Goal: Task Accomplishment & Management: Manage account settings

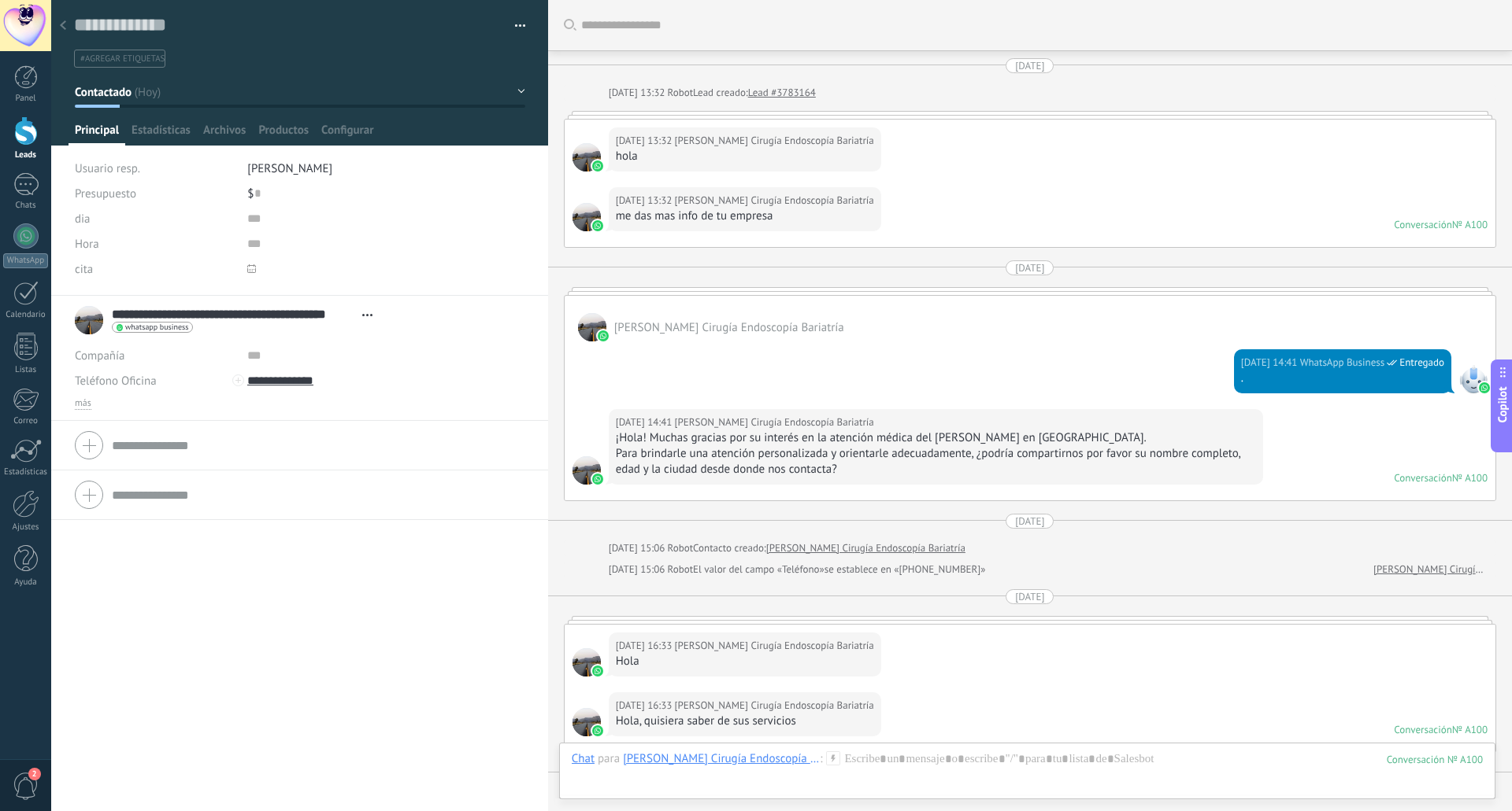
scroll to position [23, 0]
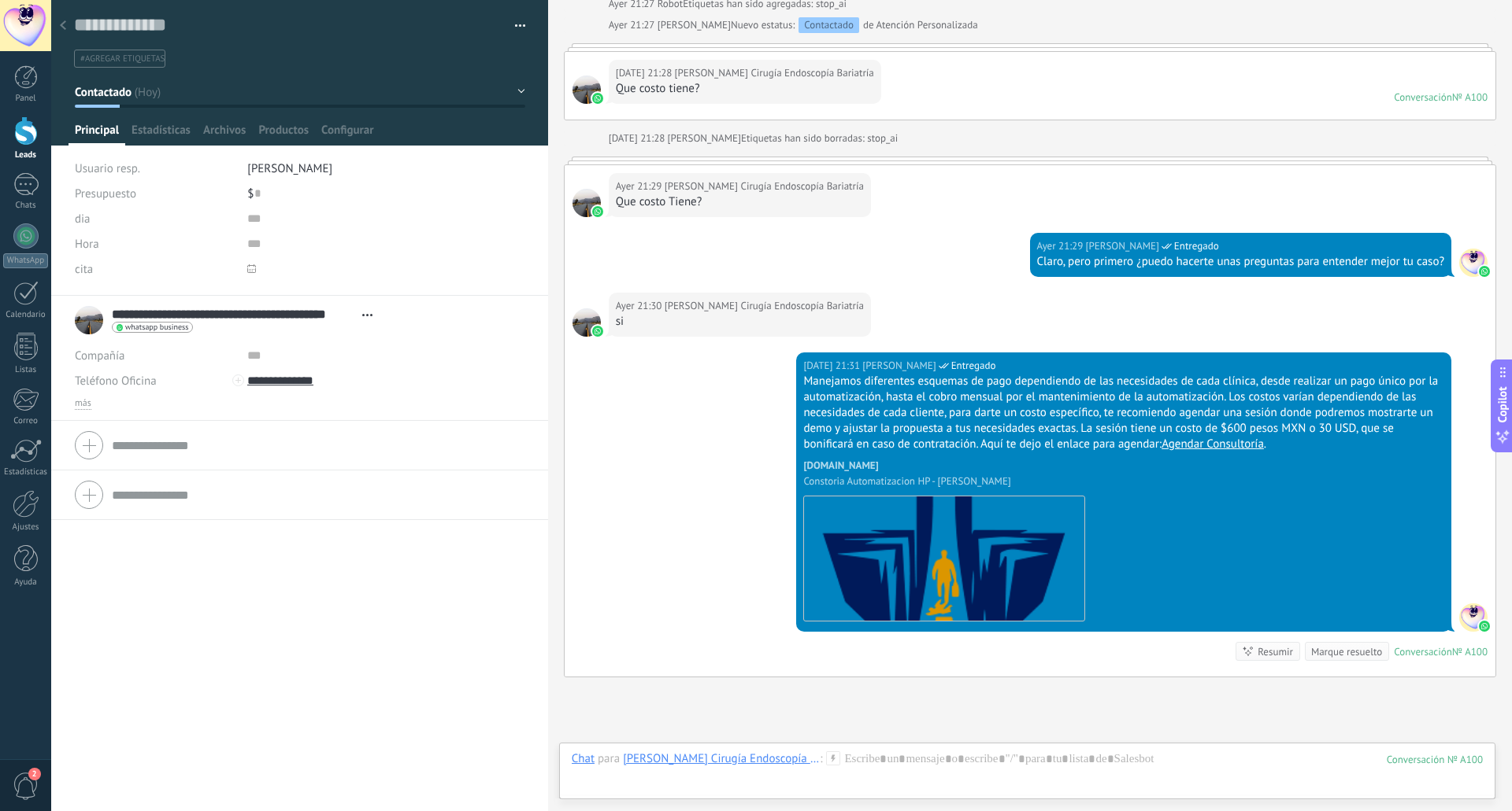
click at [90, 274] on span "cita" at bounding box center [84, 269] width 18 height 12
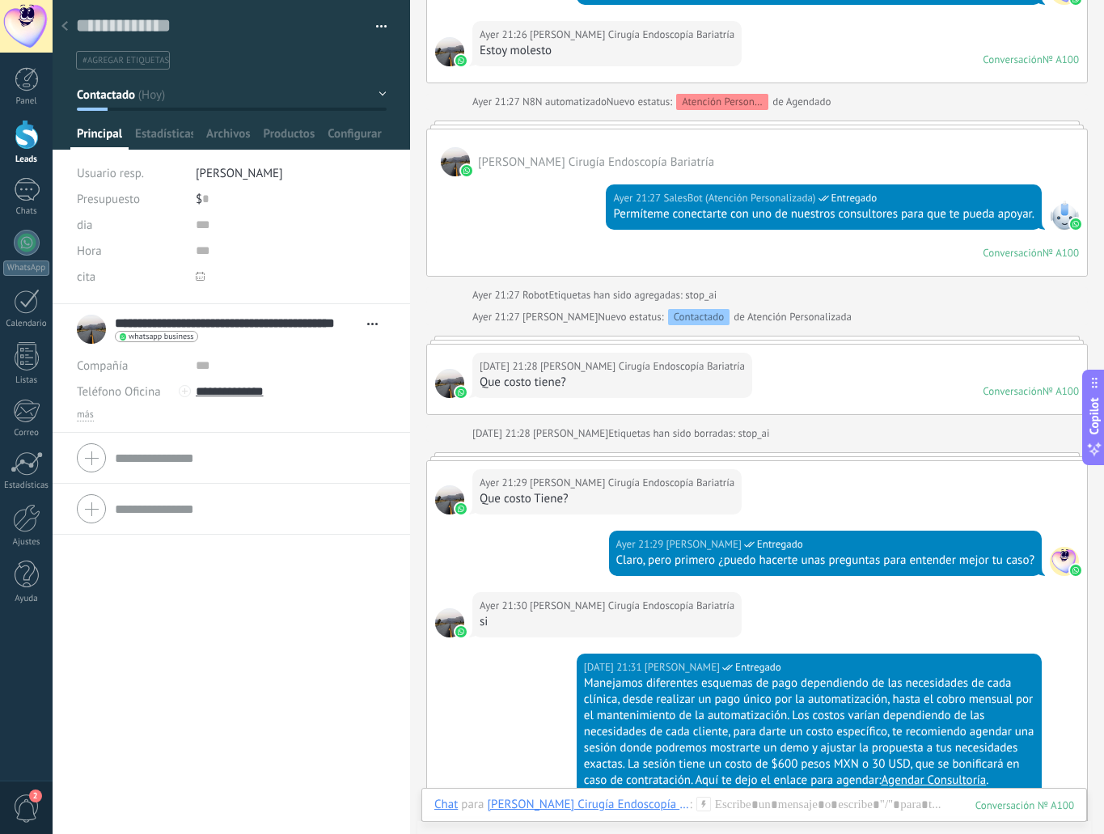
click at [87, 277] on span "cita" at bounding box center [86, 277] width 19 height 12
click at [83, 417] on span "más" at bounding box center [85, 415] width 17 height 13
click at [99, 418] on span "Correo" at bounding box center [94, 417] width 34 height 15
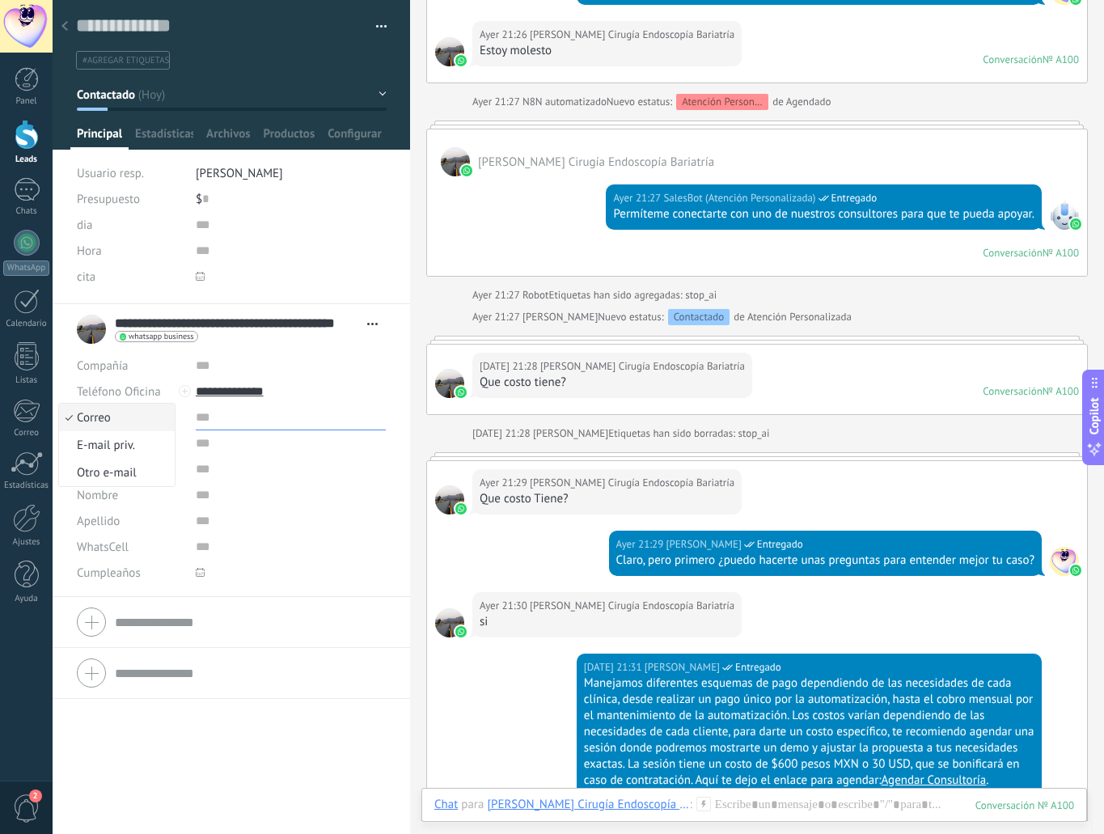
click at [273, 426] on input "text" at bounding box center [291, 418] width 190 height 26
click at [101, 499] on span "Nombre" at bounding box center [97, 496] width 41 height 12
drag, startPoint x: 101, startPoint y: 499, endPoint x: 89, endPoint y: 499, distance: 12.1
click at [89, 499] on span "Nombre" at bounding box center [97, 496] width 41 height 12
click at [94, 498] on span "Nombre" at bounding box center [97, 496] width 41 height 12
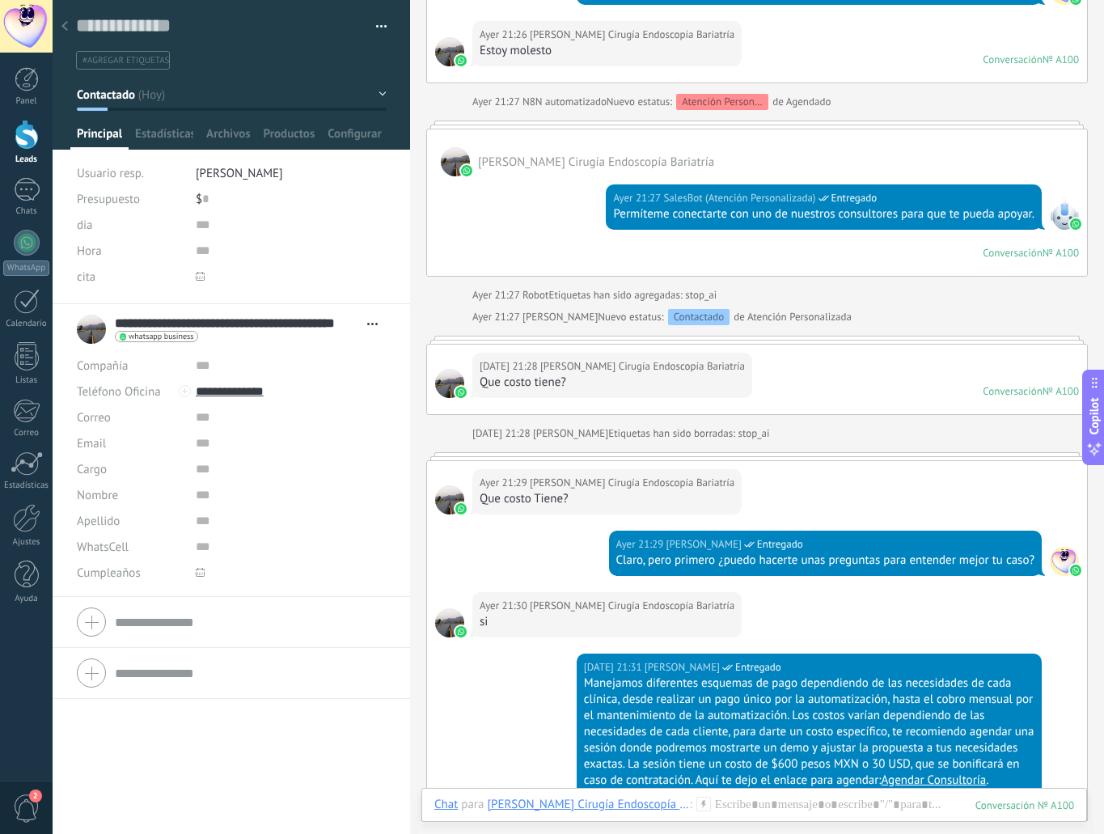
click at [97, 498] on span "Nombre" at bounding box center [97, 496] width 41 height 12
click at [104, 549] on span "WhatsCell" at bounding box center [103, 547] width 52 height 12
click at [205, 548] on input "numeric" at bounding box center [291, 547] width 190 height 26
click at [108, 543] on span "WhatsCell" at bounding box center [103, 547] width 52 height 12
click at [108, 520] on span "Apellido" at bounding box center [98, 521] width 43 height 12
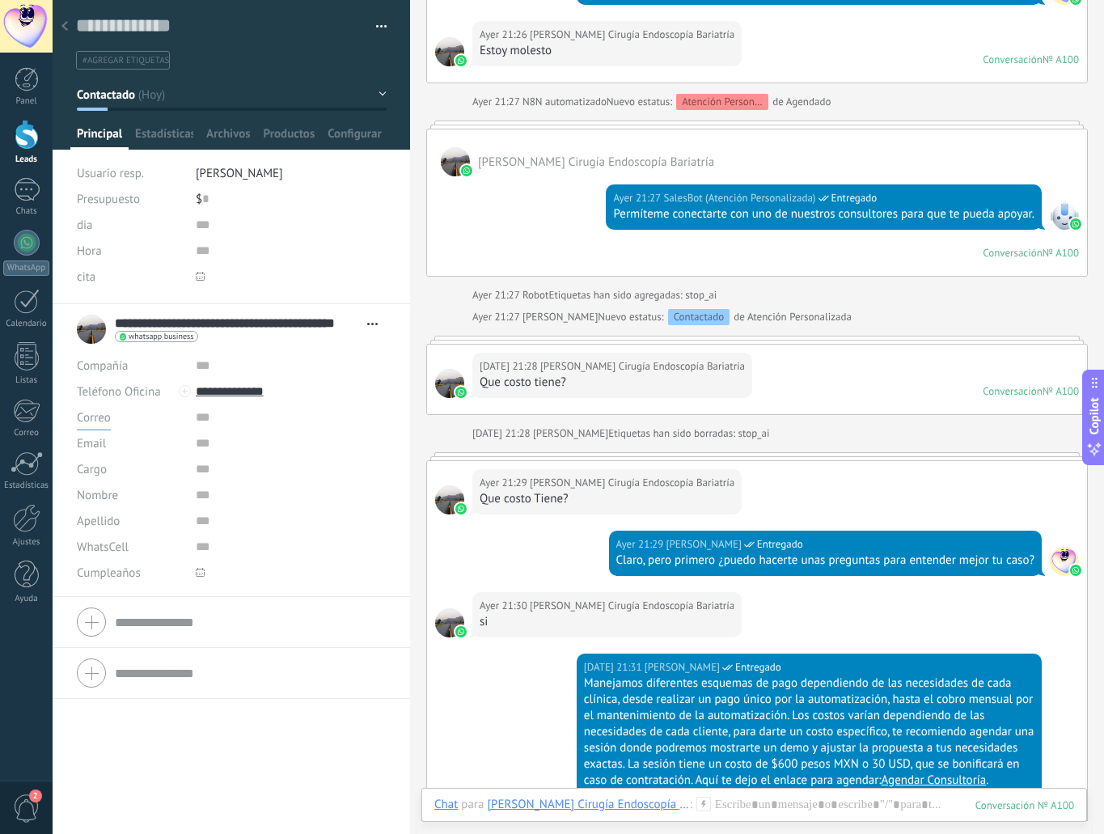
click at [103, 416] on span "Correo" at bounding box center [94, 417] width 34 height 15
drag, startPoint x: 100, startPoint y: 442, endPoint x: 91, endPoint y: 442, distance: 9.7
click at [91, 442] on span "Email" at bounding box center [91, 444] width 29 height 12
click at [96, 442] on span "Email" at bounding box center [91, 444] width 29 height 12
click at [108, 417] on span "Correo" at bounding box center [94, 417] width 34 height 15
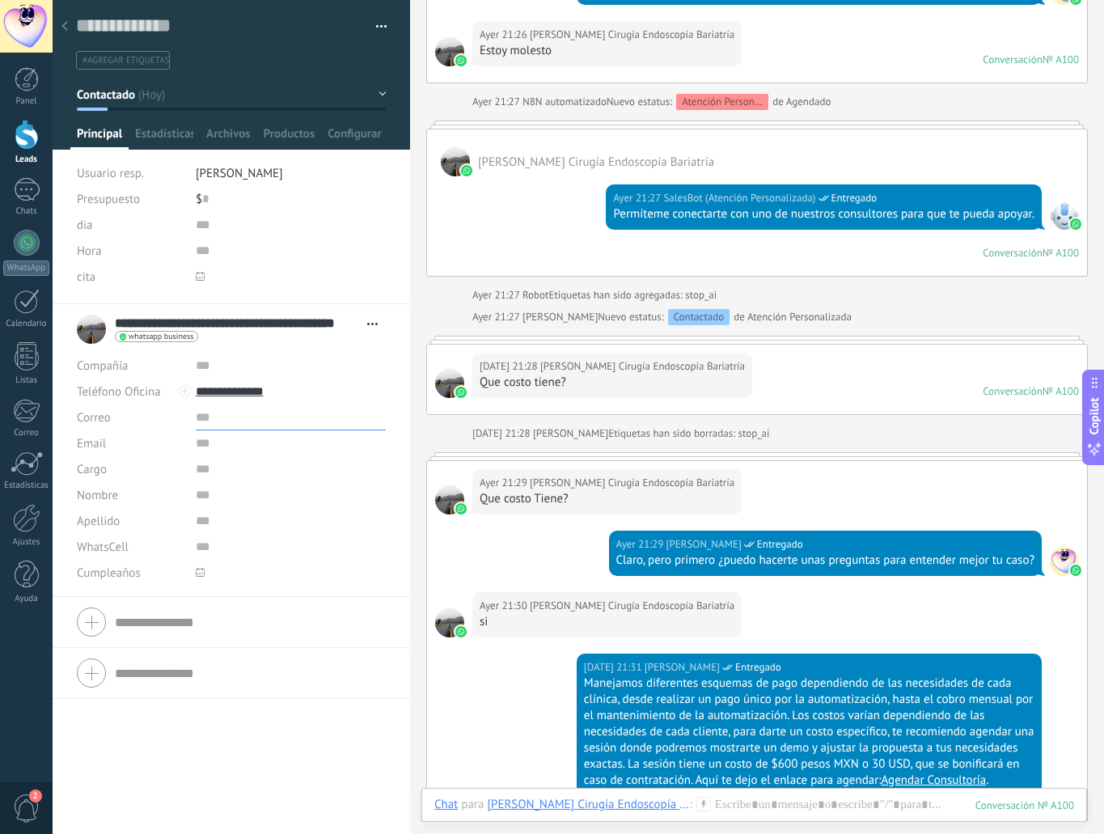
click at [235, 426] on input "text" at bounding box center [291, 418] width 190 height 26
click at [107, 437] on div "Email" at bounding box center [130, 443] width 107 height 26
click at [107, 445] on div "Email" at bounding box center [130, 443] width 107 height 26
click at [104, 420] on span "Correo" at bounding box center [94, 417] width 34 height 15
click at [135, 448] on span "E-mail priv." at bounding box center [114, 445] width 111 height 15
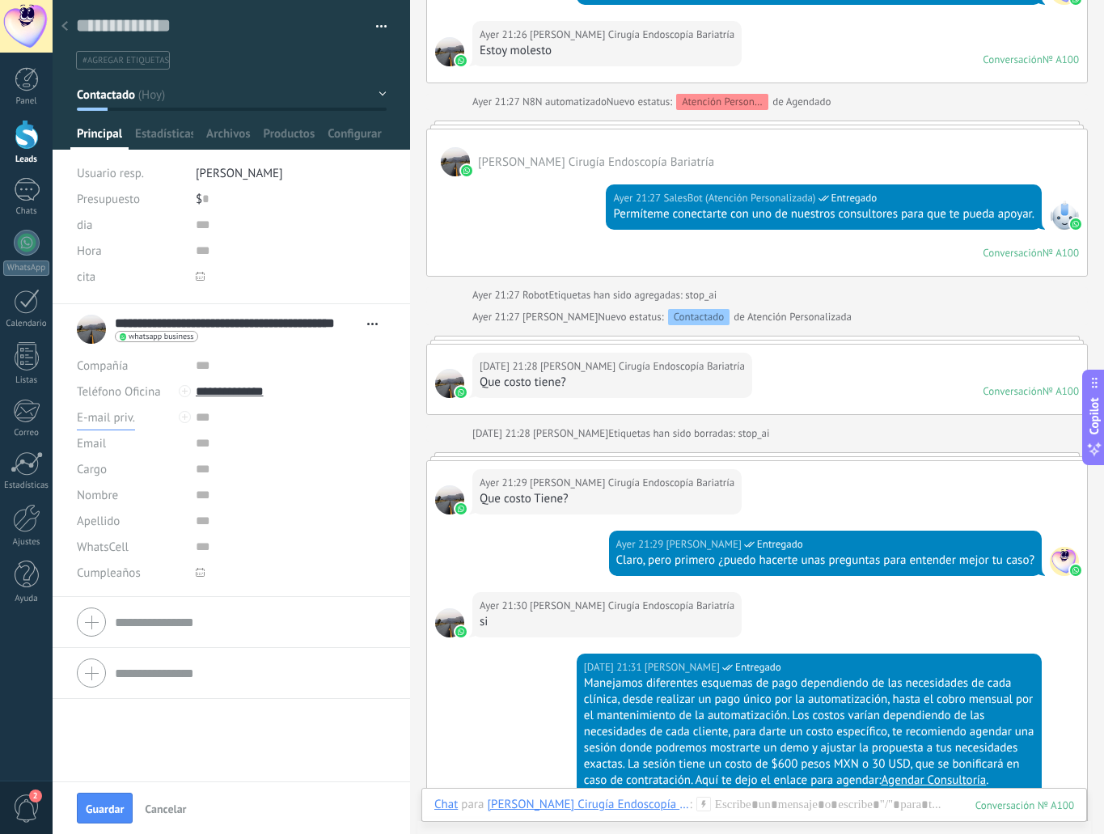
click at [112, 422] on span "E-mail priv." at bounding box center [106, 417] width 58 height 15
click at [117, 476] on span "Otro e-mail" at bounding box center [114, 472] width 111 height 15
click at [181, 418] on div at bounding box center [185, 417] width 12 height 12
click at [181, 417] on div "Correo E-mail priv. Otro e-mail Otro e-mail Correo Escribir de Kommo" at bounding box center [231, 418] width 309 height 26
click at [145, 393] on span "Teléfono Oficina" at bounding box center [119, 391] width 84 height 15
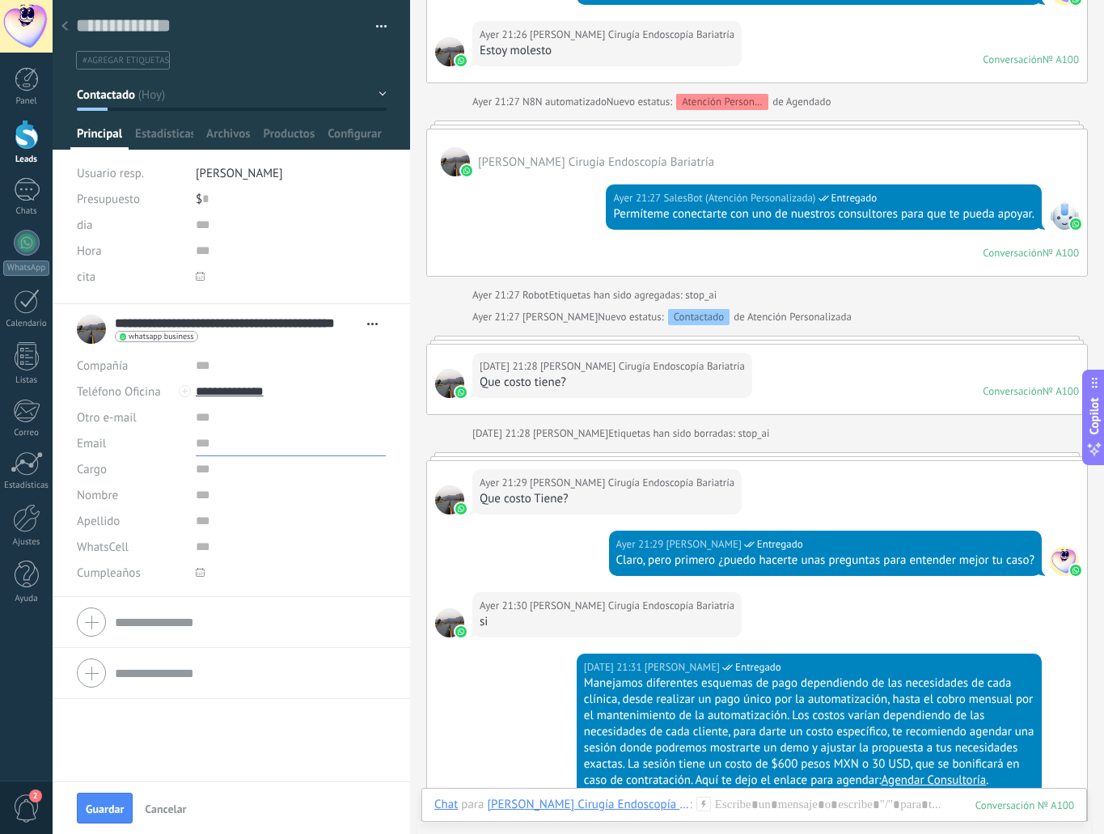
click at [300, 447] on input "text" at bounding box center [291, 443] width 190 height 26
click at [129, 419] on span "Otro e-mail" at bounding box center [107, 417] width 60 height 15
click at [129, 419] on span "Correo" at bounding box center [114, 417] width 111 height 15
click at [135, 425] on div "Correo E-mail priv. Otro e-mail Correo" at bounding box center [130, 418] width 107 height 26
click at [94, 424] on span "Correo" at bounding box center [94, 417] width 34 height 15
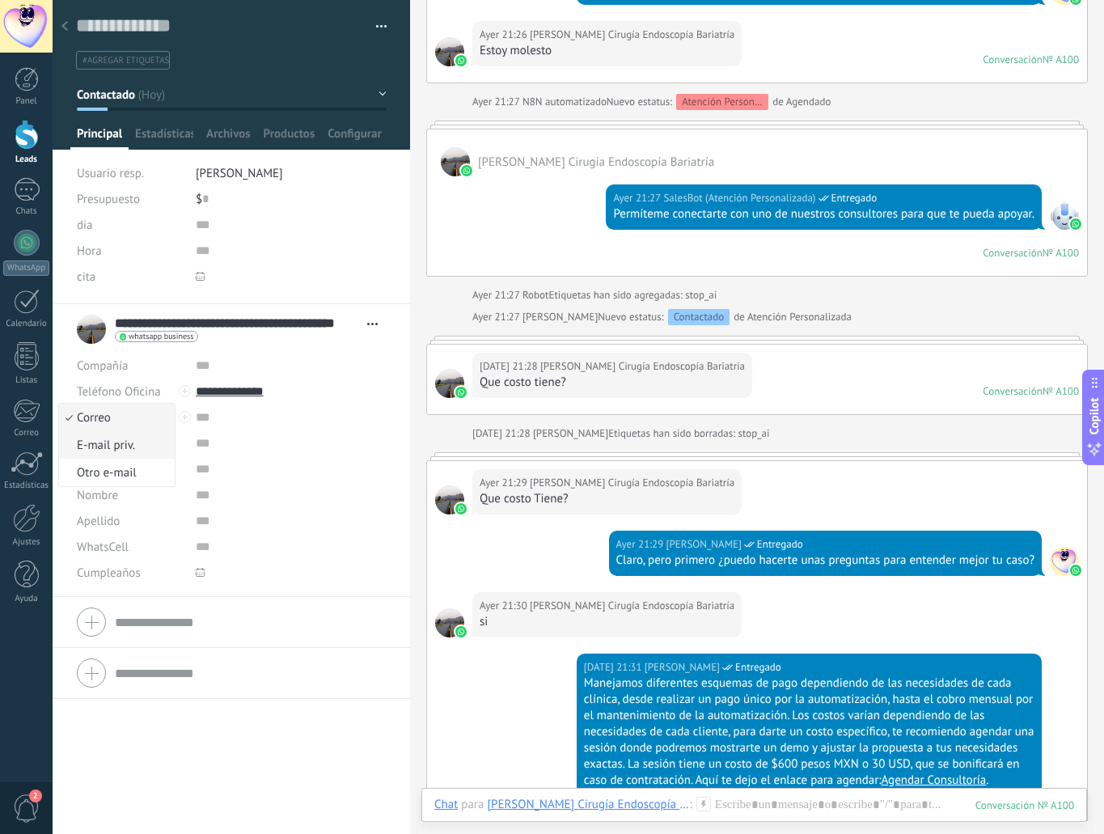
click at [110, 451] on span "E-mail priv." at bounding box center [114, 445] width 111 height 15
click at [94, 424] on span "E-mail priv." at bounding box center [106, 417] width 58 height 15
click at [95, 423] on span "Correo" at bounding box center [114, 417] width 111 height 15
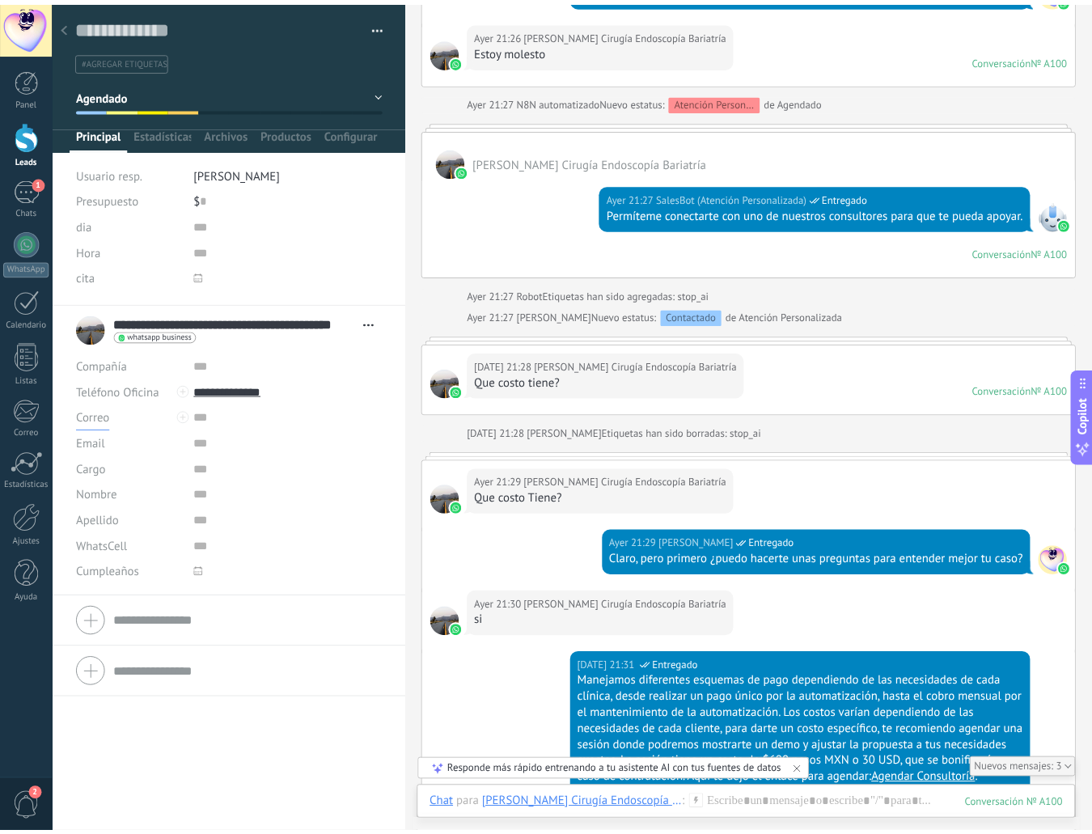
scroll to position [4442, 0]
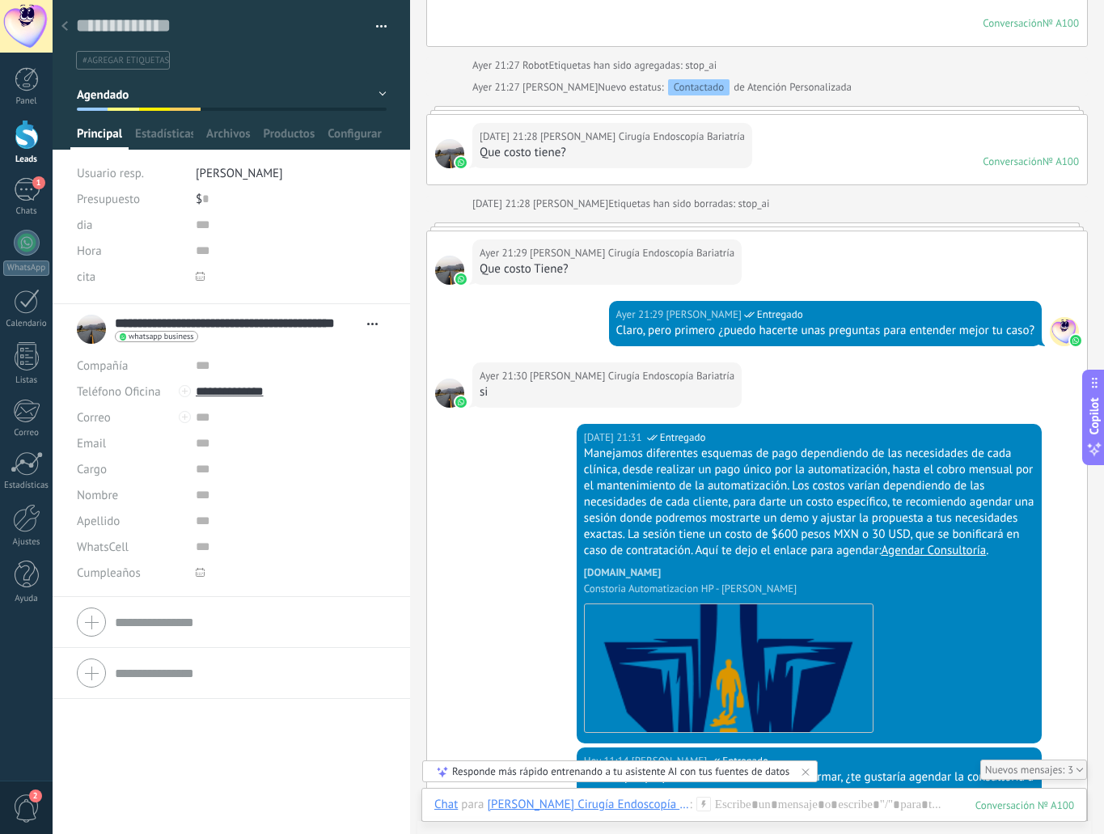
click at [27, 143] on div at bounding box center [27, 135] width 24 height 30
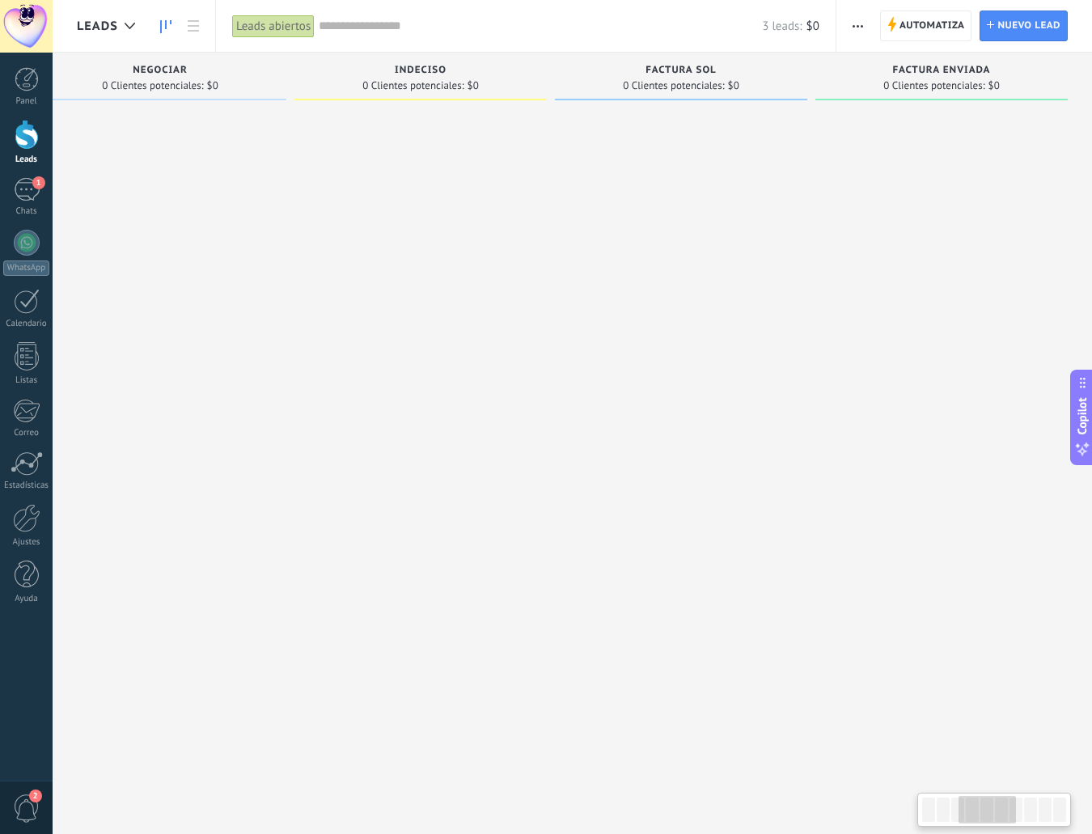
drag, startPoint x: 743, startPoint y: 273, endPoint x: 1037, endPoint y: 250, distance: 295.5
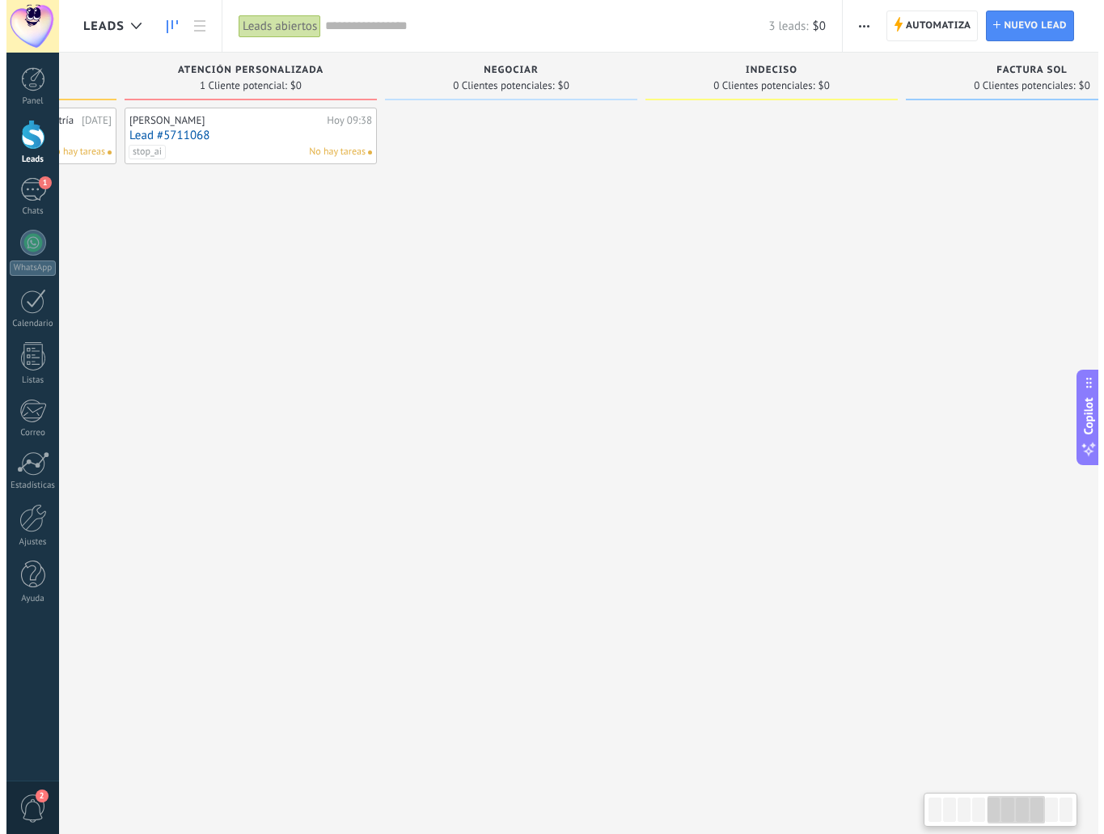
scroll to position [0, 943]
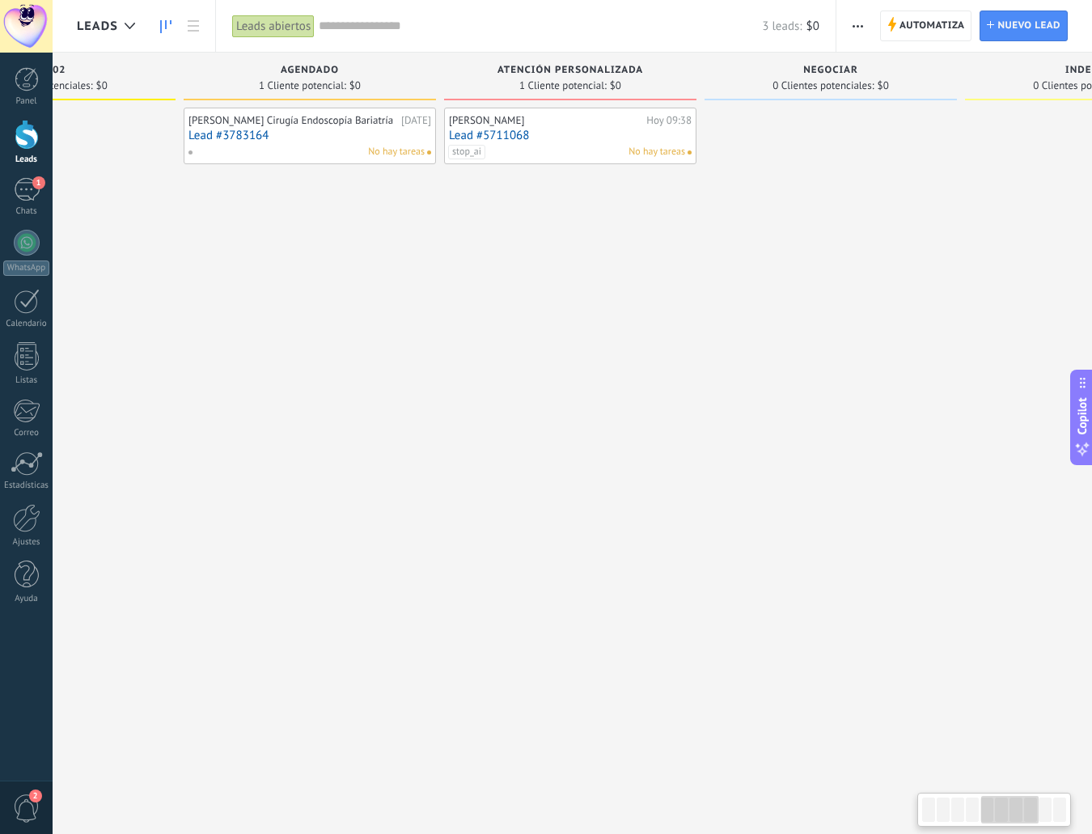
drag, startPoint x: 446, startPoint y: 252, endPoint x: 278, endPoint y: 274, distance: 168.9
click at [542, 130] on link "Lead #5711068" at bounding box center [570, 136] width 243 height 14
click at [542, 130] on body ".abccls-1,.abccls-2{fill-rule:evenodd}.abccls-2{fill:#fff} .abfcls-1{fill:none}…" at bounding box center [546, 417] width 1092 height 834
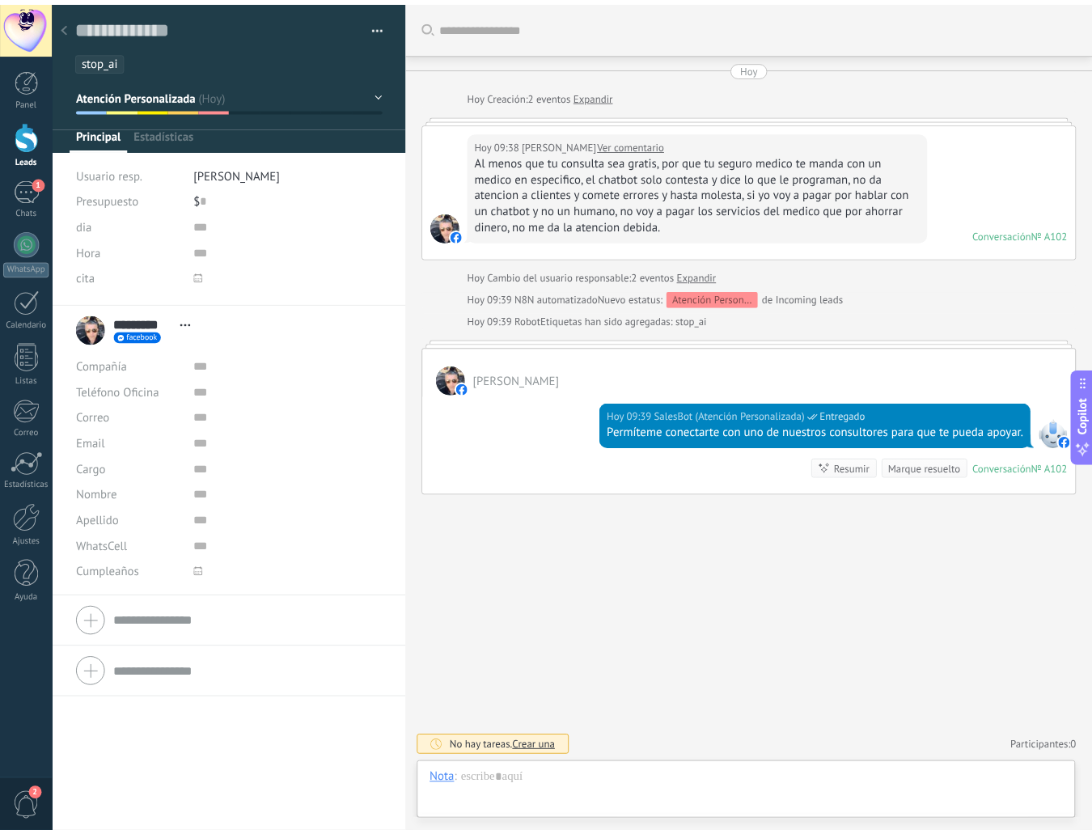
scroll to position [24, 0]
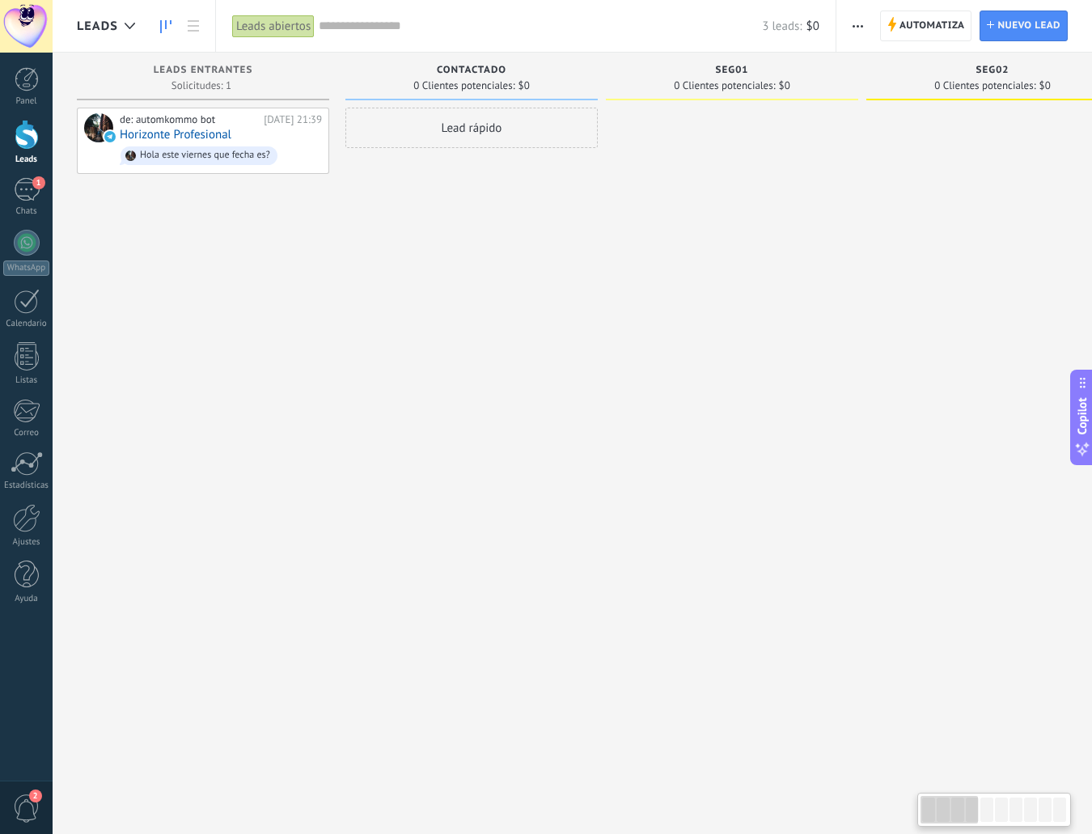
drag, startPoint x: 222, startPoint y: 257, endPoint x: 77, endPoint y: 297, distance: 150.2
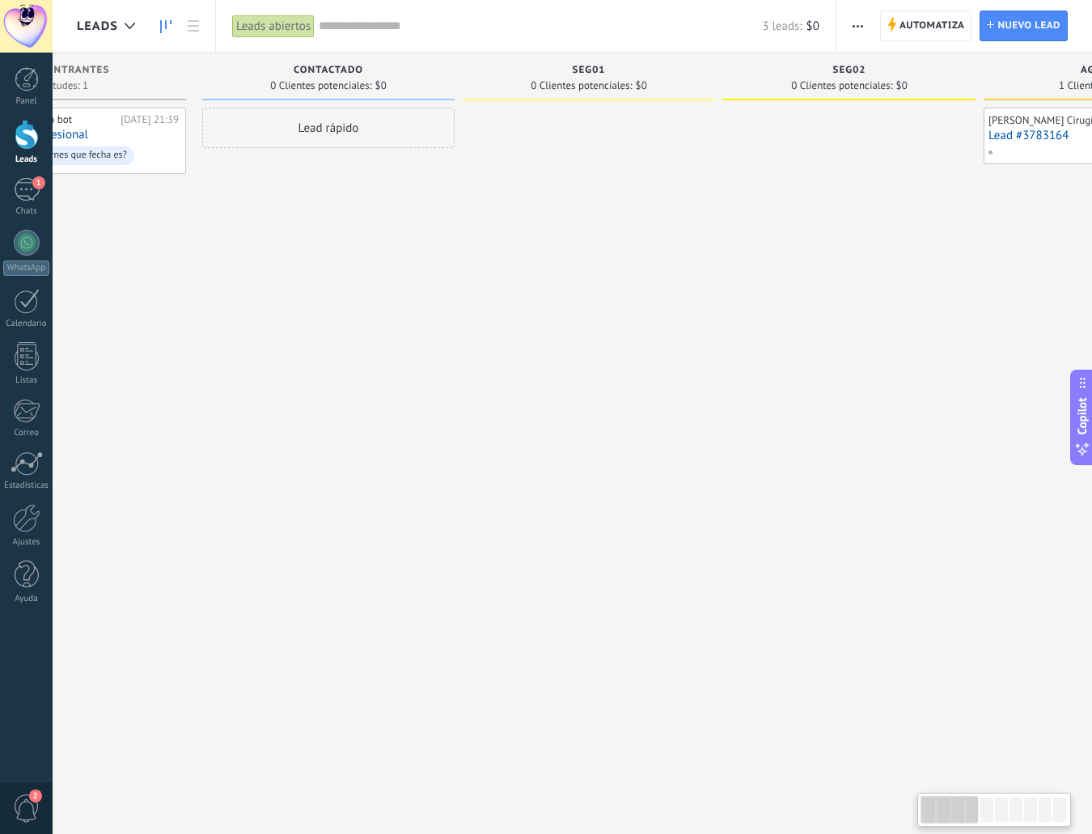
scroll to position [0, 3]
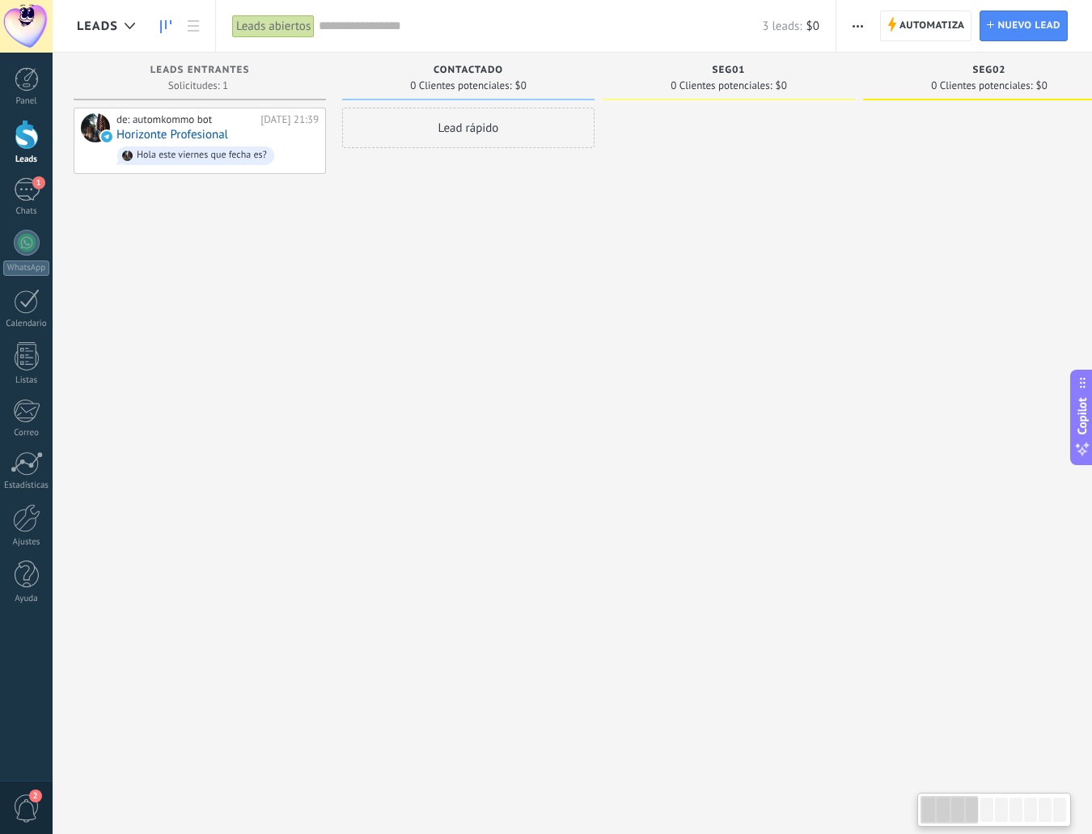
drag, startPoint x: 710, startPoint y: 260, endPoint x: 471, endPoint y: 296, distance: 242.3
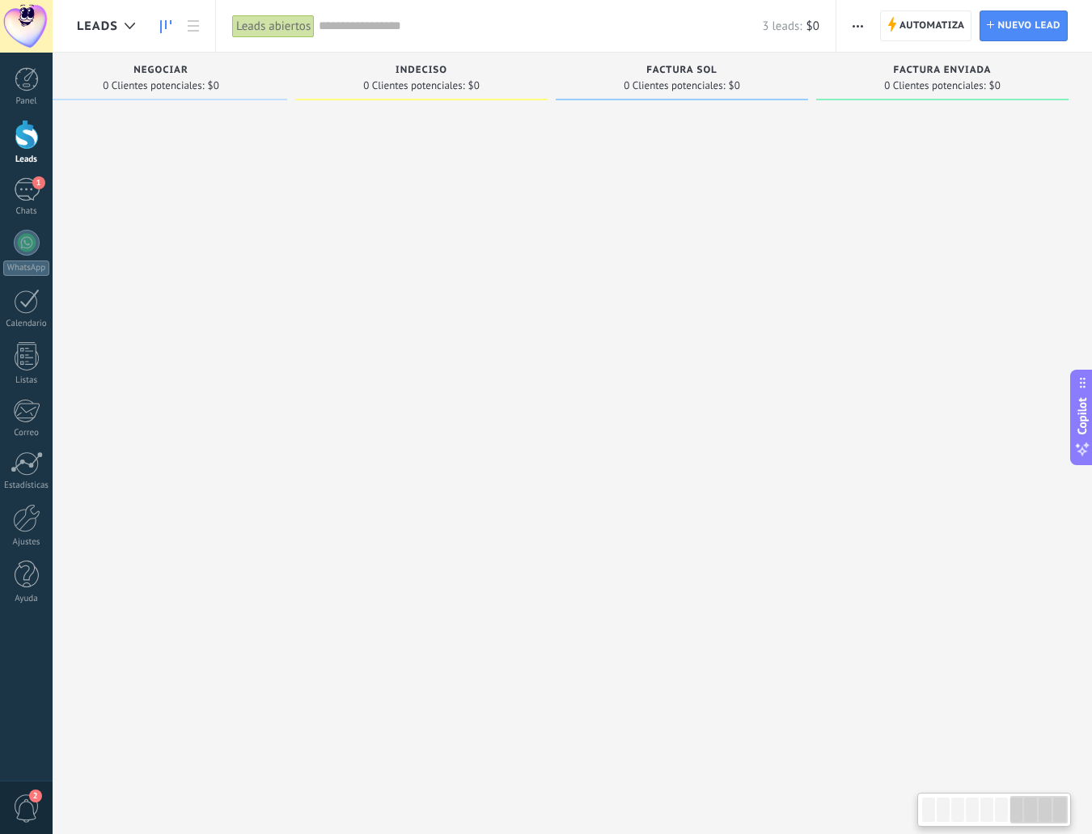
scroll to position [0, 1614]
drag, startPoint x: 926, startPoint y: 290, endPoint x: 1036, endPoint y: 289, distance: 109.2
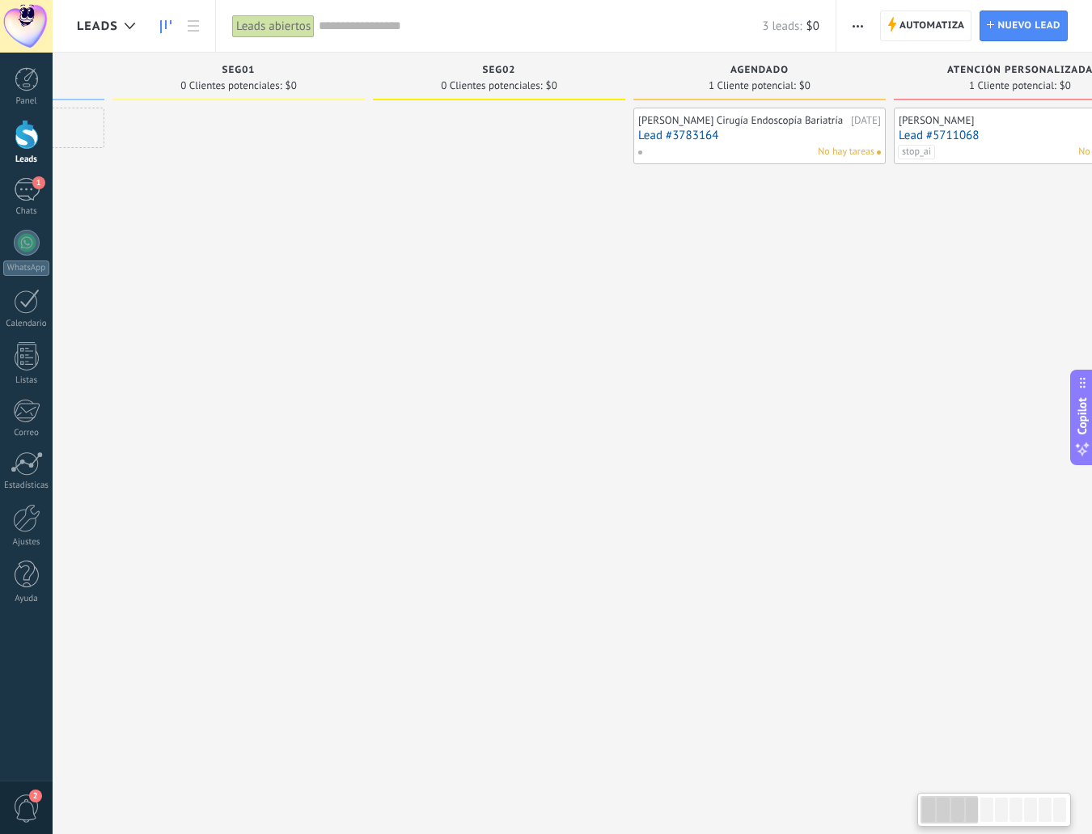
scroll to position [0, 0]
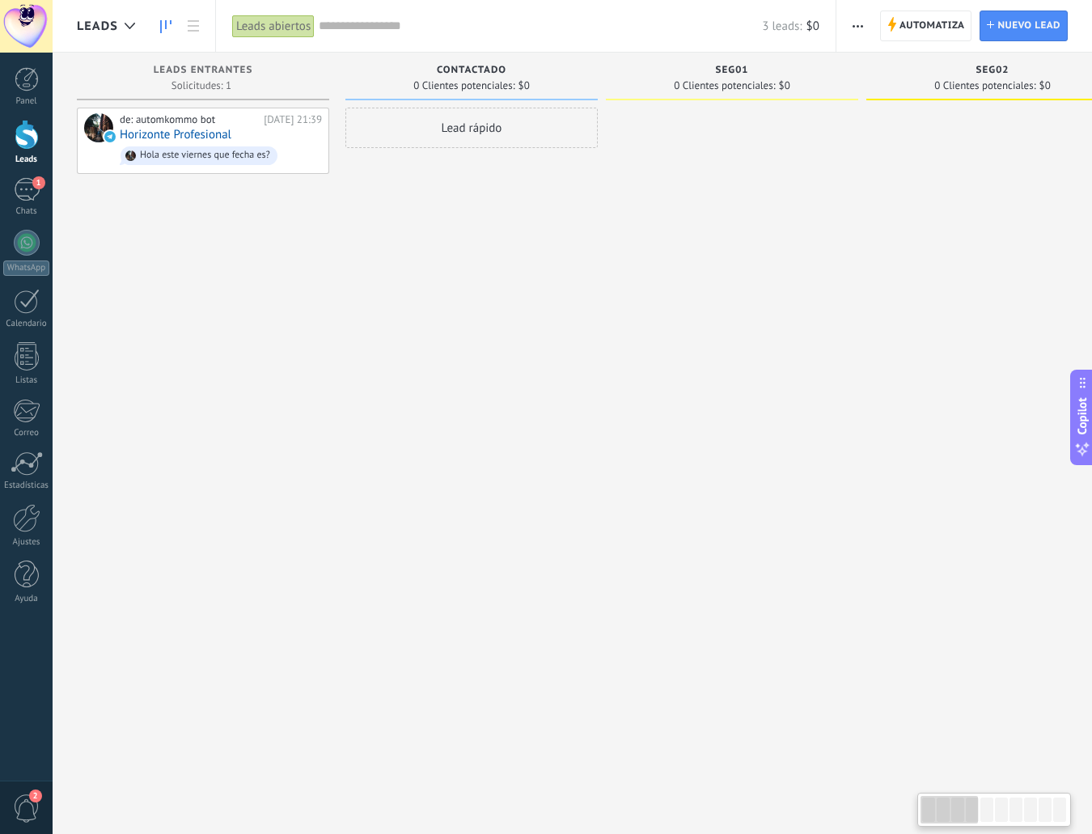
drag, startPoint x: 650, startPoint y: 382, endPoint x: 247, endPoint y: 371, distance: 403.1
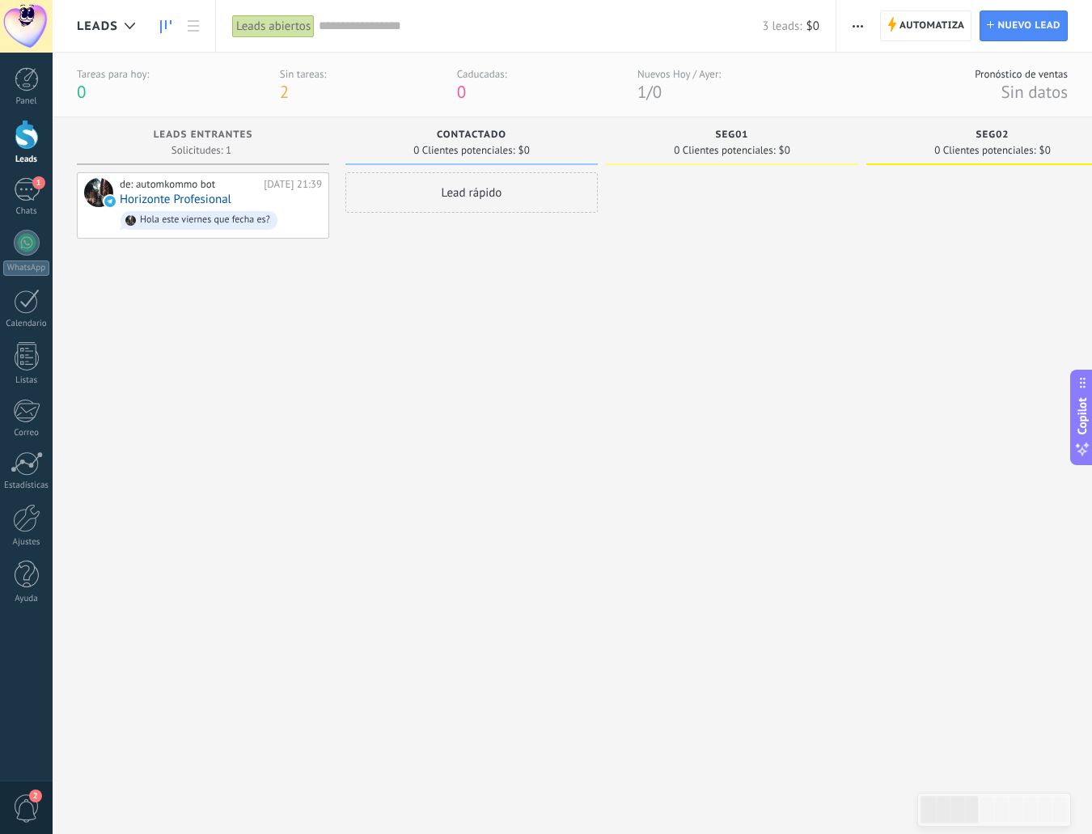
click at [529, 277] on div "Lead rápido" at bounding box center [471, 483] width 252 height 623
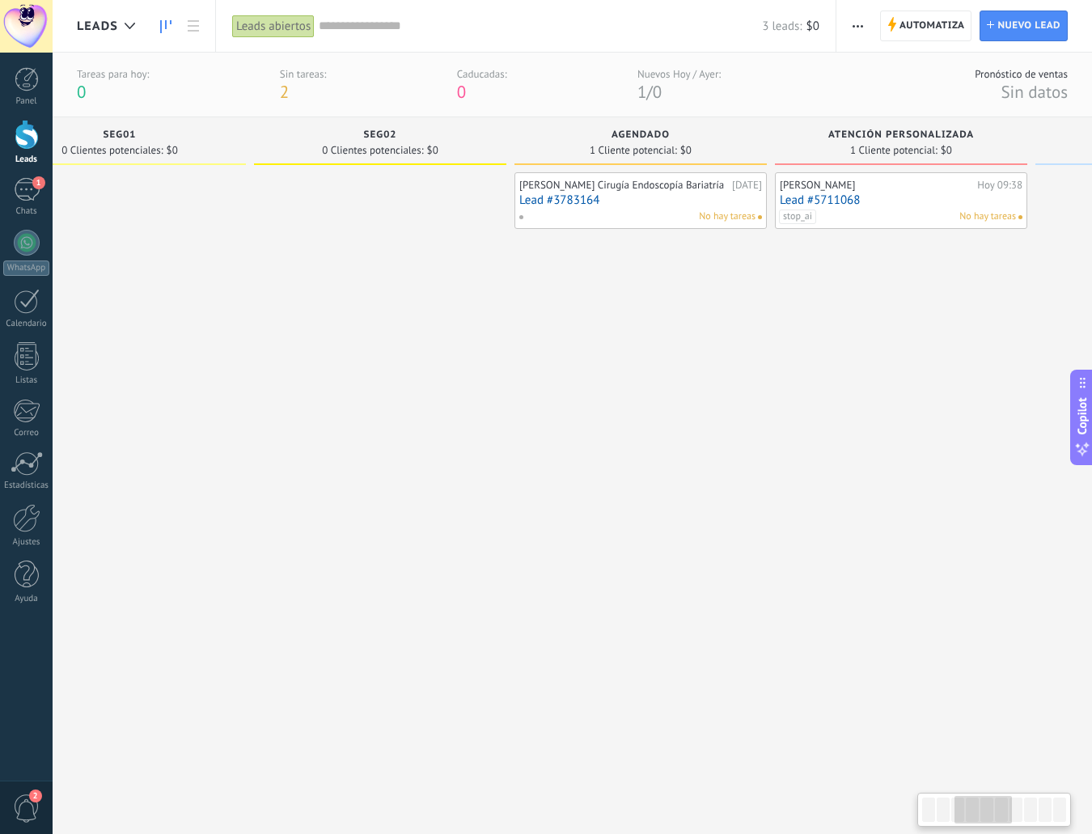
drag, startPoint x: 674, startPoint y: 501, endPoint x: 192, endPoint y: 467, distance: 483.4
click at [192, 467] on div at bounding box center [120, 483] width 252 height 623
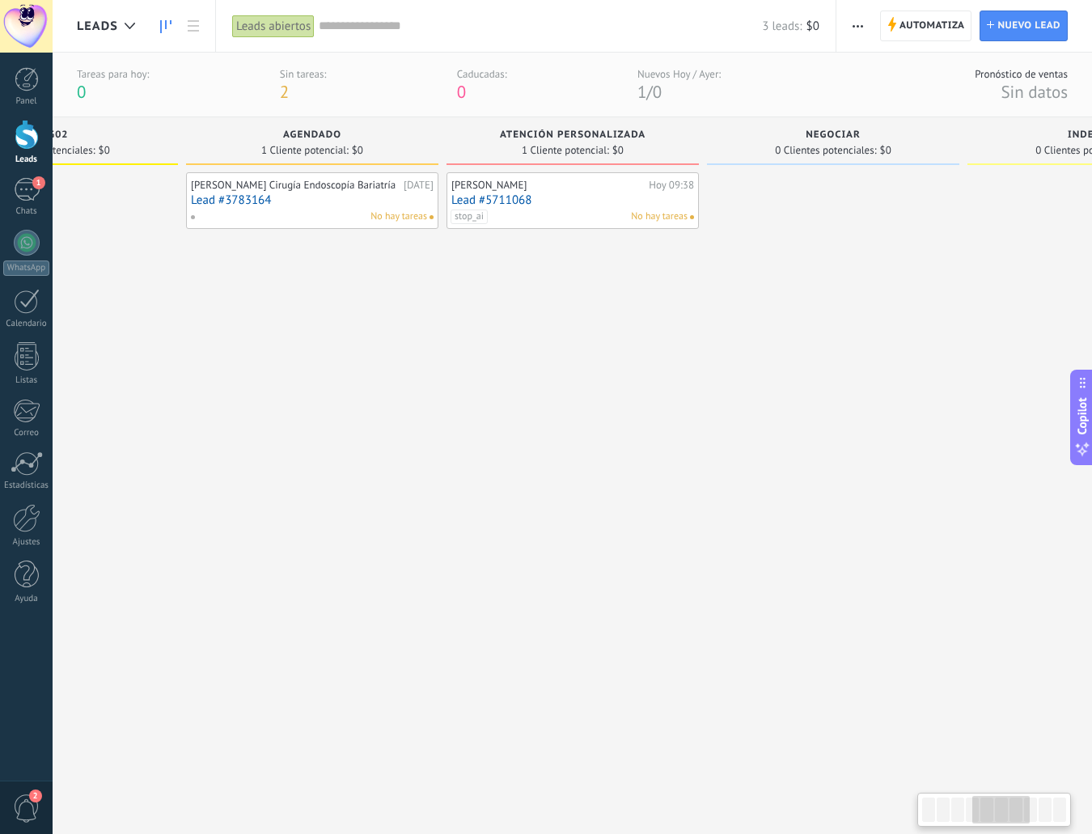
drag, startPoint x: 865, startPoint y: 391, endPoint x: 538, endPoint y: 390, distance: 326.9
click at [538, 392] on div "Sanchez M Hoy 09:38 Lead #5711068 stop_ai No hay tareas" at bounding box center [573, 483] width 252 height 623
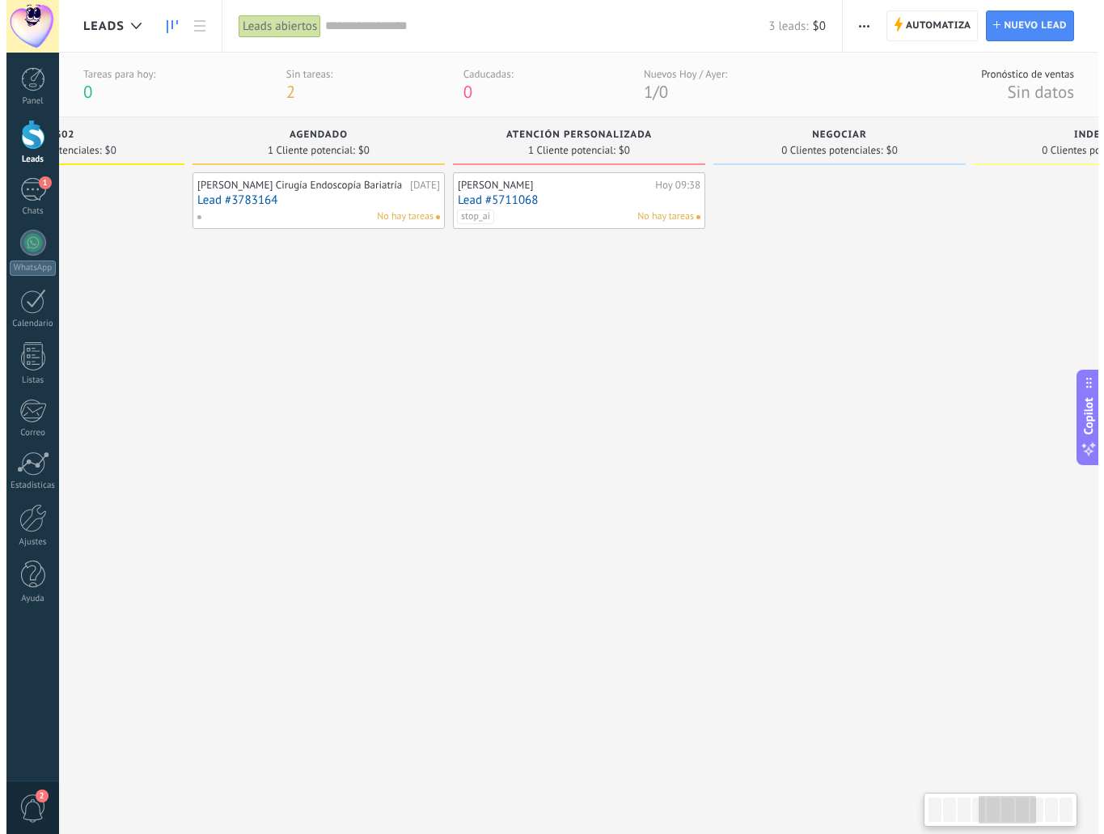
scroll to position [0, 942]
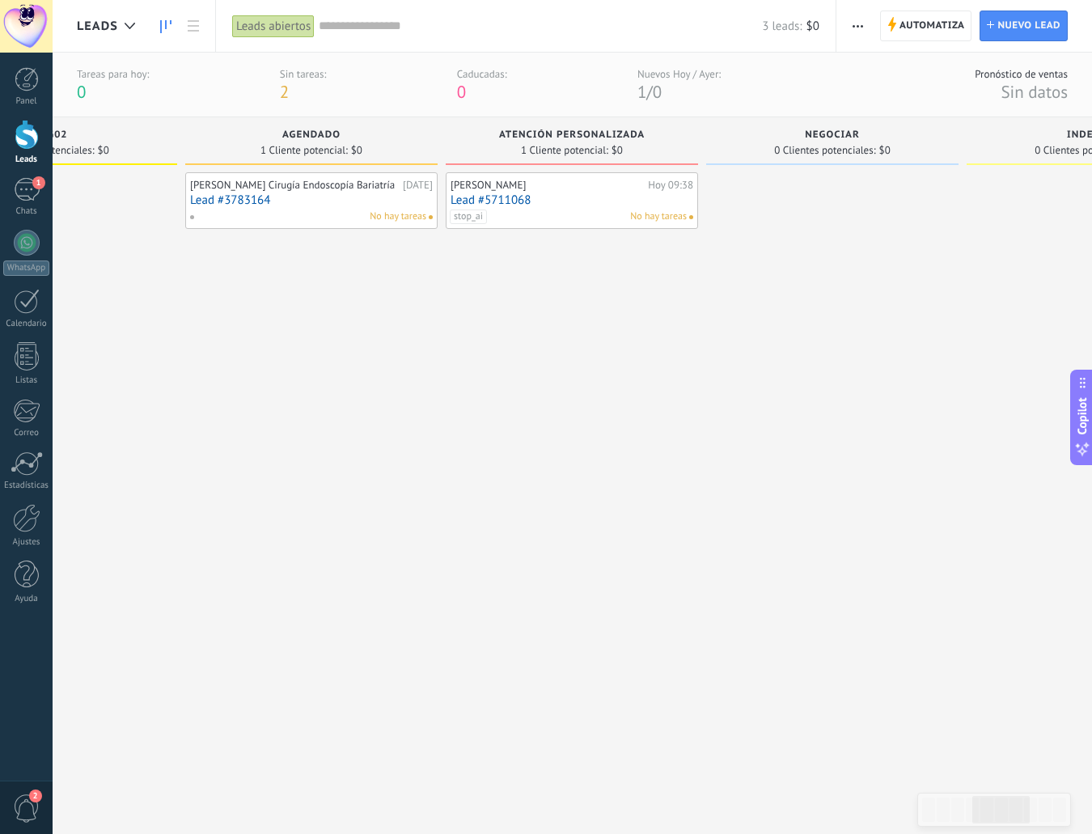
click at [278, 192] on div "[PERSON_NAME] Cirugía Endoscopía Bariatría" at bounding box center [294, 185] width 209 height 13
click at [246, 207] on link "Lead #3783164" at bounding box center [311, 200] width 243 height 14
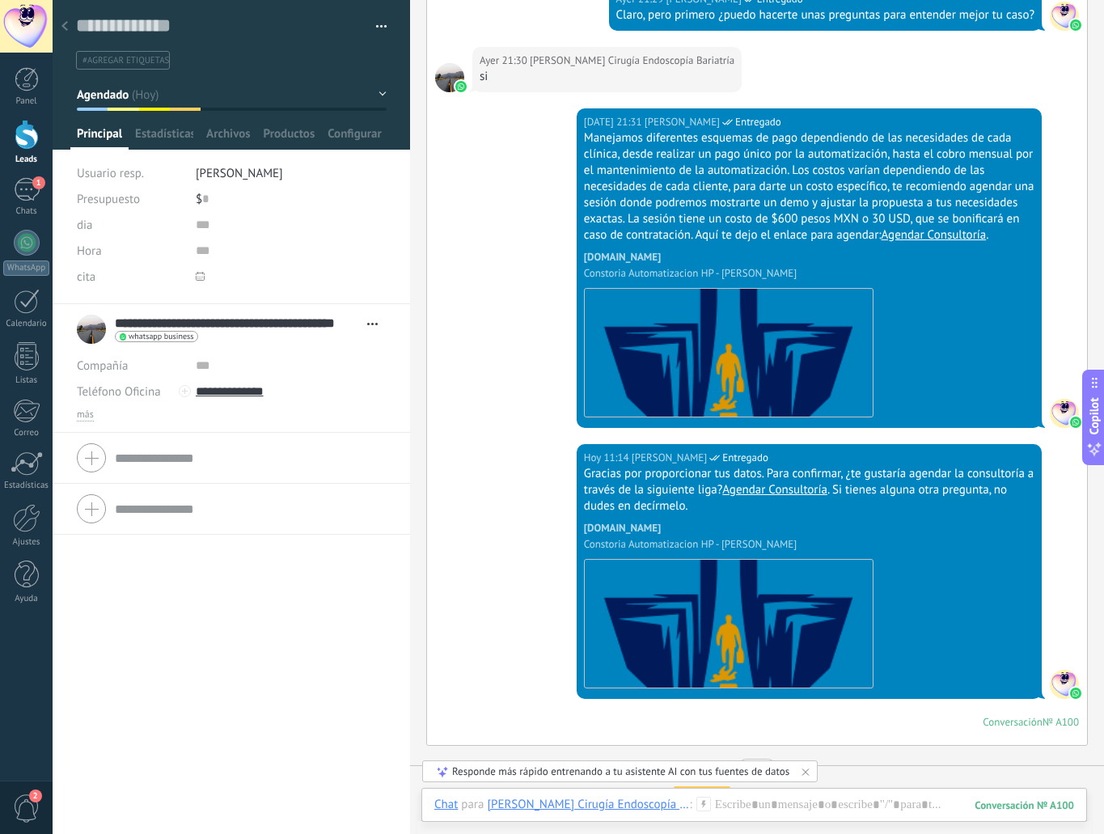
scroll to position [4780, 0]
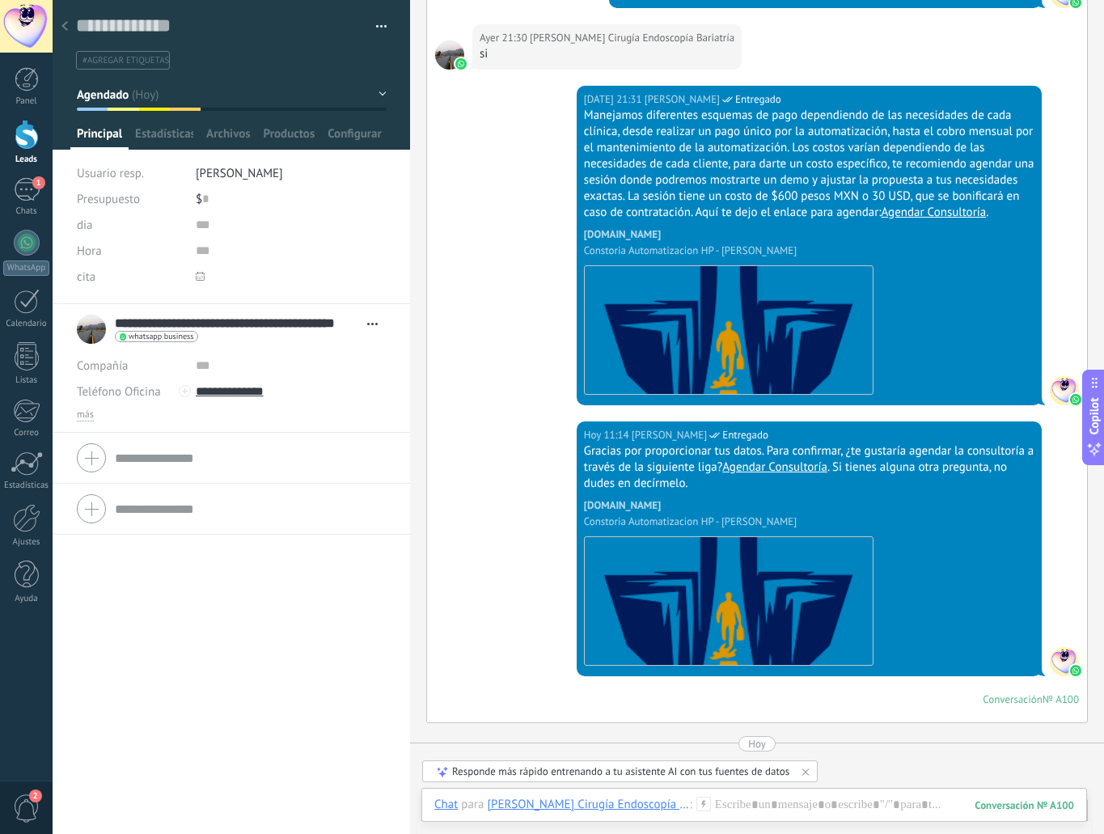
click at [67, 29] on icon at bounding box center [64, 26] width 6 height 10
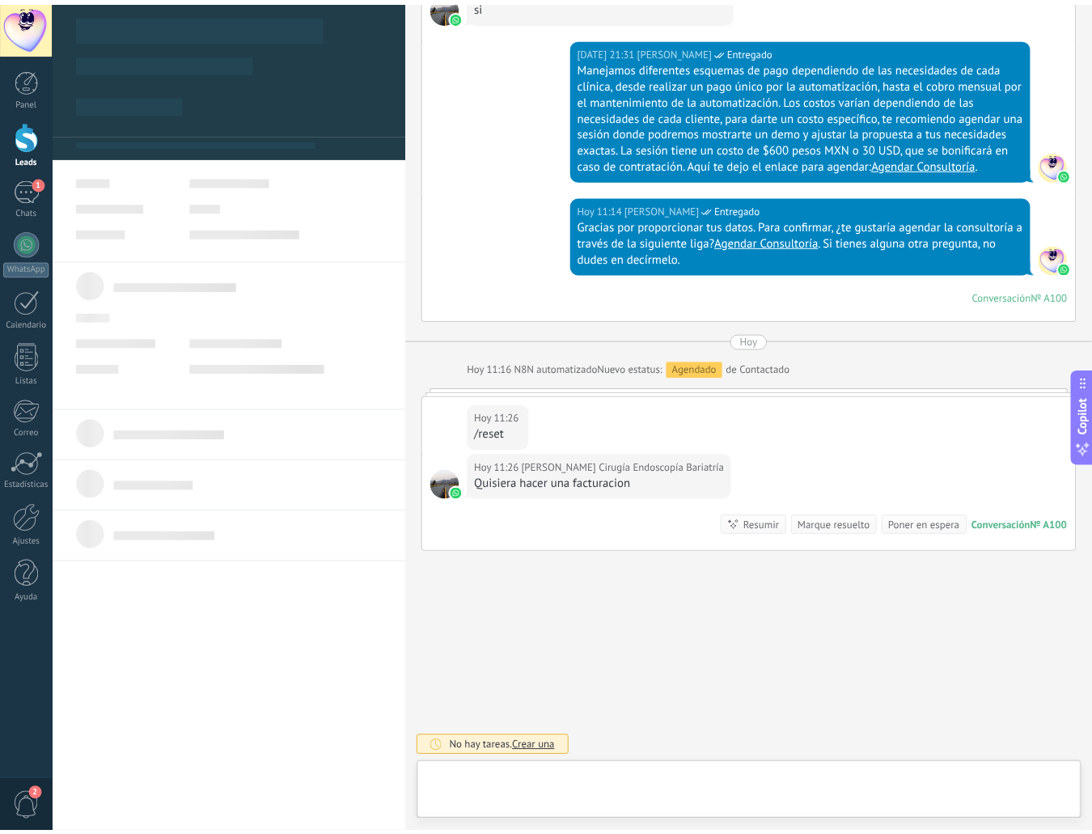
scroll to position [4152, 0]
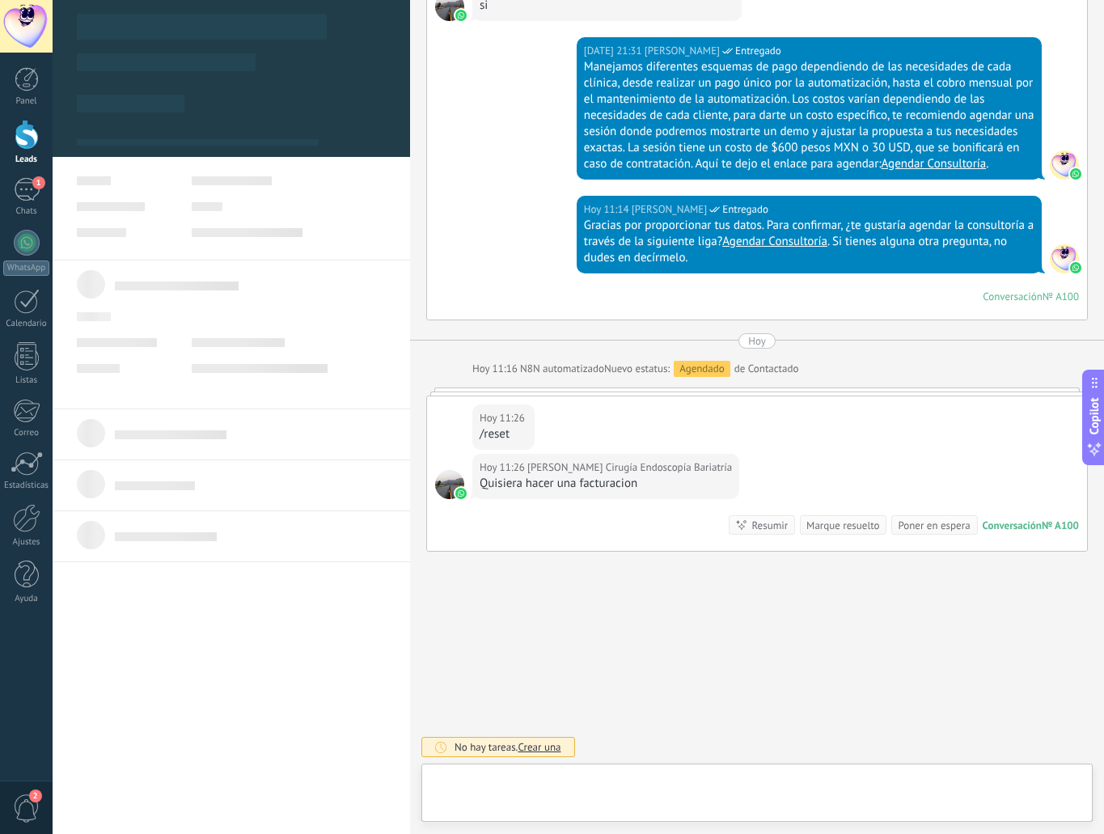
click at [32, 150] on link "Leads" at bounding box center [26, 142] width 53 height 45
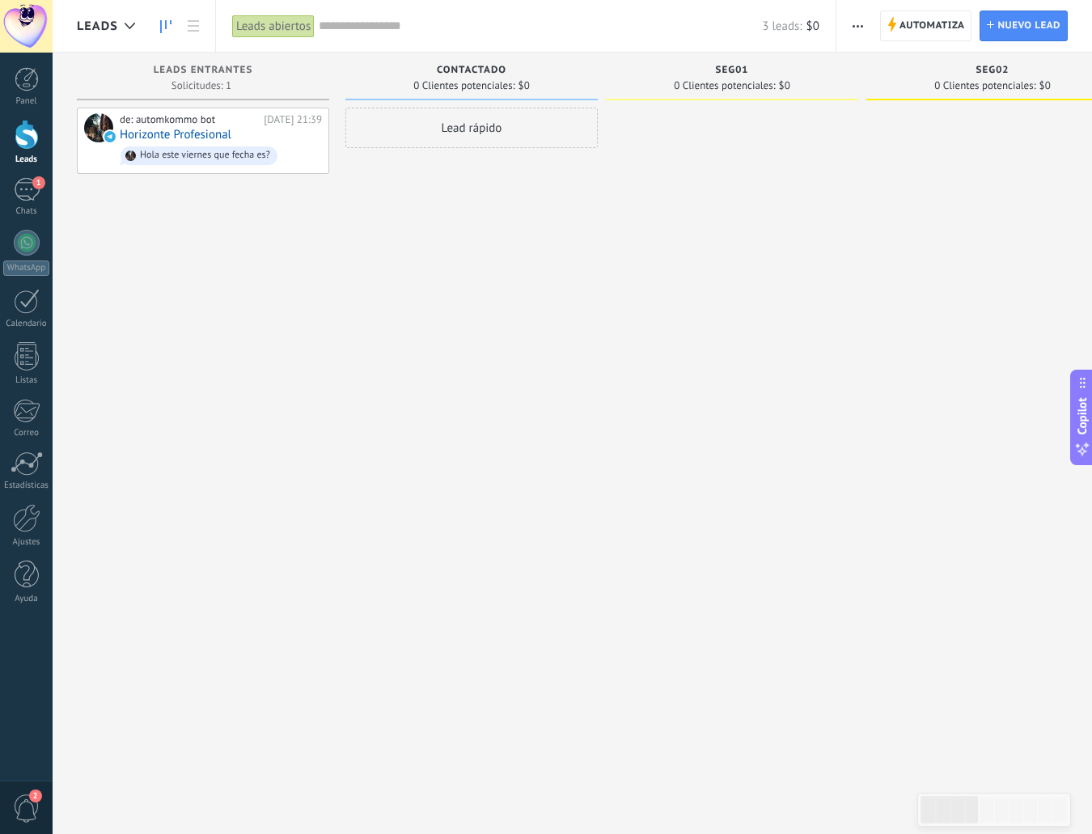
drag, startPoint x: 180, startPoint y: 279, endPoint x: 391, endPoint y: 318, distance: 214.7
drag, startPoint x: 232, startPoint y: 282, endPoint x: 392, endPoint y: 295, distance: 160.7
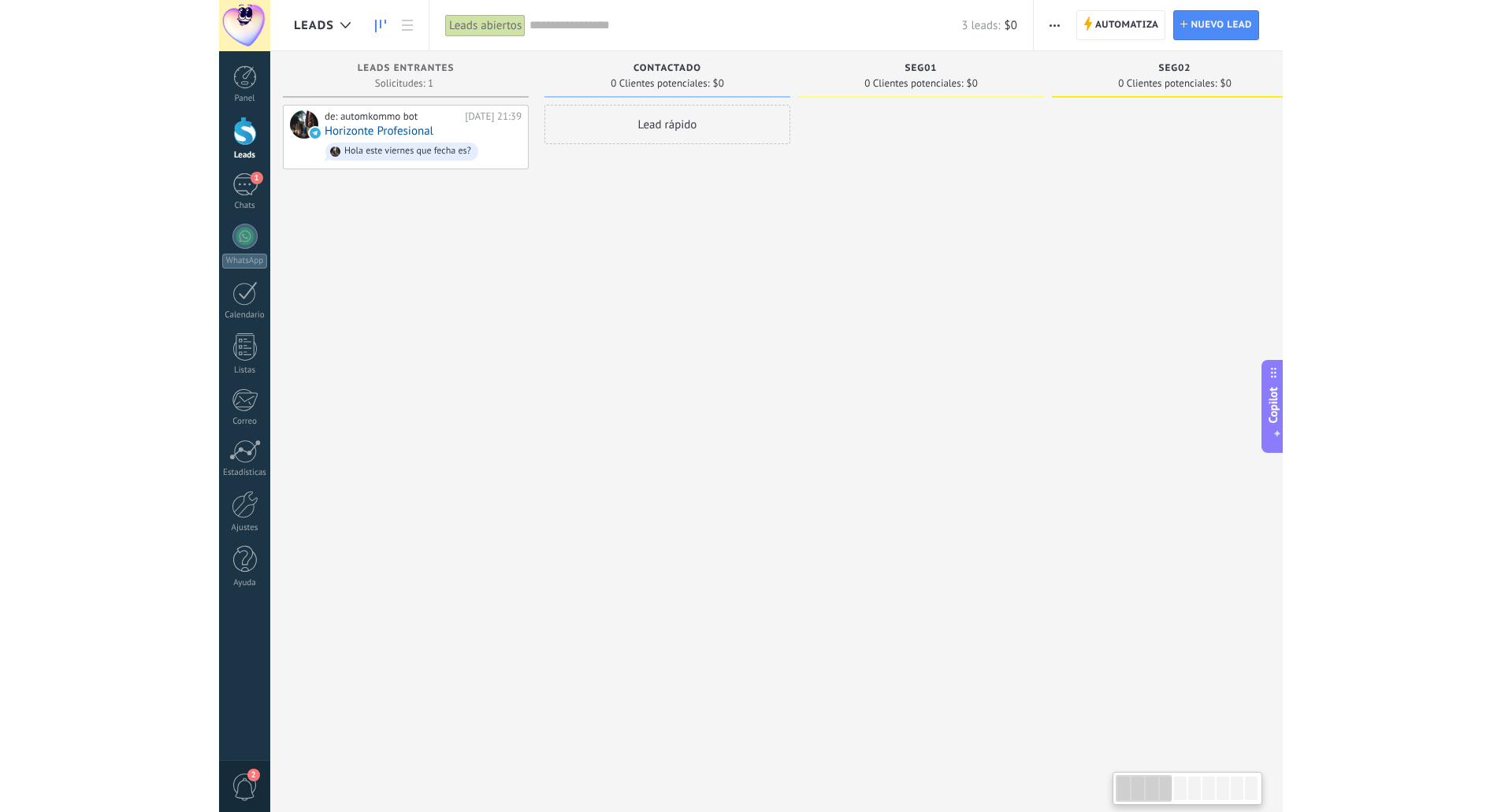
scroll to position [0, 15]
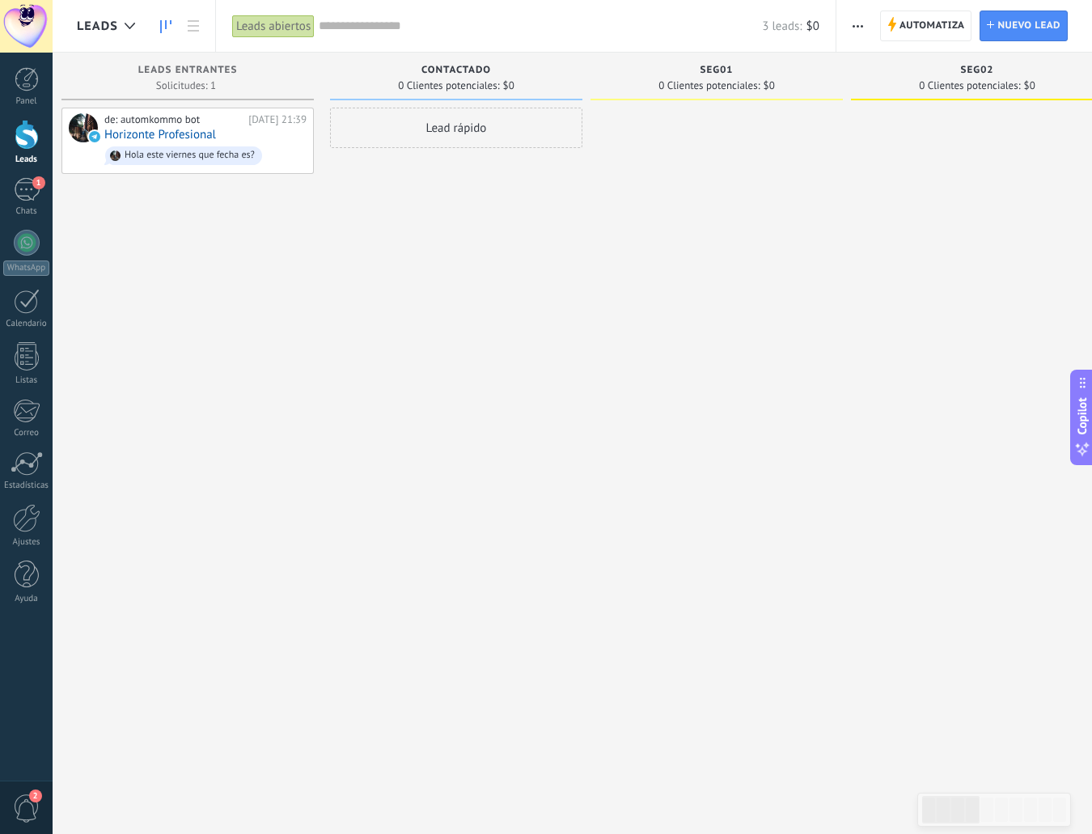
type textarea "**********"
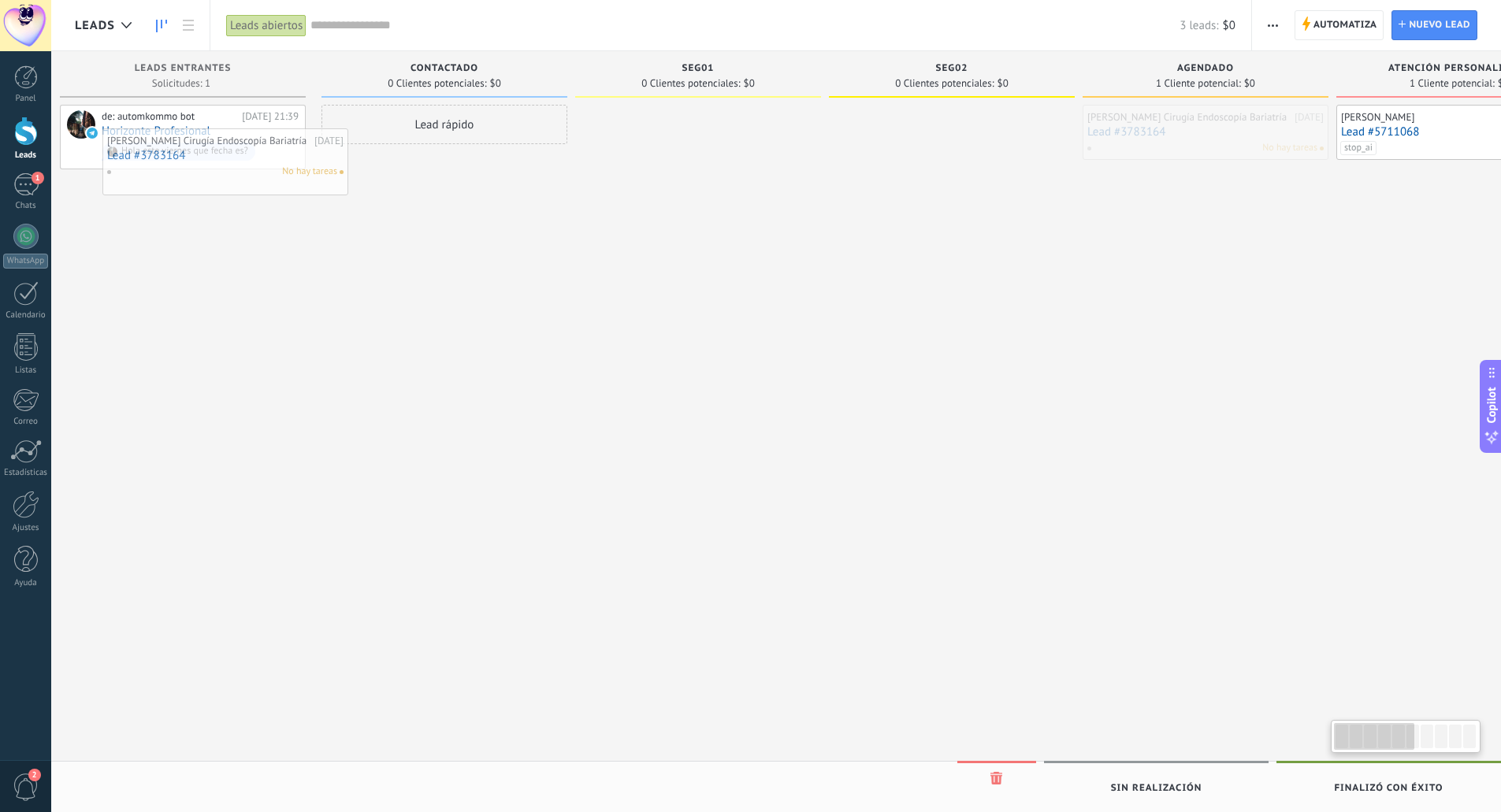
scroll to position [0, 0]
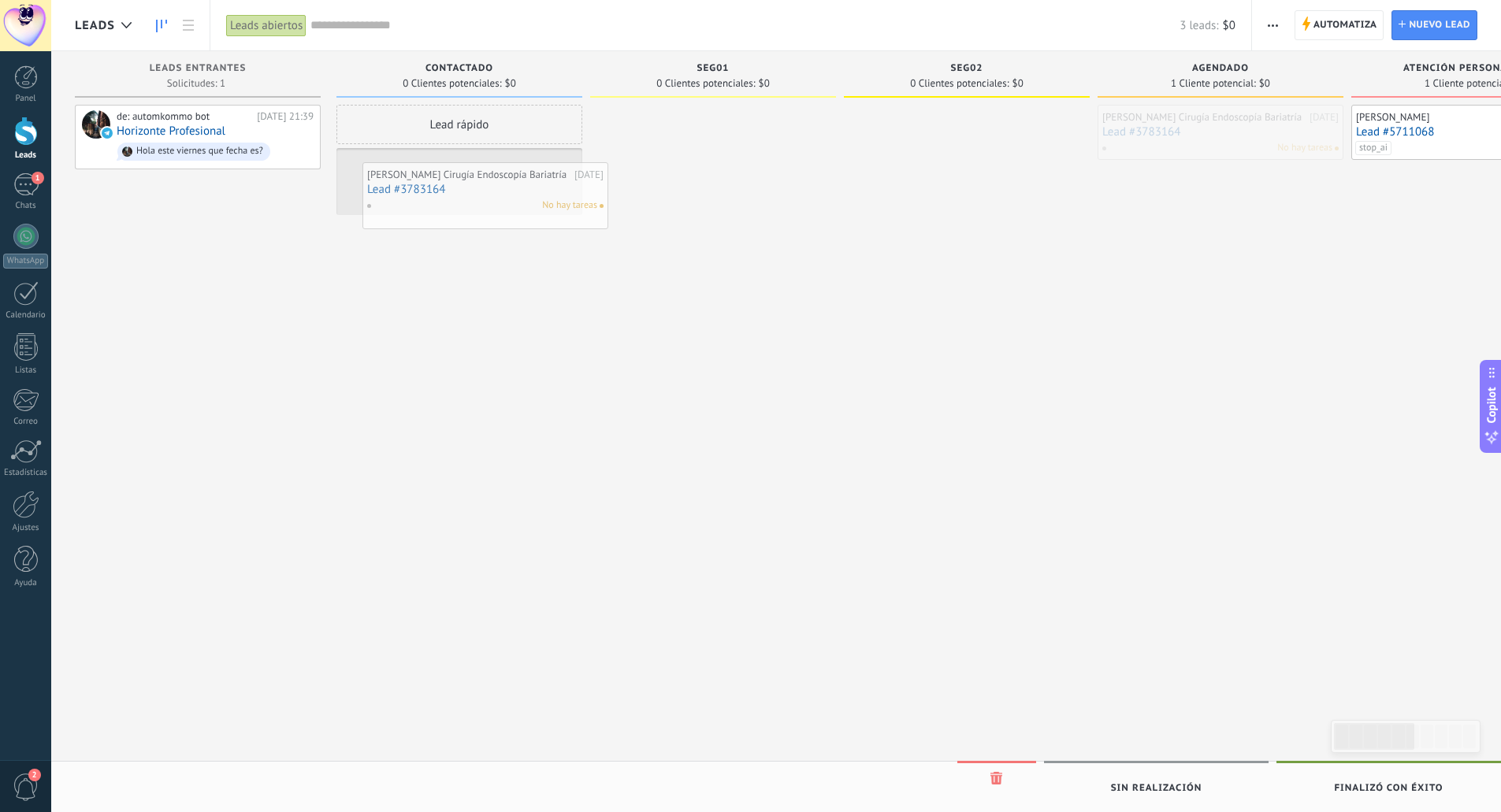
drag, startPoint x: 1147, startPoint y: 121, endPoint x: 428, endPoint y: 178, distance: 721.3
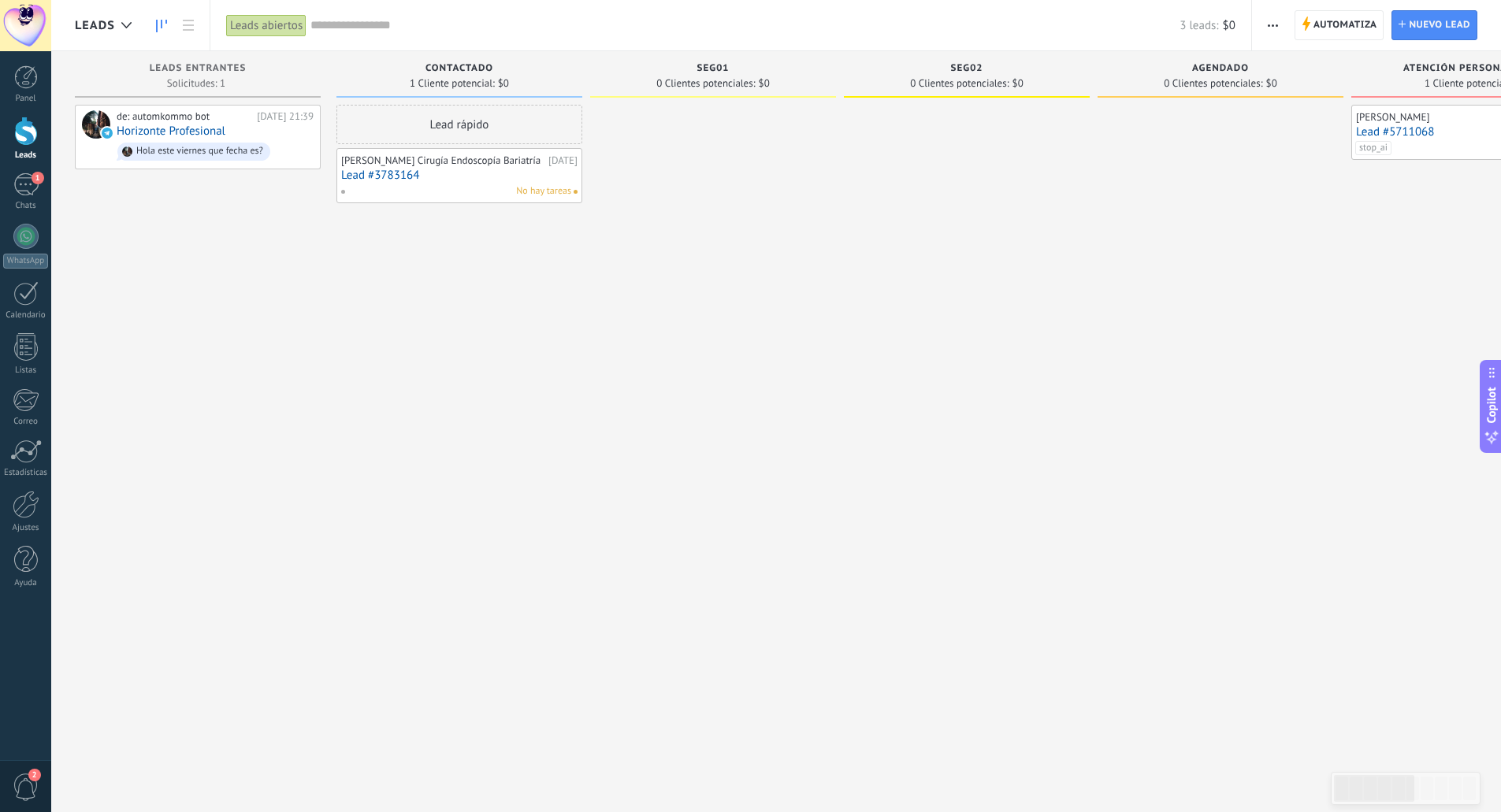
click at [638, 186] on div at bounding box center [713, 408] width 245 height 607
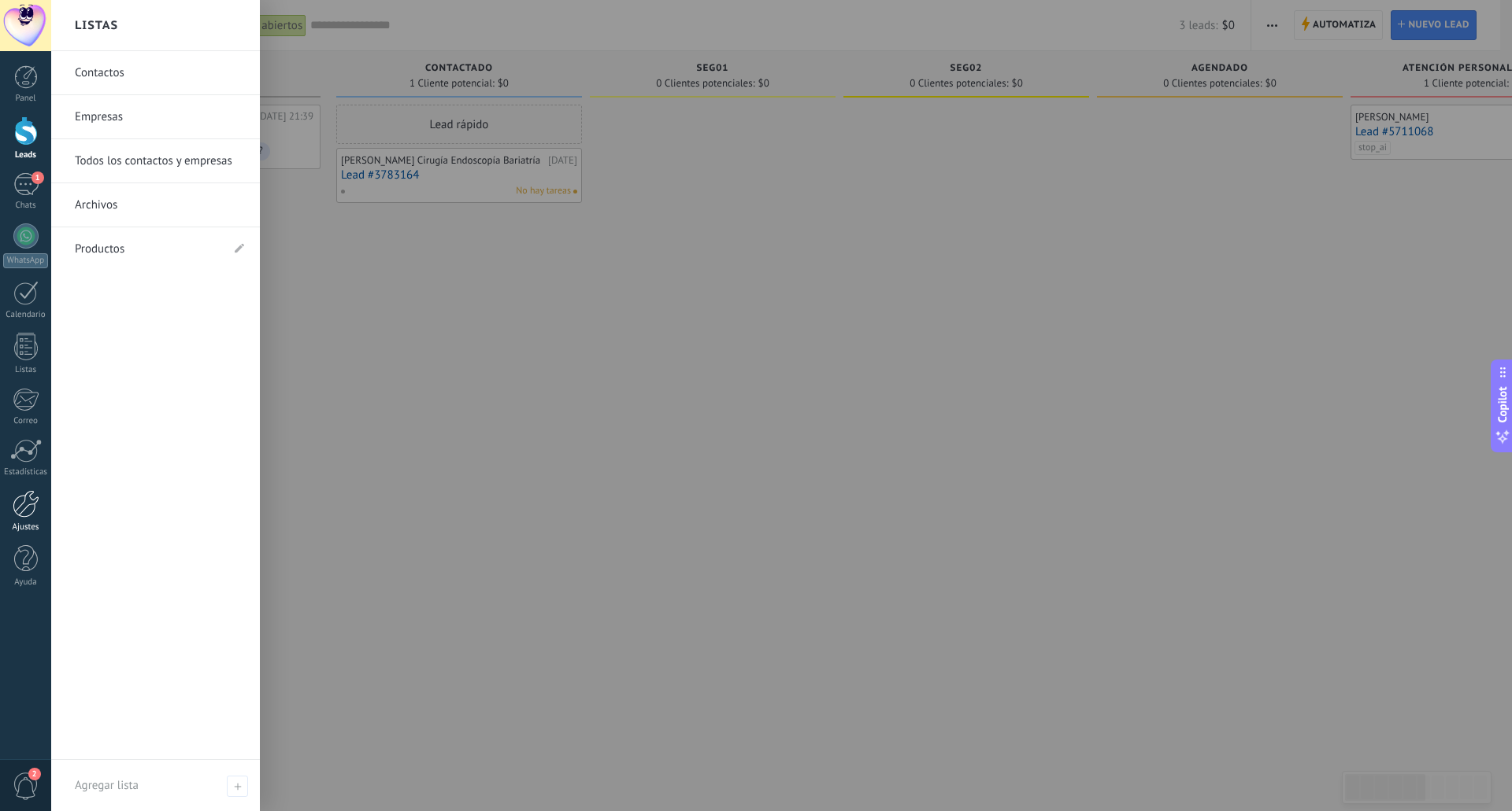
click at [27, 514] on div at bounding box center [26, 504] width 27 height 27
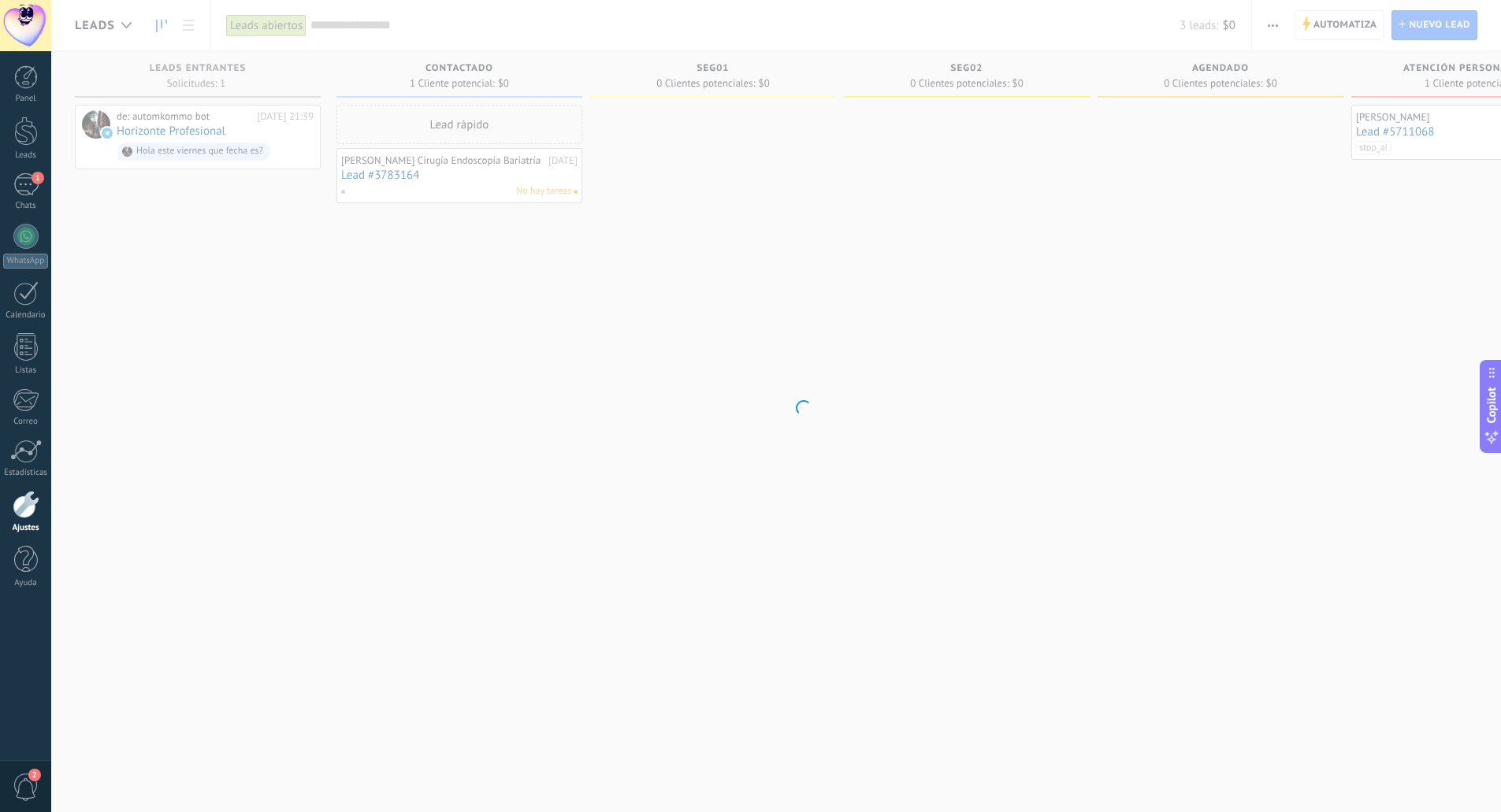
click at [26, 506] on div at bounding box center [26, 504] width 27 height 27
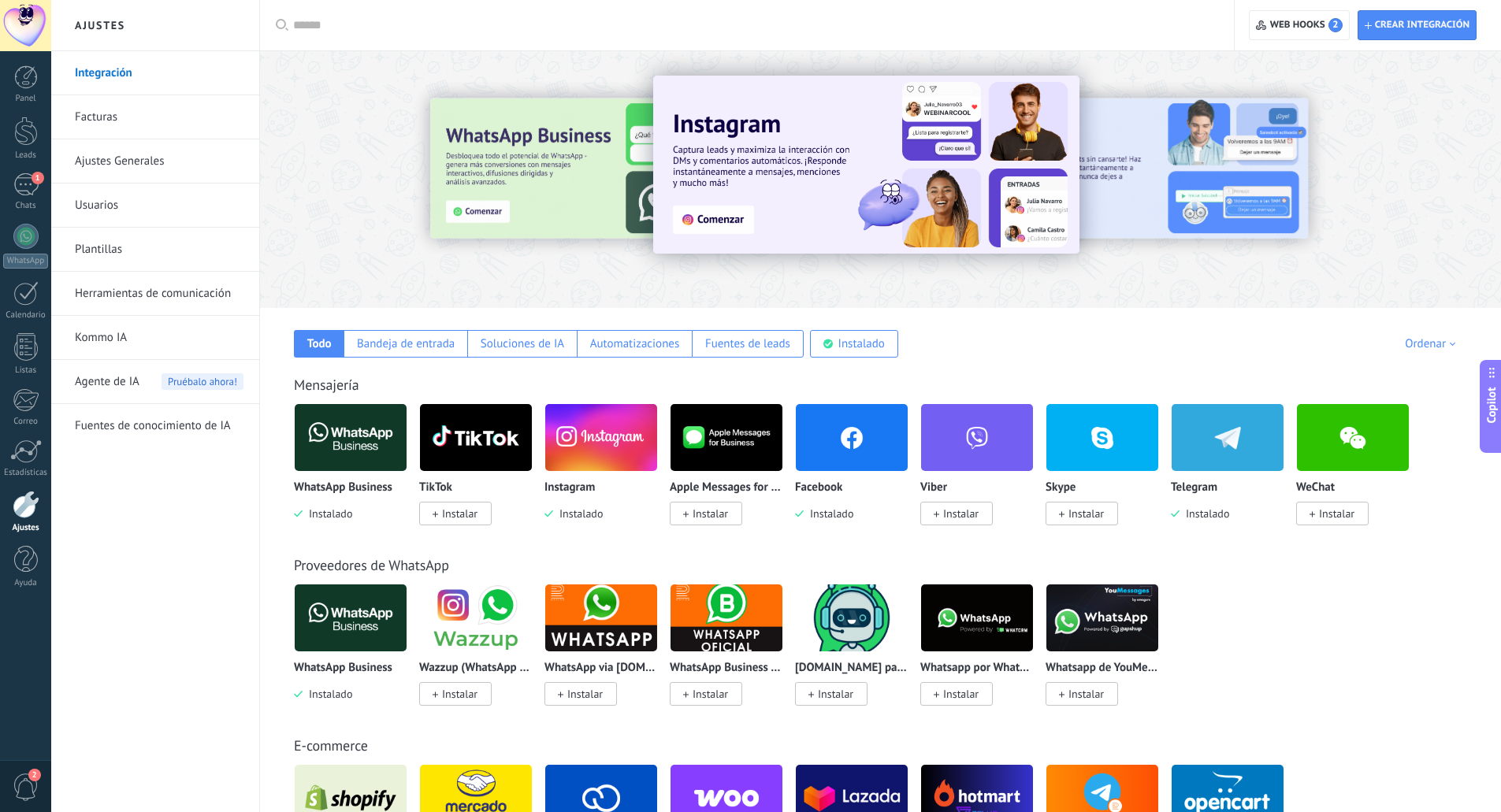
click at [849, 451] on img at bounding box center [851, 437] width 112 height 76
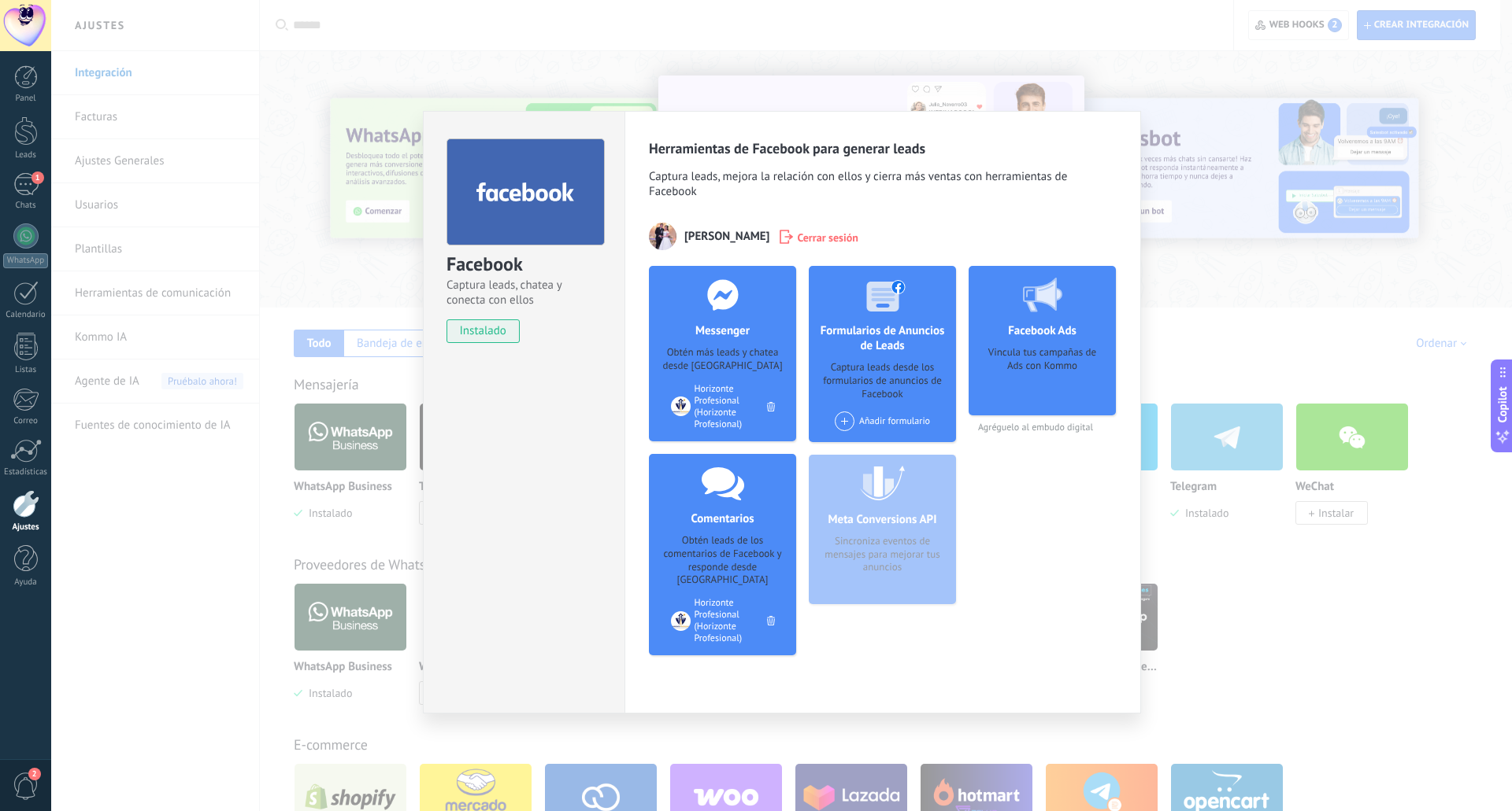
click at [771, 617] on icon at bounding box center [771, 621] width 8 height 10
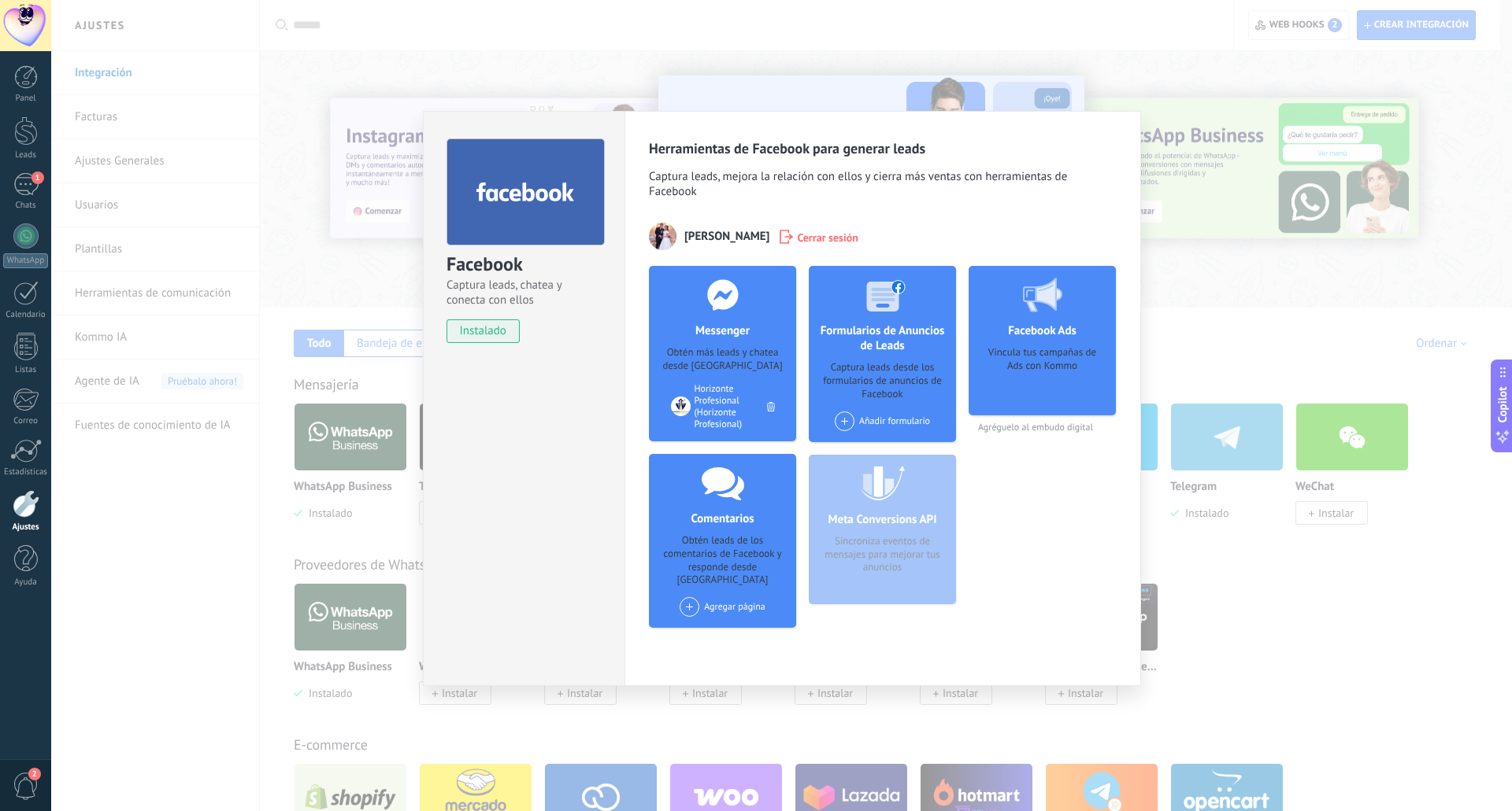
click at [1326, 639] on div "Facebook Captura leads, chatea y conecta con ellos instalado Desinstalar Herram…" at bounding box center [781, 406] width 1460 height 811
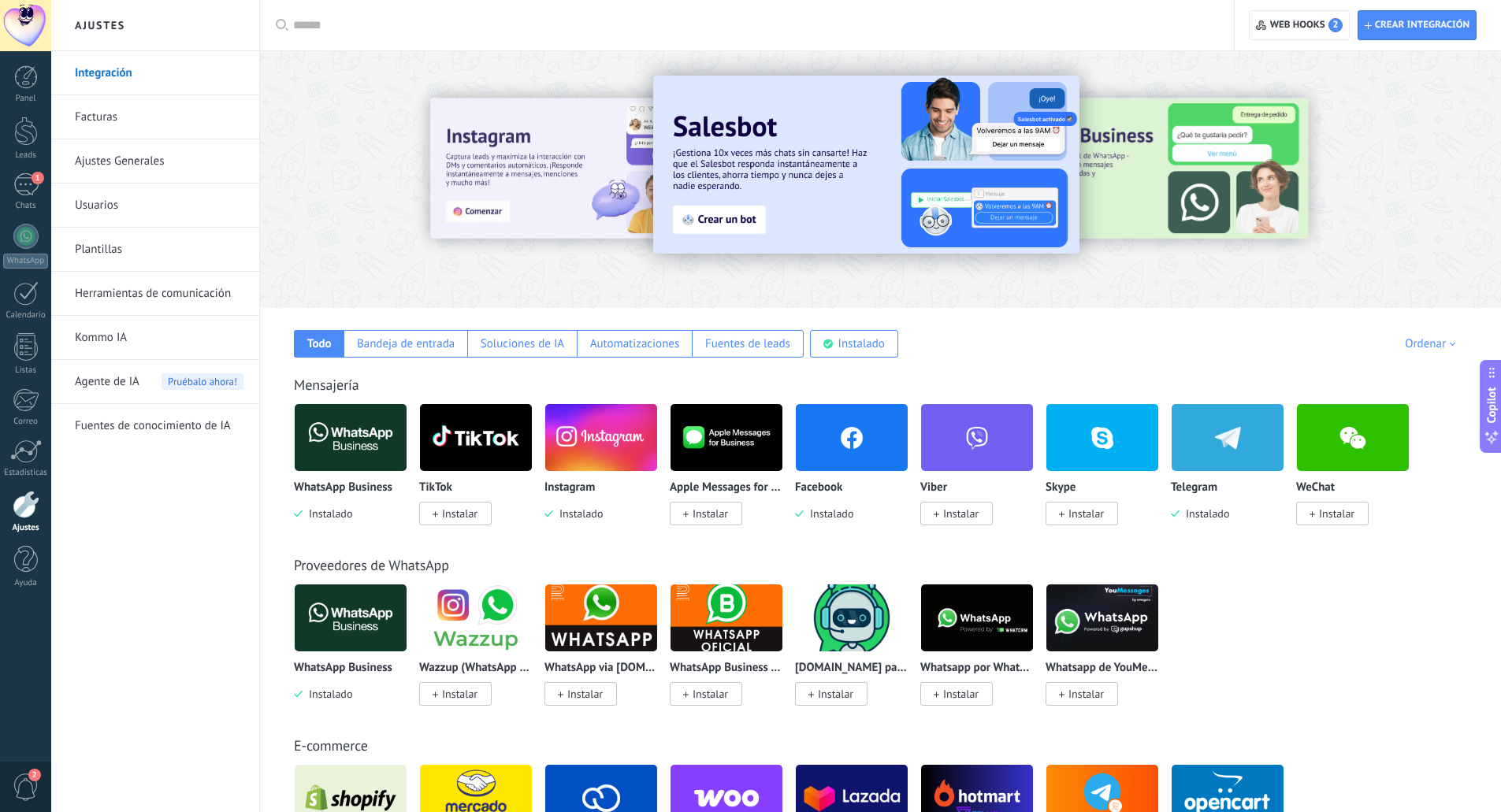
click at [602, 462] on img at bounding box center [601, 437] width 112 height 76
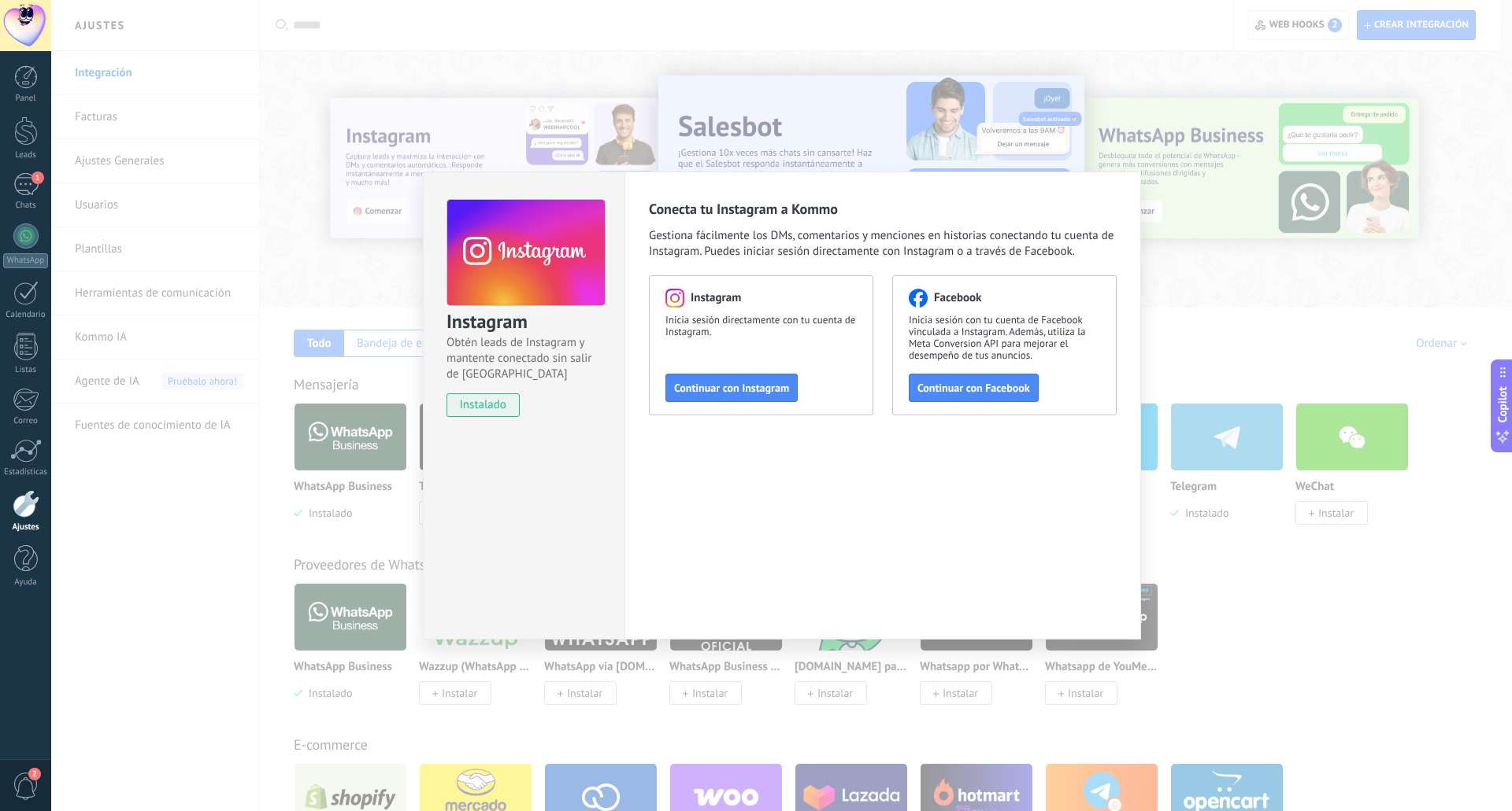
click at [1301, 597] on div "Instagram Obtén leads de Instagram y mantente conectado sin salir de Kommo inst…" at bounding box center [781, 406] width 1460 height 811
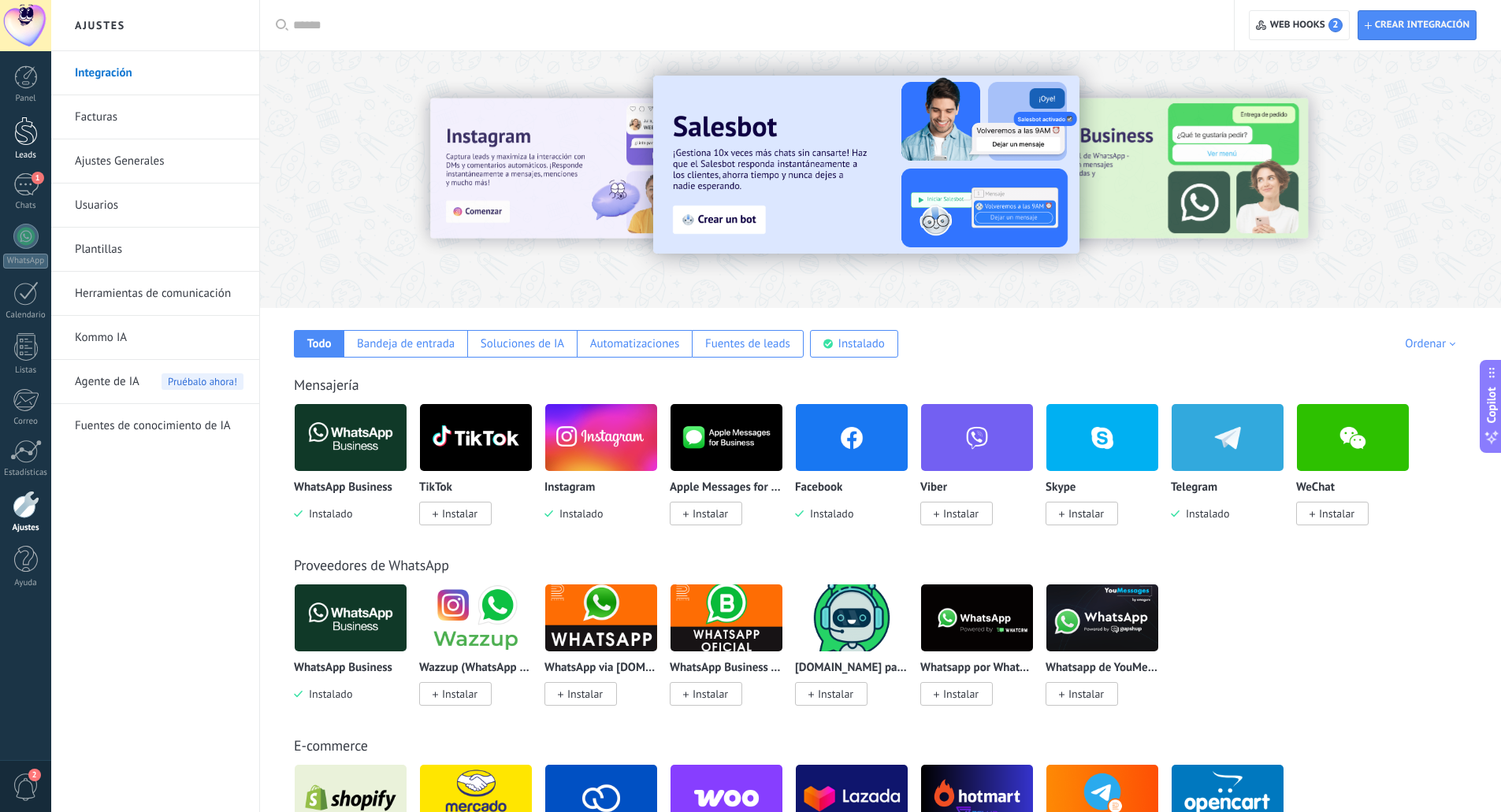
click at [38, 144] on link "Leads" at bounding box center [25, 138] width 52 height 44
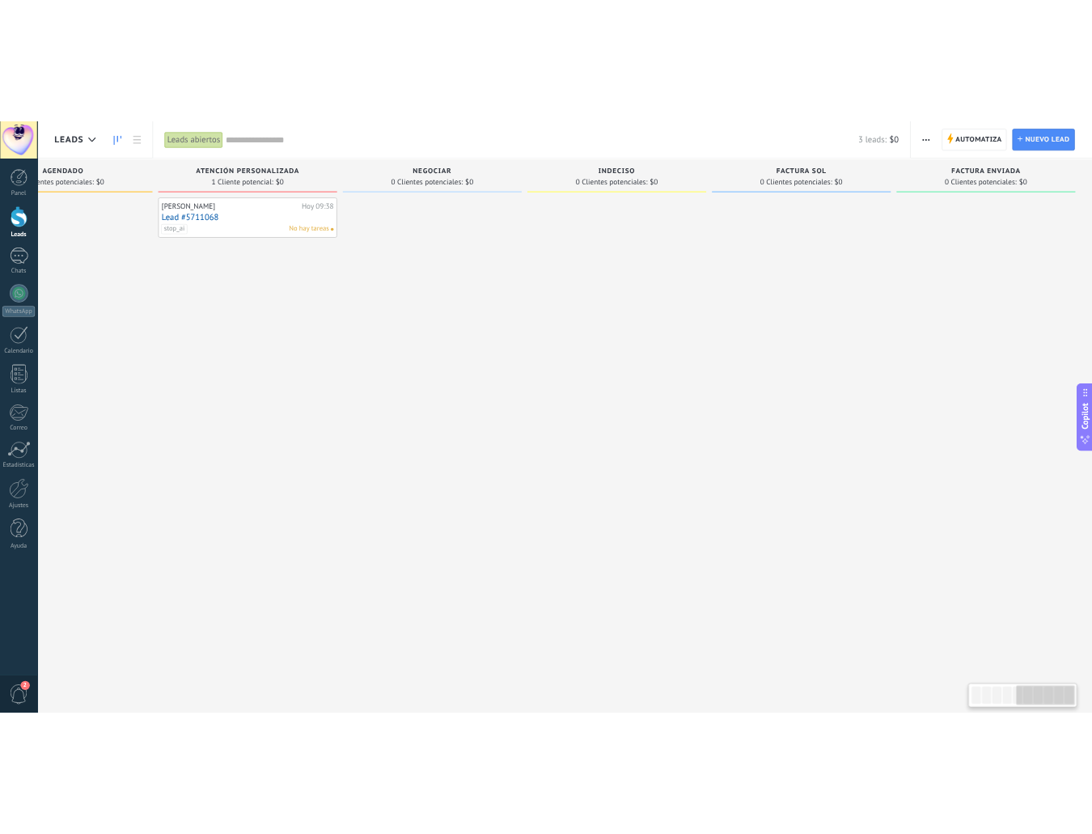
scroll to position [0, 1165]
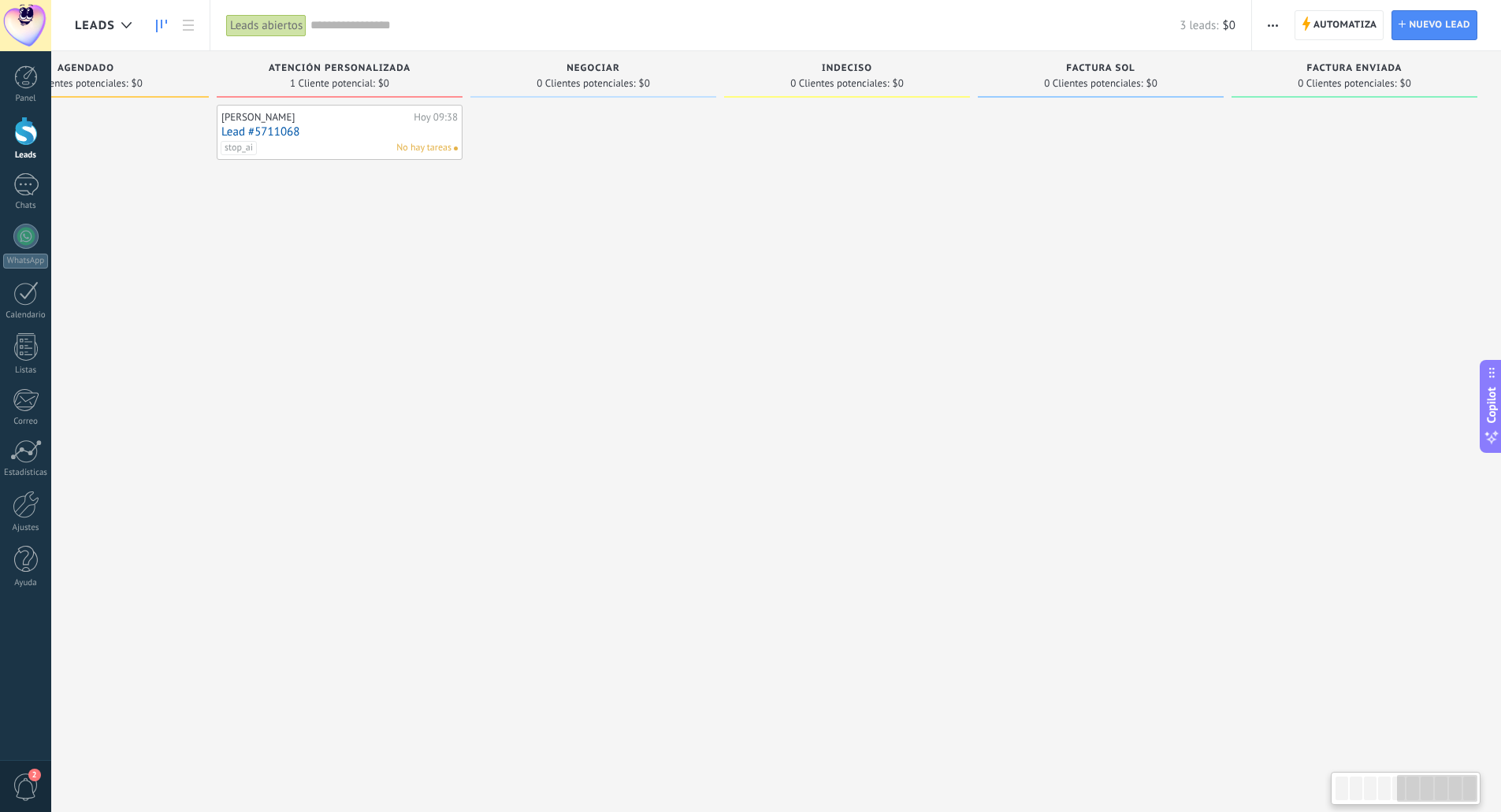
drag, startPoint x: 1037, startPoint y: 347, endPoint x: 1396, endPoint y: 348, distance: 359.0
click at [1090, 59] on div "fACTURA SOL 0 Clientes potenciales: $0" at bounding box center [1101, 75] width 245 height 47
click at [1060, 63] on div "fACTURA SOL" at bounding box center [1101, 70] width 230 height 14
click at [1092, 64] on span "fACTURA SOL" at bounding box center [1101, 68] width 69 height 11
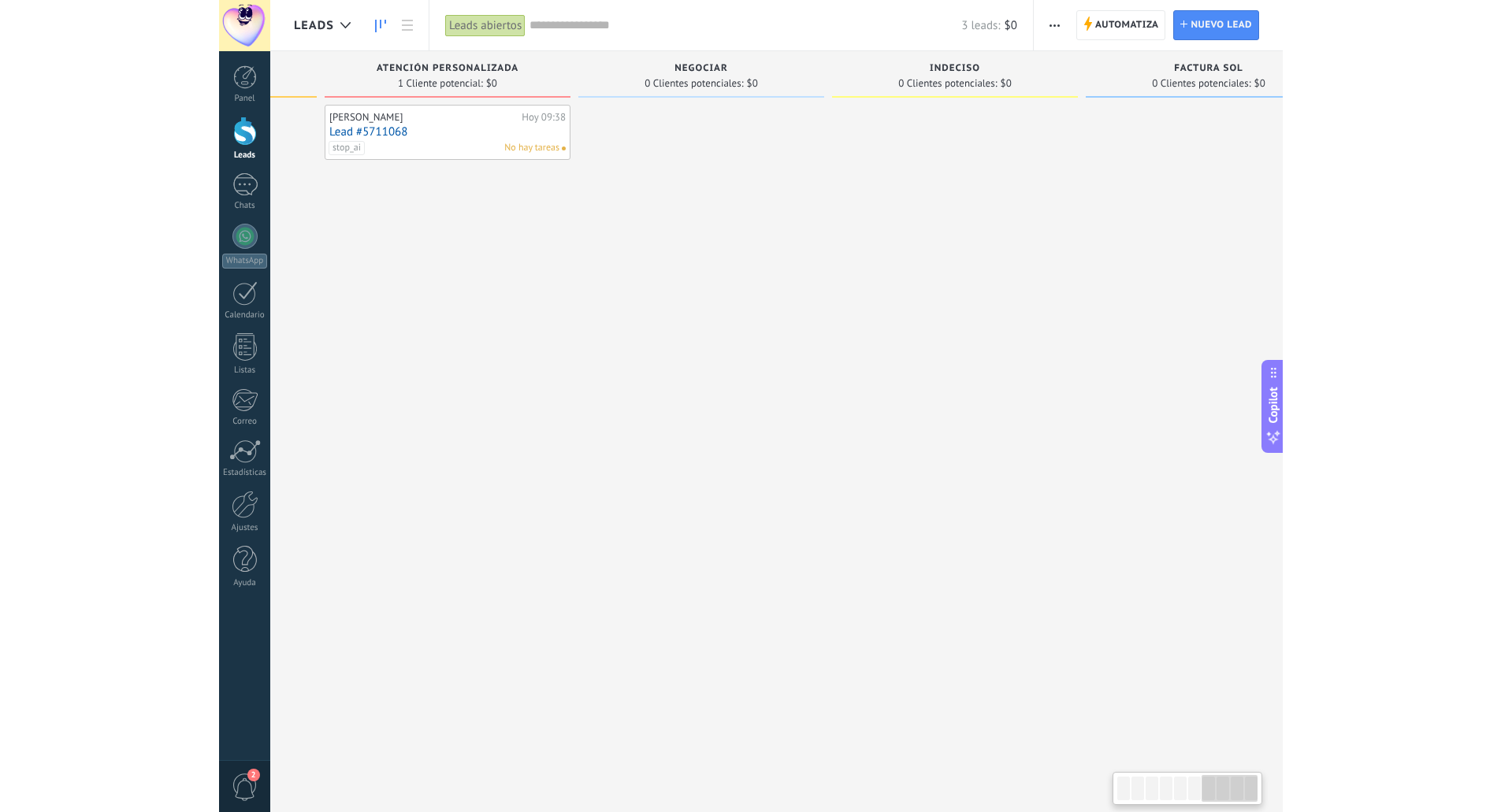
scroll to position [0, 1572]
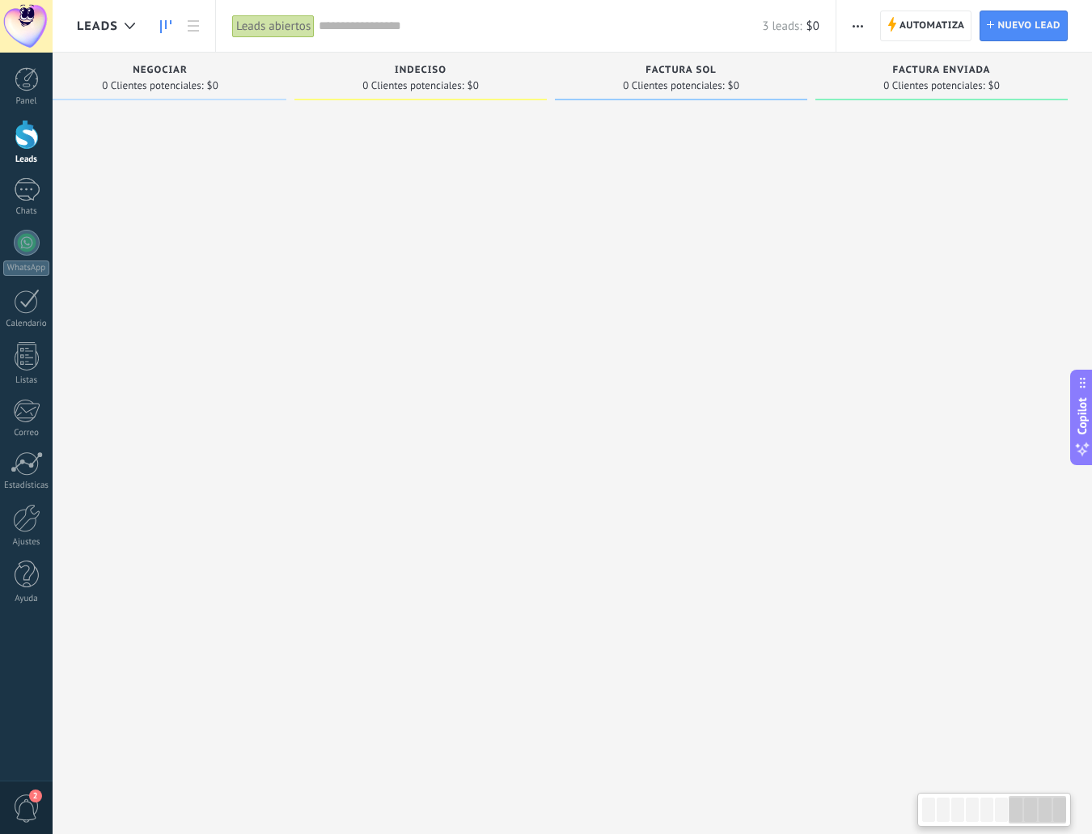
drag, startPoint x: 1011, startPoint y: 304, endPoint x: 456, endPoint y: 318, distance: 555.2
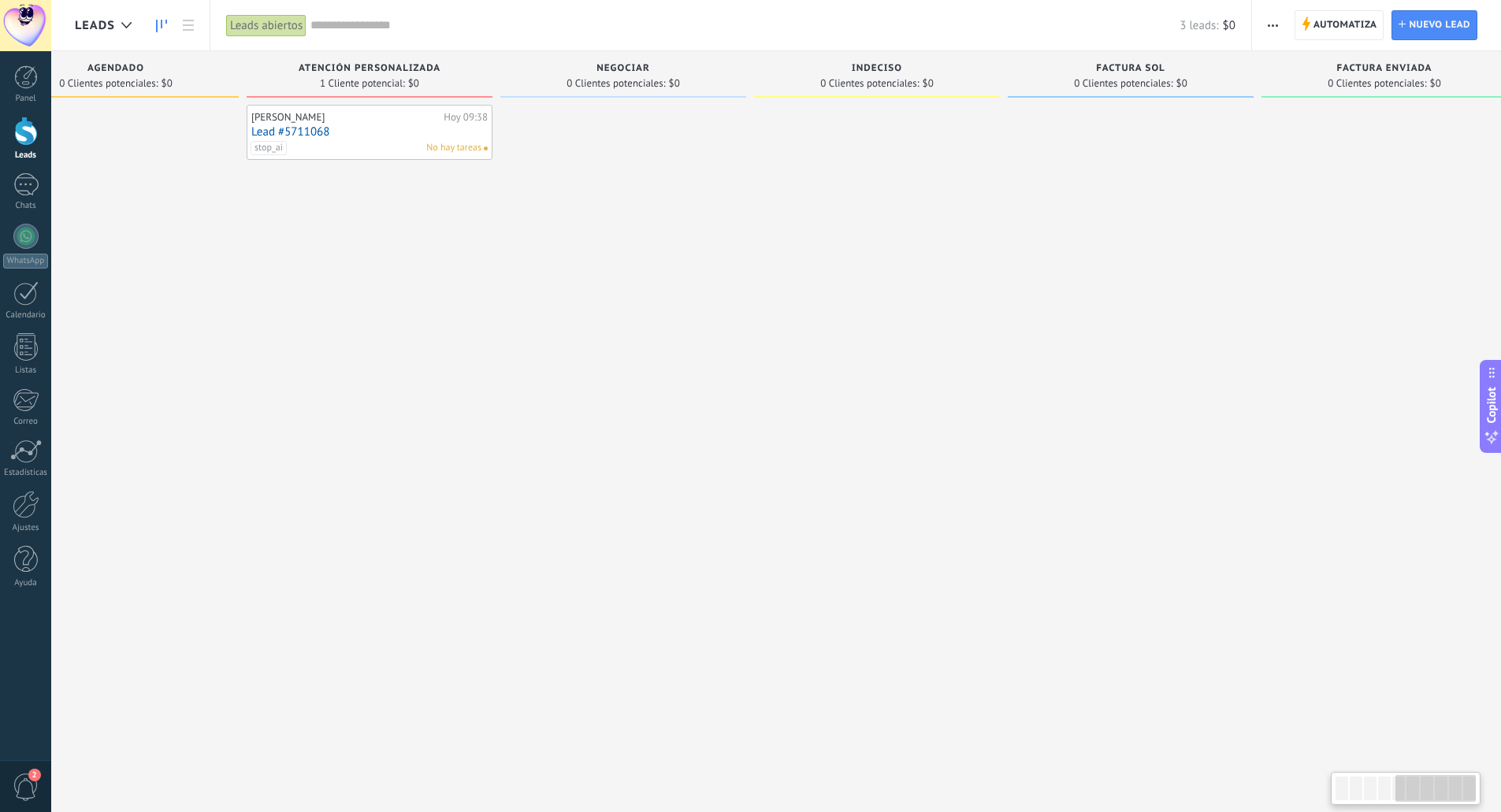
scroll to position [0, 1135]
drag, startPoint x: 428, startPoint y: 275, endPoint x: 749, endPoint y: 291, distance: 321.4
click at [867, 272] on div at bounding box center [847, 408] width 245 height 607
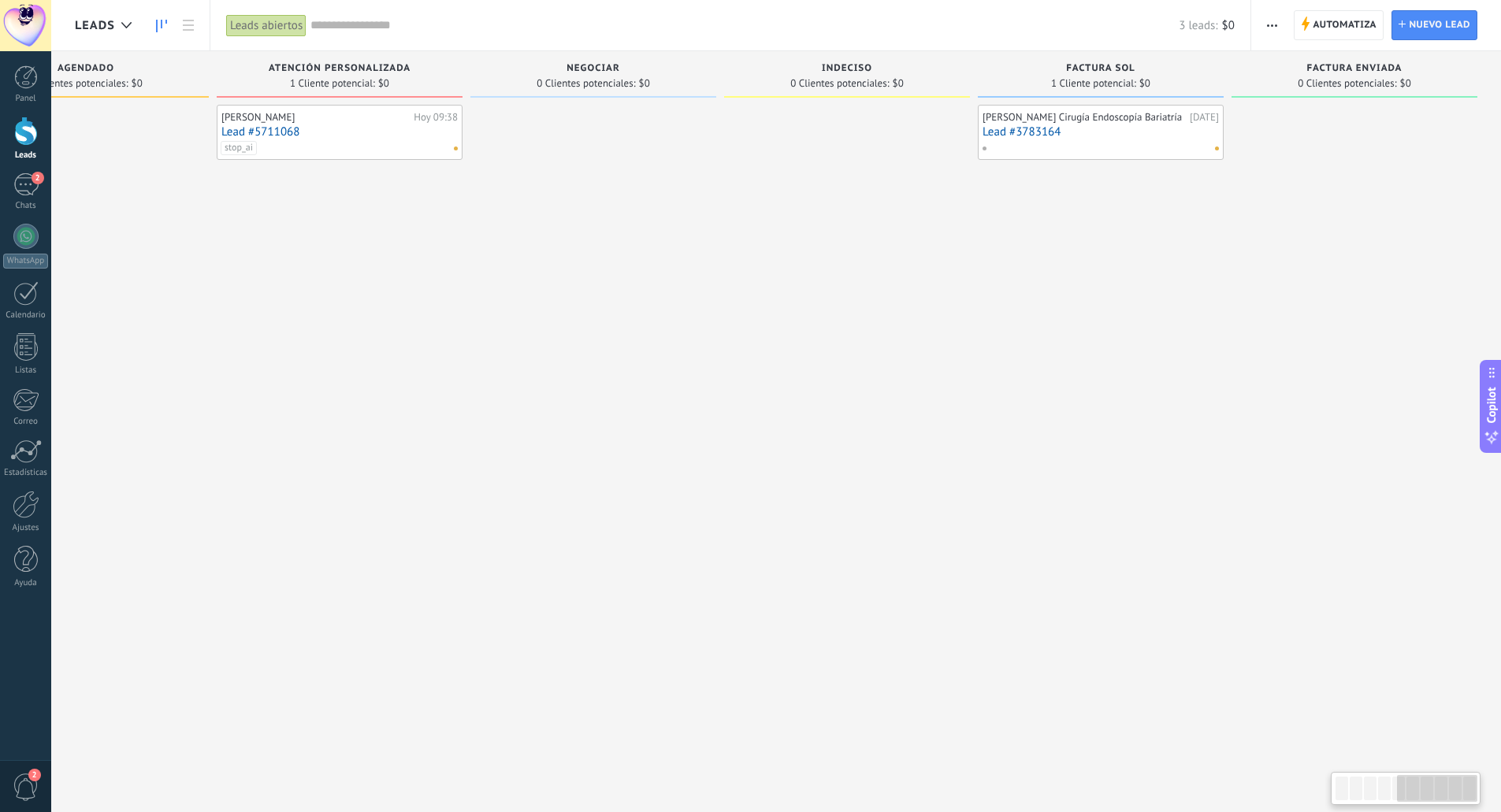
drag, startPoint x: 248, startPoint y: 262, endPoint x: 739, endPoint y: 286, distance: 491.6
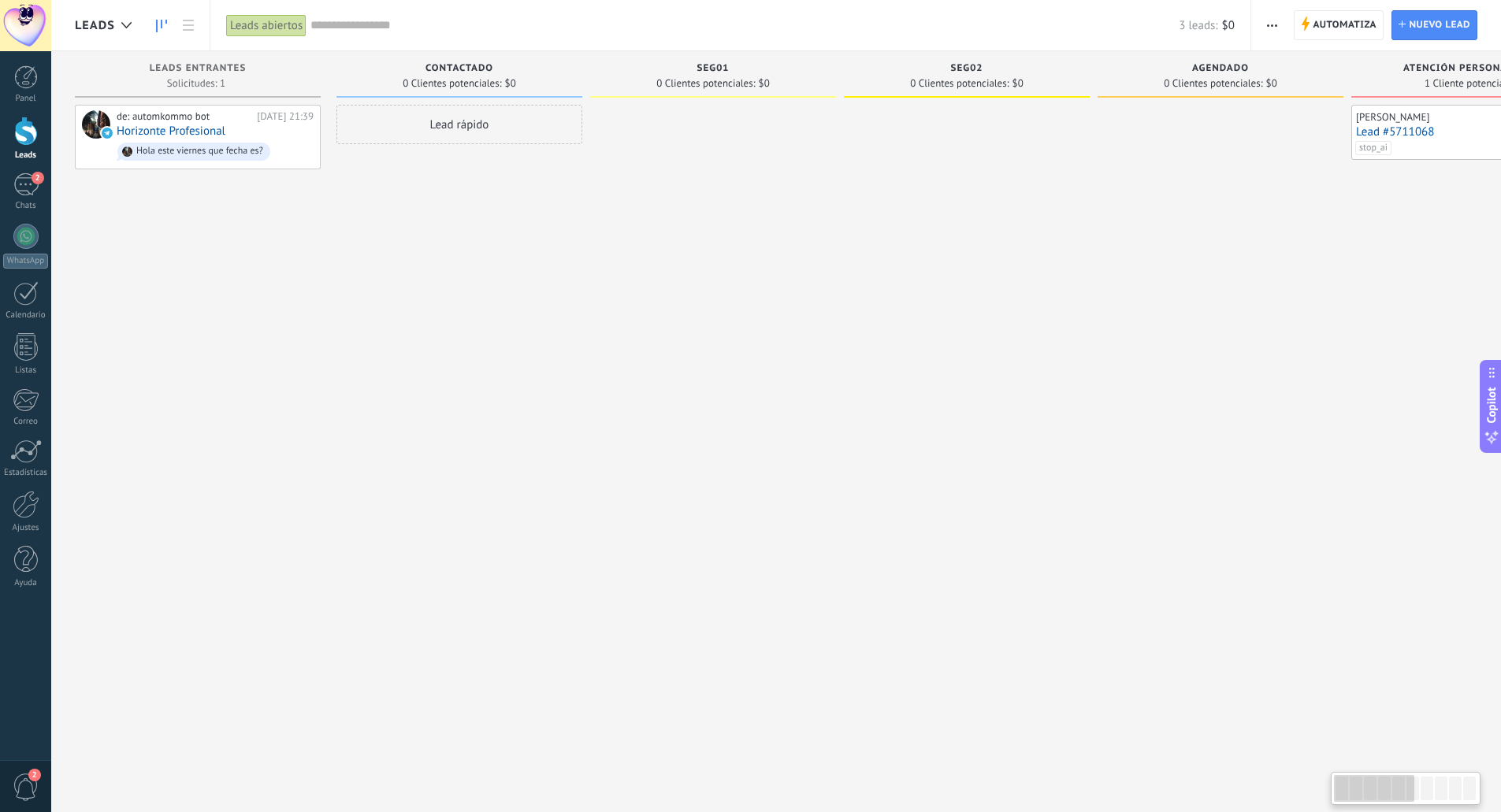
drag, startPoint x: 402, startPoint y: 291, endPoint x: 155, endPoint y: 295, distance: 247.0
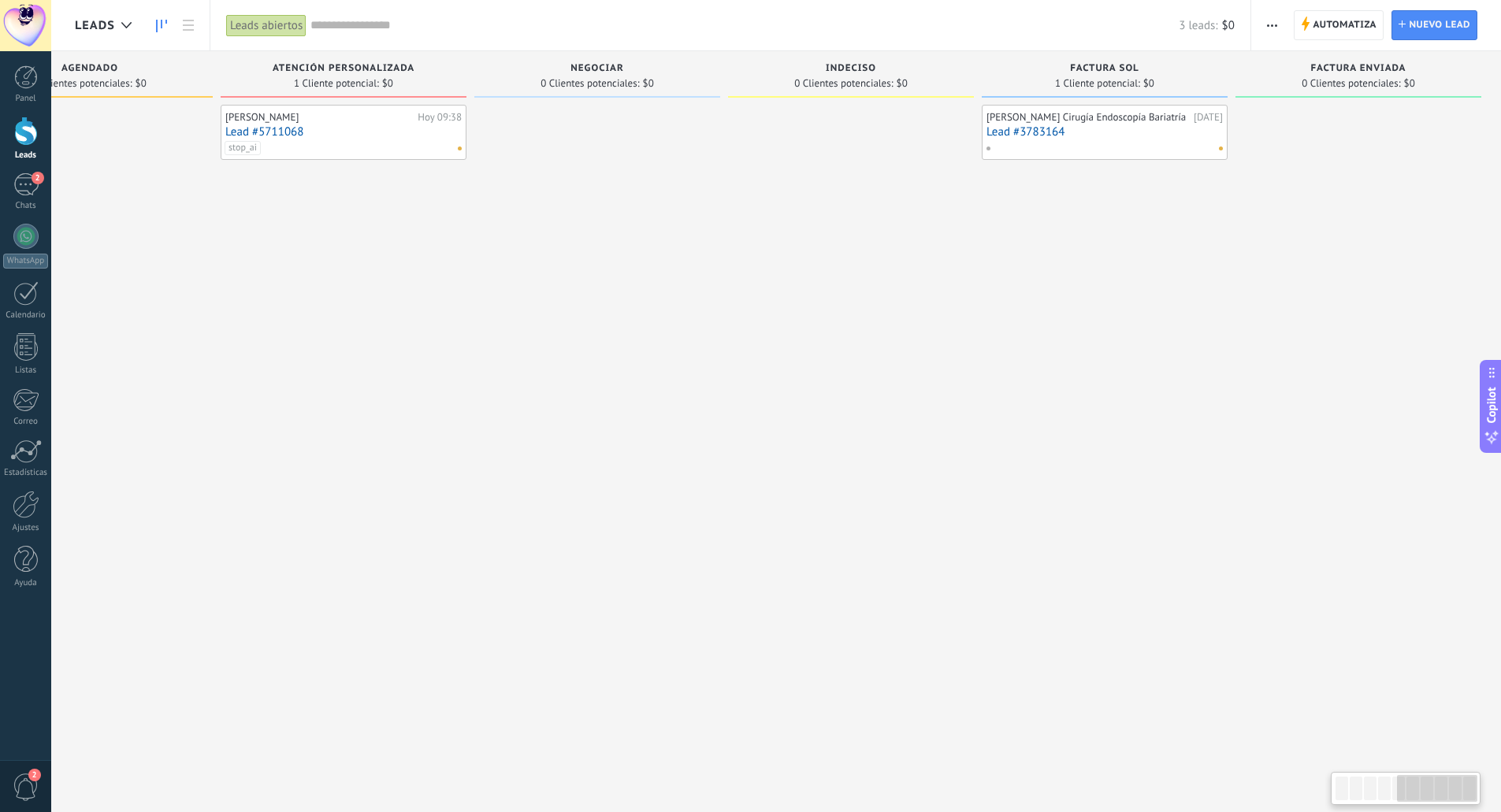
scroll to position [0, 1135]
drag, startPoint x: 841, startPoint y: 271, endPoint x: 1032, endPoint y: 268, distance: 191.0
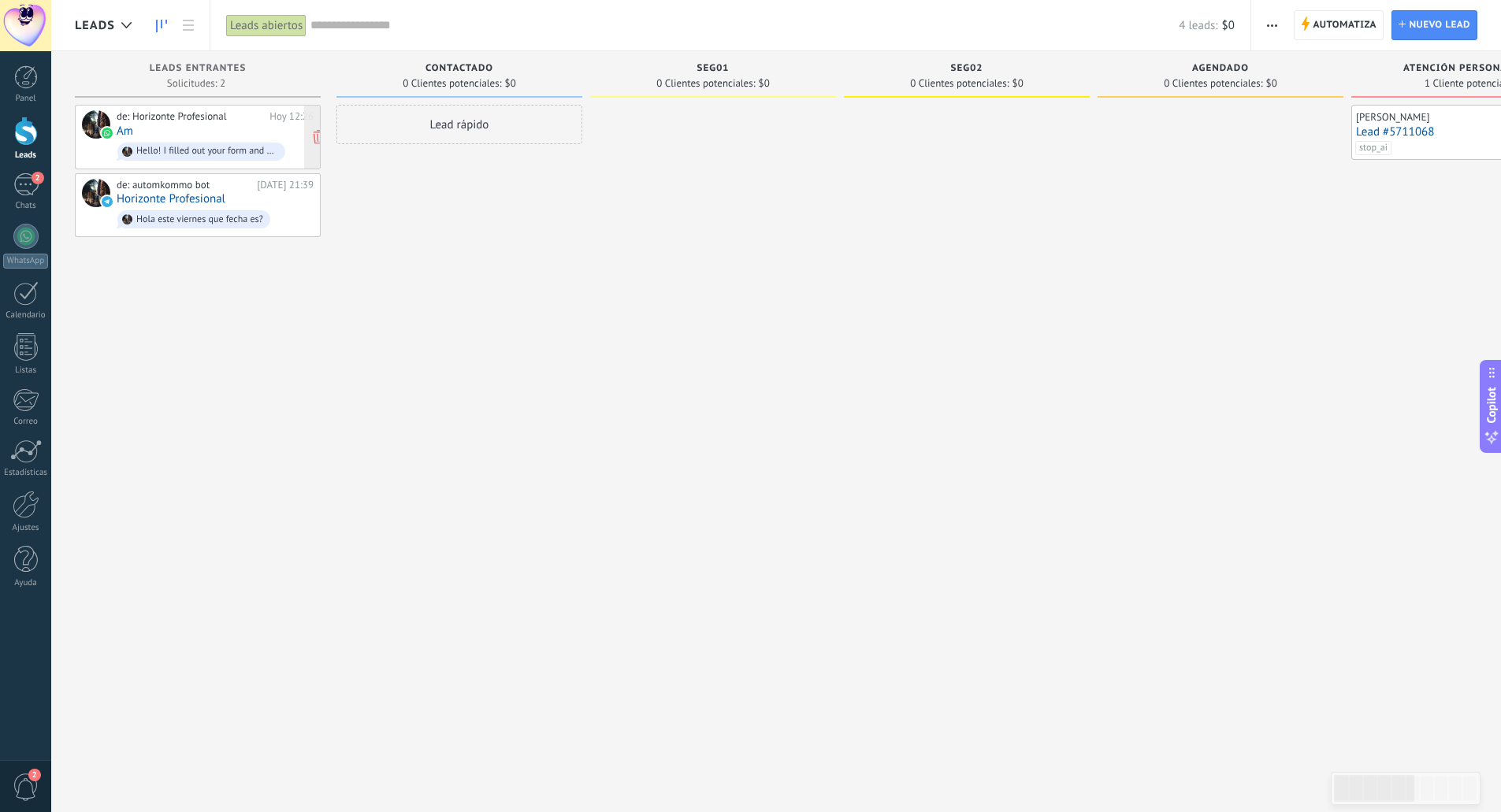
click at [206, 118] on div "de: Horizonte Profesional" at bounding box center [190, 116] width 147 height 13
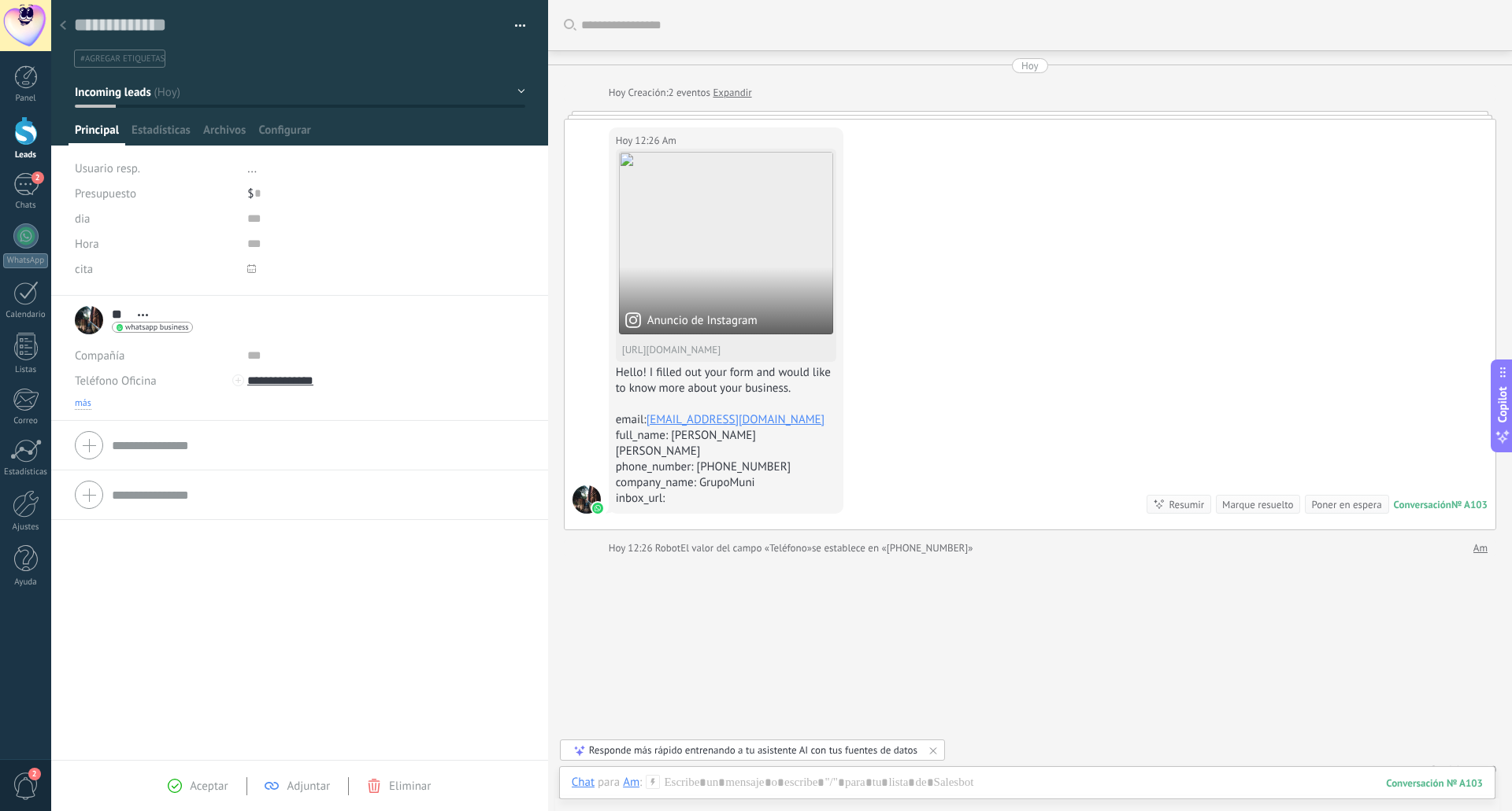
click at [84, 406] on span "más" at bounding box center [83, 404] width 17 height 13
drag, startPoint x: 343, startPoint y: 382, endPoint x: 253, endPoint y: 388, distance: 90.2
click at [253, 388] on input "**********" at bounding box center [365, 381] width 235 height 25
drag, startPoint x: 774, startPoint y: 447, endPoint x: 757, endPoint y: 447, distance: 17.0
click at [757, 460] on div "phone_number: +526648516913" at bounding box center [726, 468] width 221 height 16
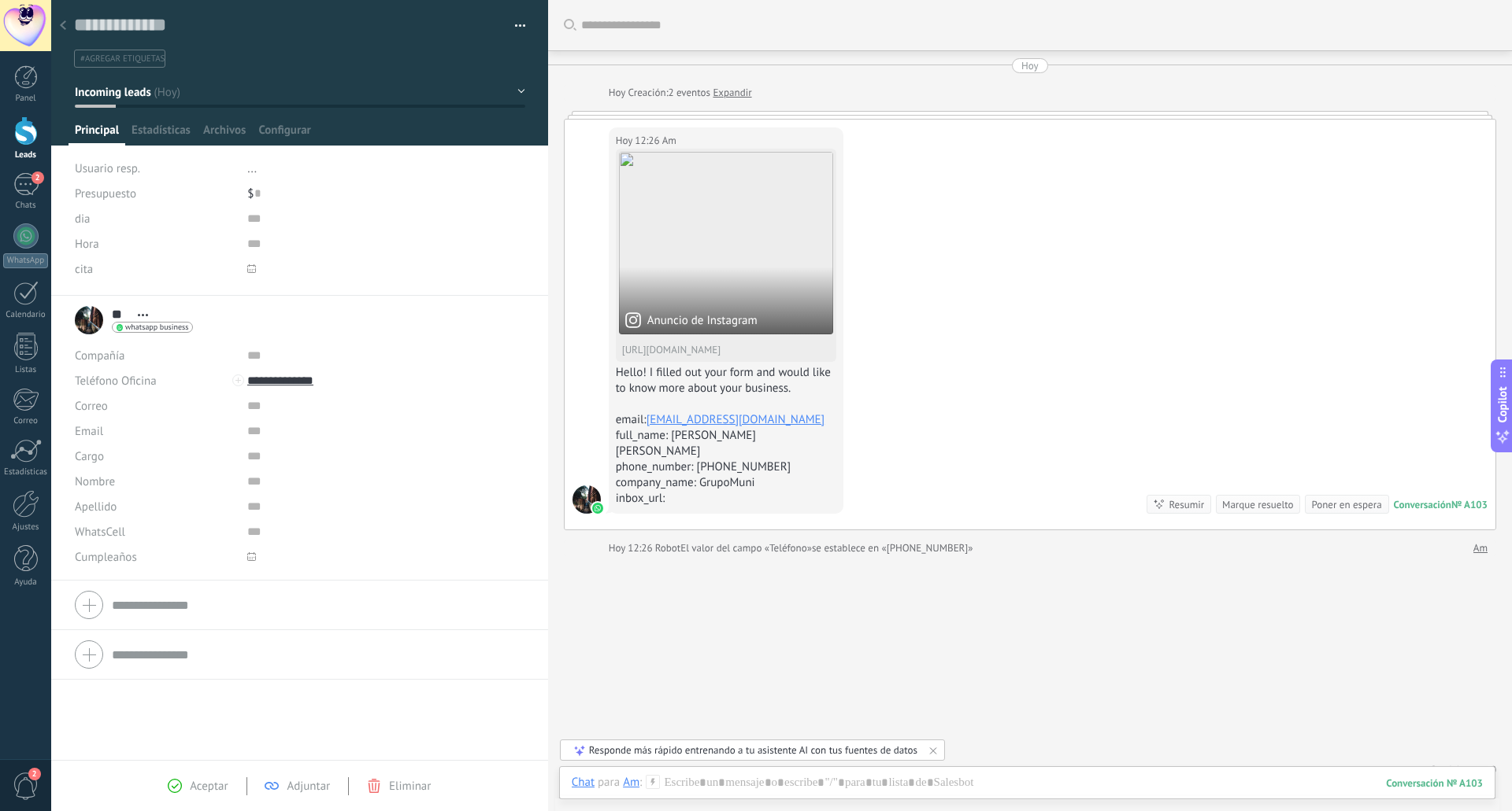
click at [779, 460] on div "phone_number: +526648516913" at bounding box center [726, 468] width 221 height 16
drag, startPoint x: 777, startPoint y: 448, endPoint x: 715, endPoint y: 449, distance: 62.0
click at [715, 460] on div "phone_number: [PHONE_NUMBER]" at bounding box center [726, 468] width 221 height 16
copy div "6648516913"
click at [31, 125] on div at bounding box center [26, 131] width 23 height 29
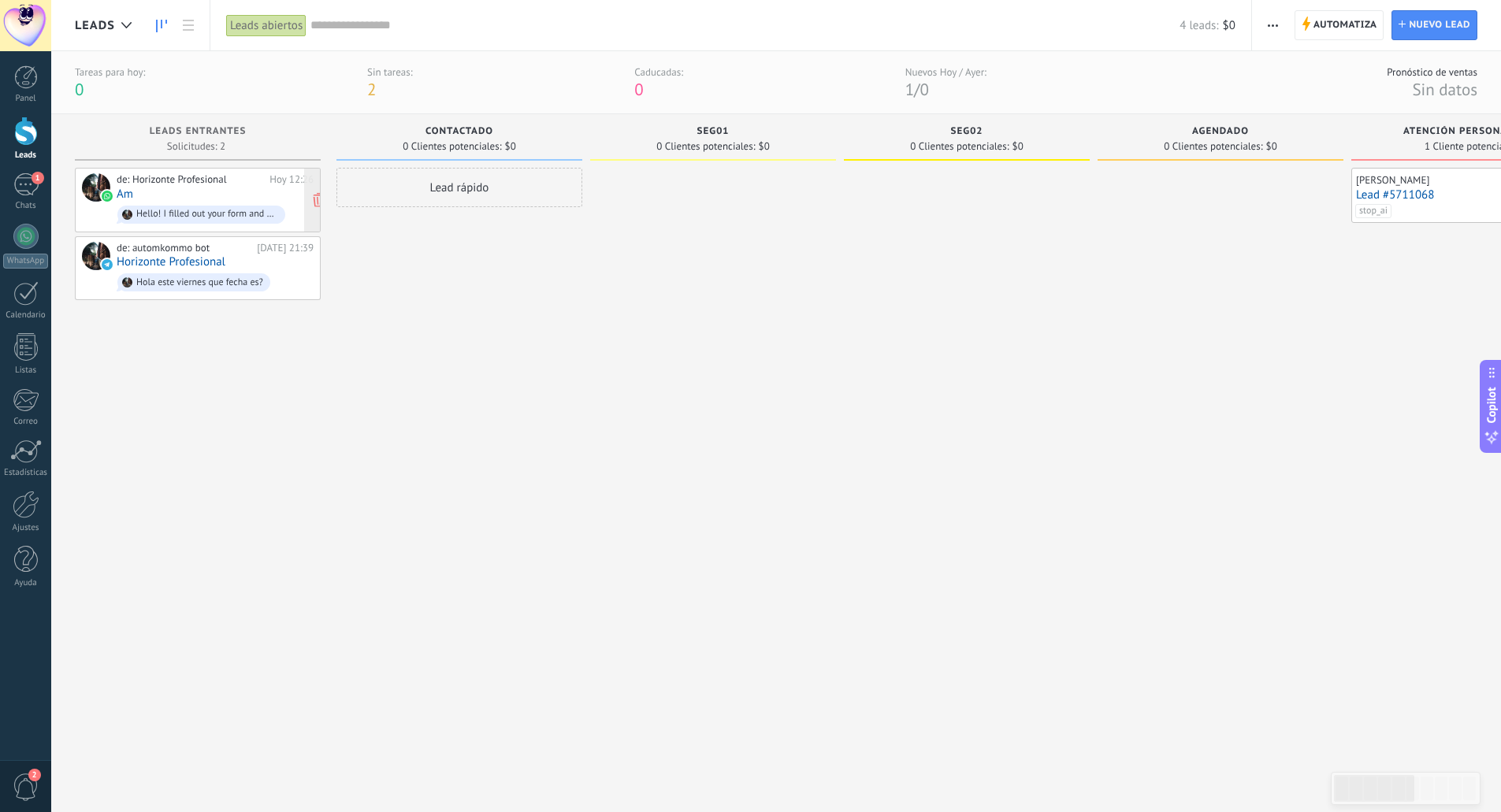
click at [175, 196] on div "de: Horizonte Profesional Hoy 12:26 Am Hello! I filled out your form and would …" at bounding box center [215, 200] width 197 height 54
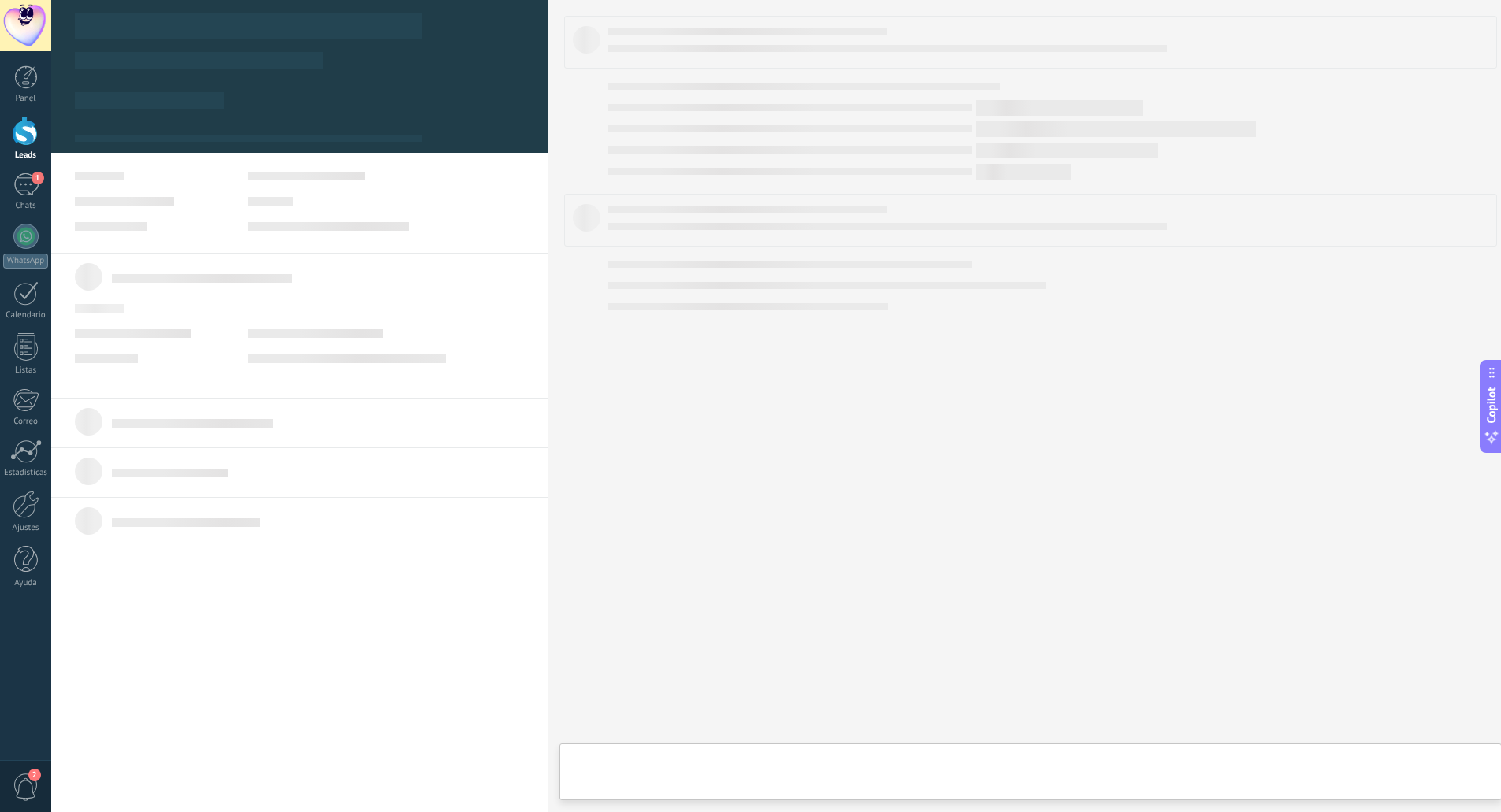
click at [175, 196] on div "de: Horizonte Profesional Hoy 12:26 Am Hello! I filled out your form and would …" at bounding box center [215, 200] width 197 height 54
type textarea "**********"
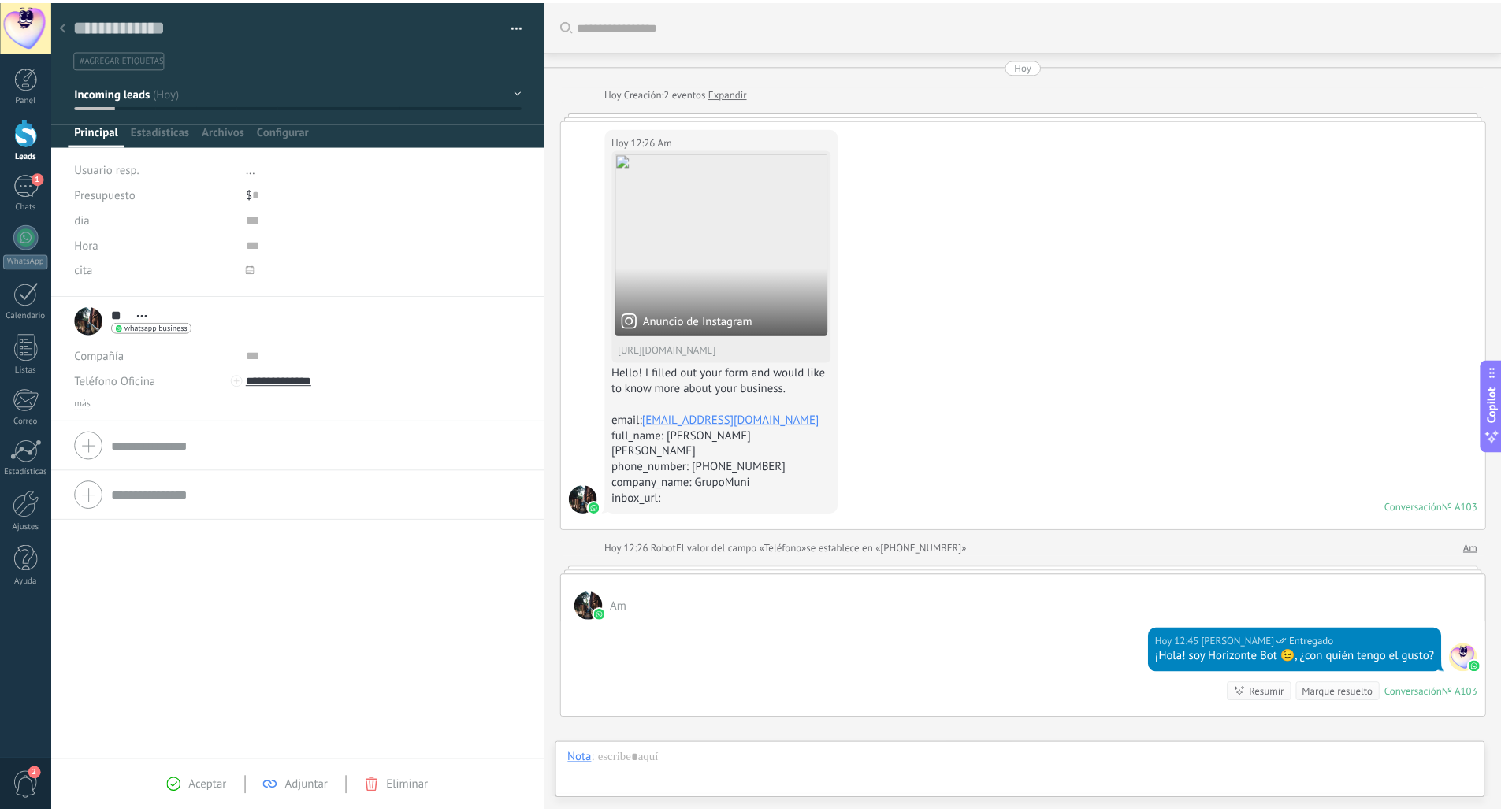
scroll to position [166, 0]
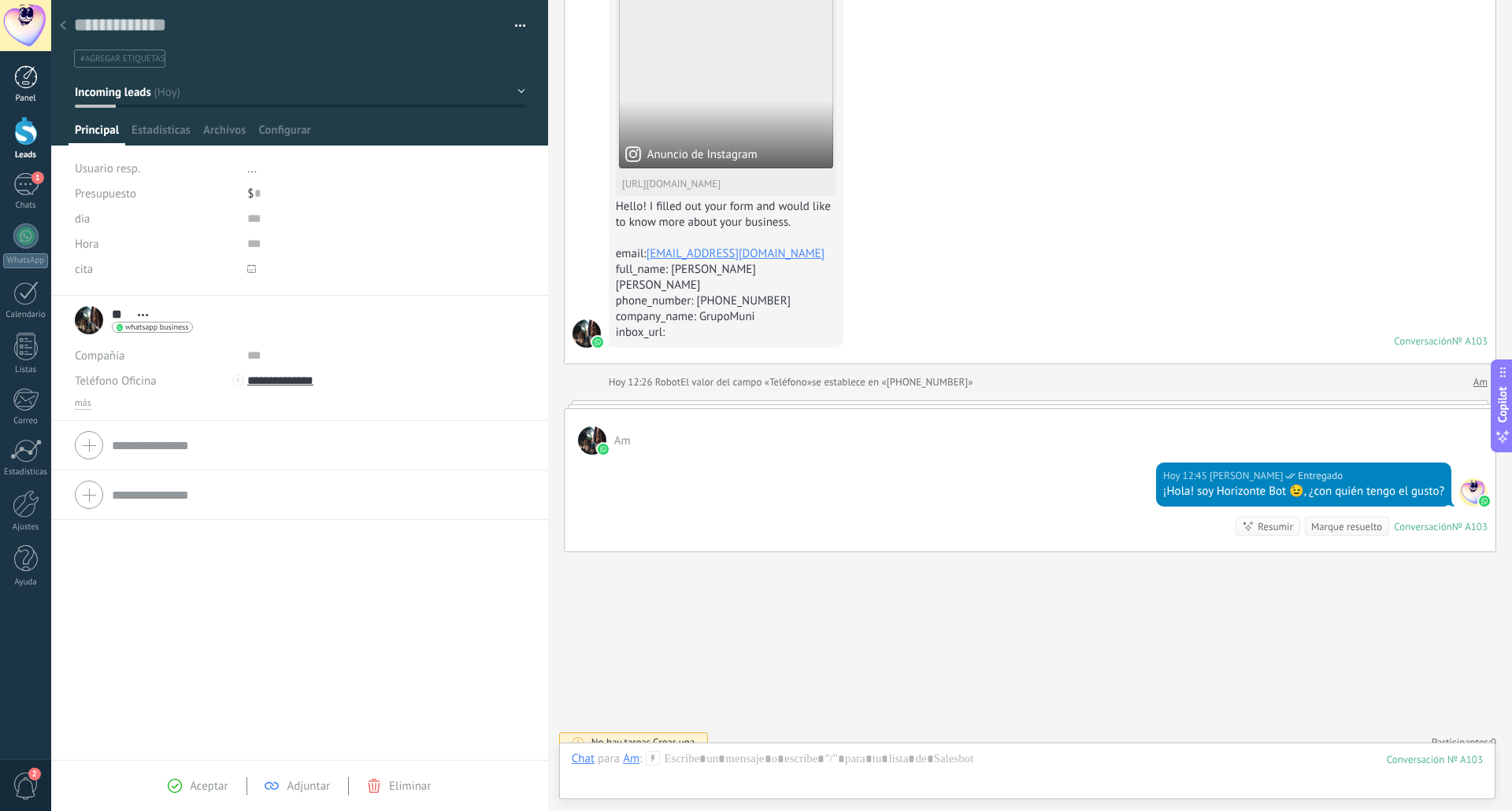
click at [27, 94] on div "Panel" at bounding box center [25, 98] width 46 height 11
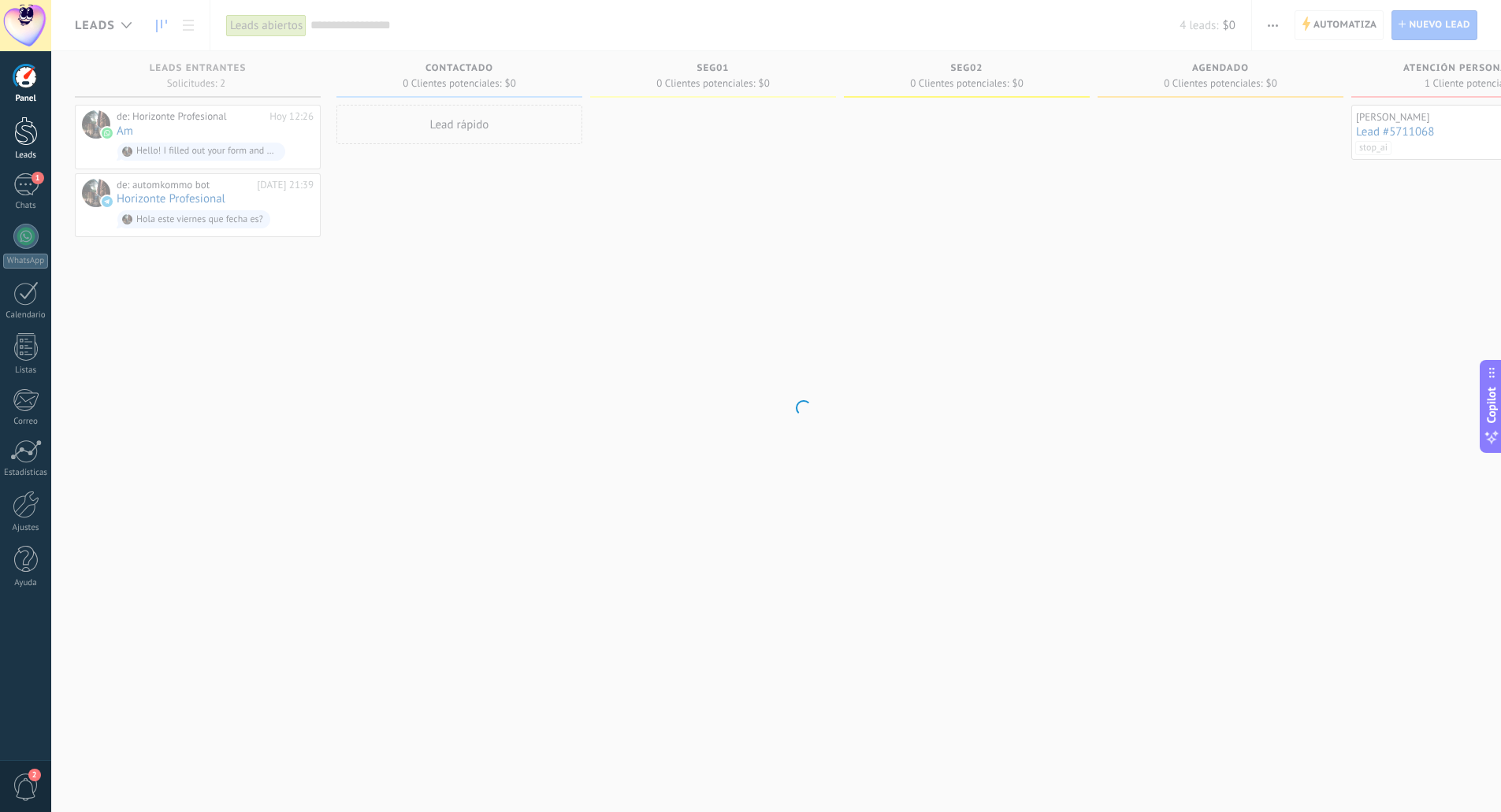
click at [27, 133] on div at bounding box center [26, 131] width 23 height 29
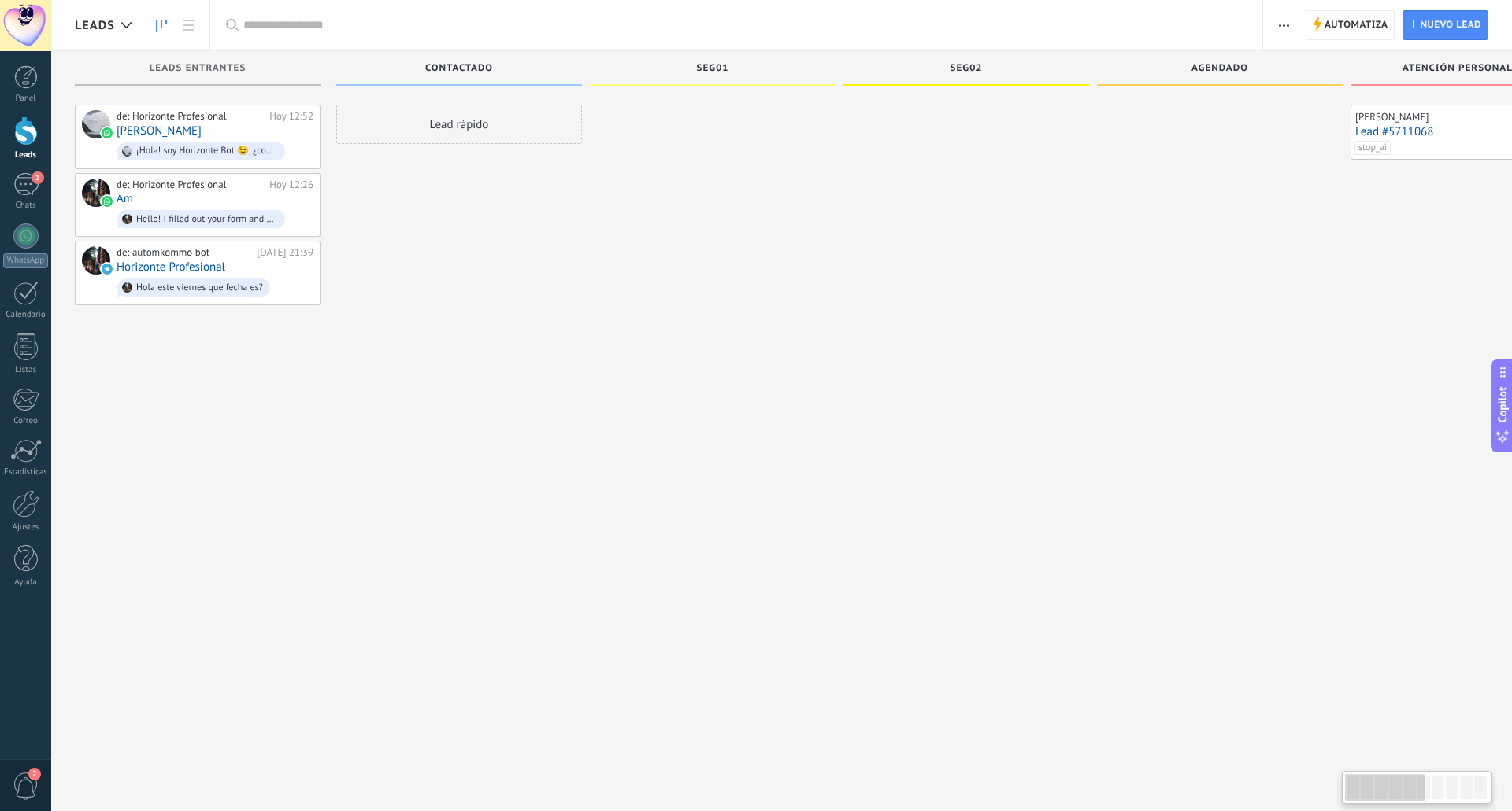
click at [27, 133] on div at bounding box center [26, 131] width 23 height 29
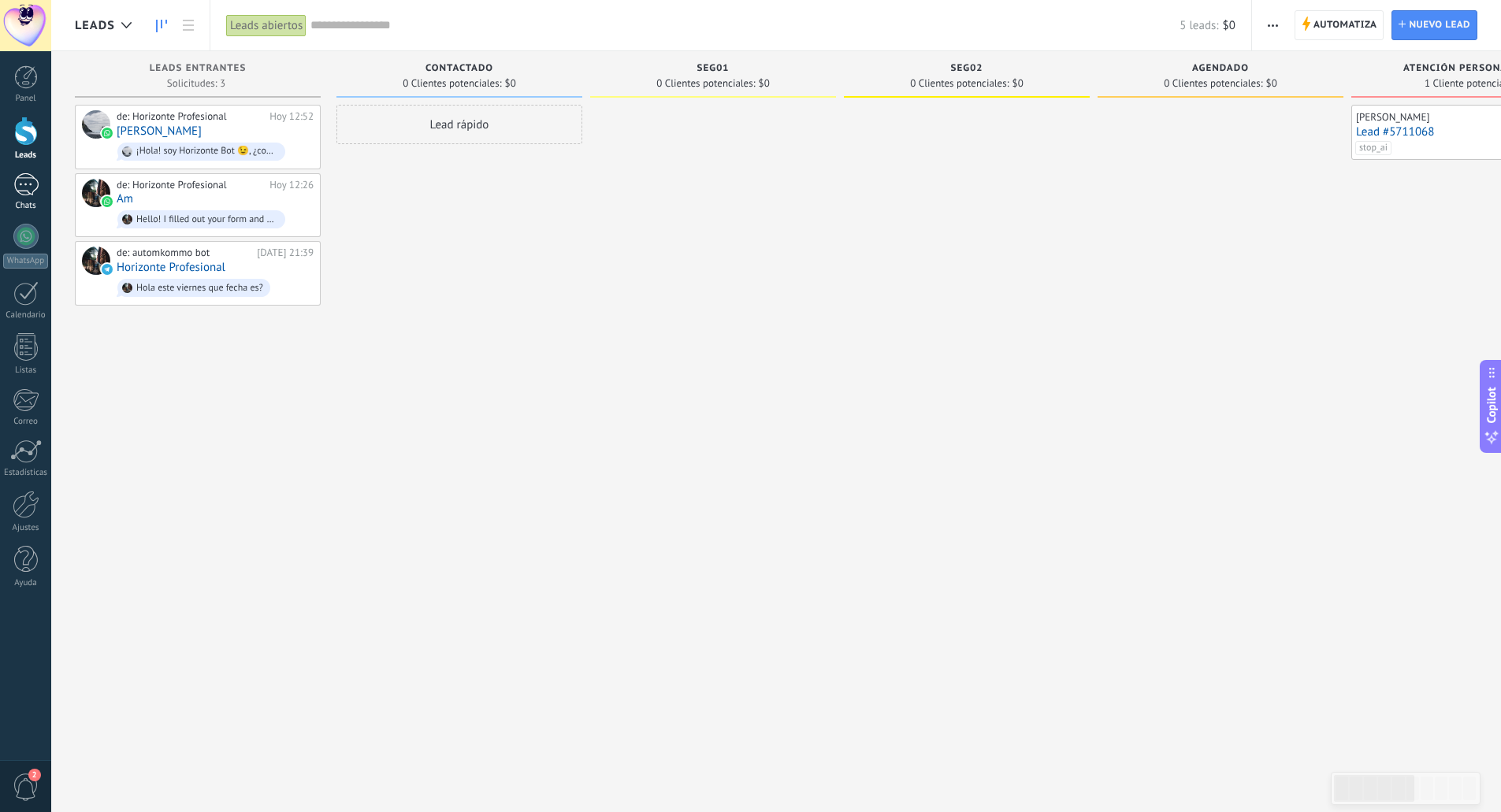
click at [30, 186] on div "1" at bounding box center [26, 184] width 25 height 22
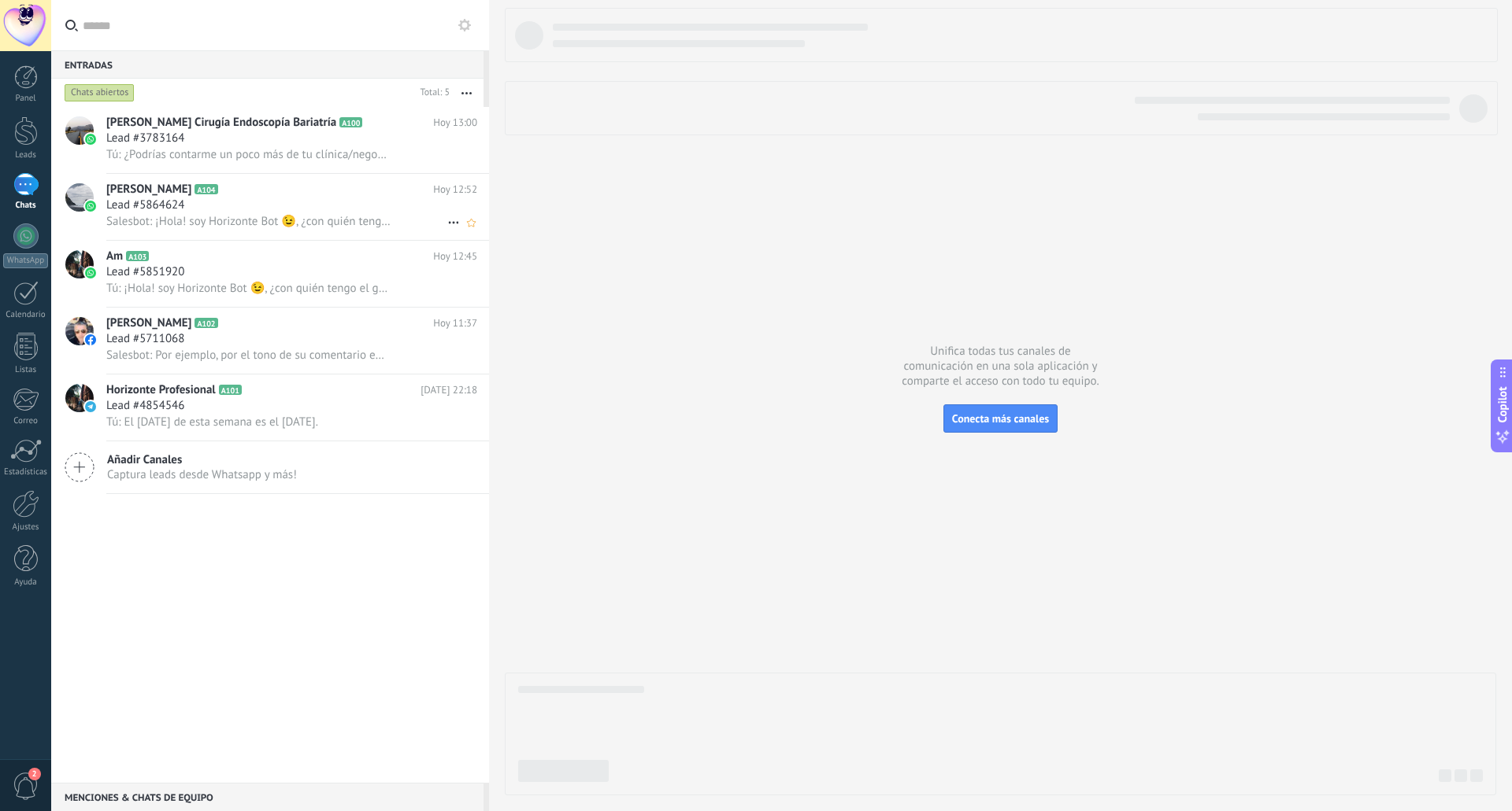
click at [217, 212] on div "Lead #5864624" at bounding box center [291, 205] width 371 height 16
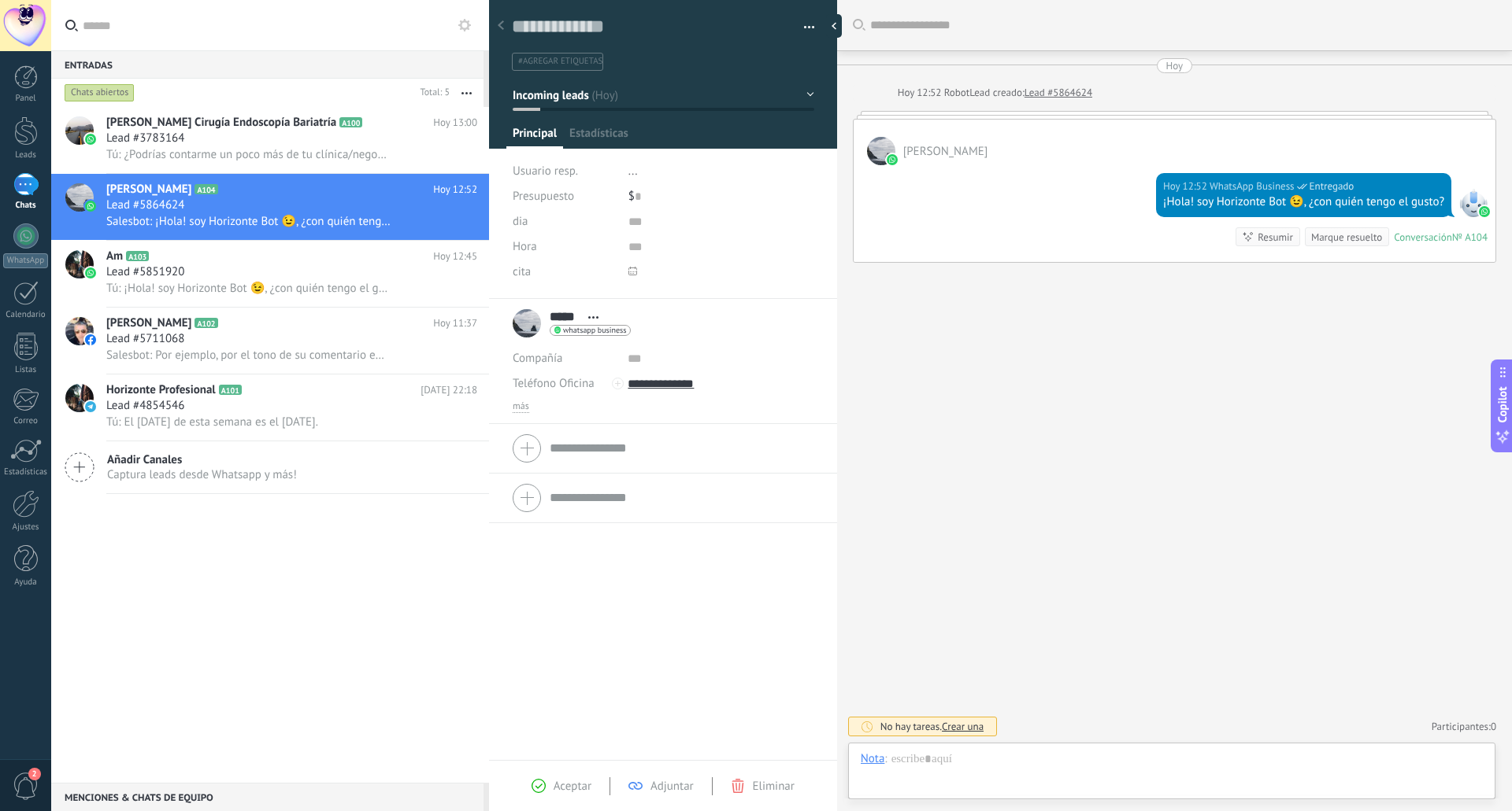
scroll to position [23, 0]
click at [311, 406] on div "Lead #4854546" at bounding box center [291, 406] width 371 height 16
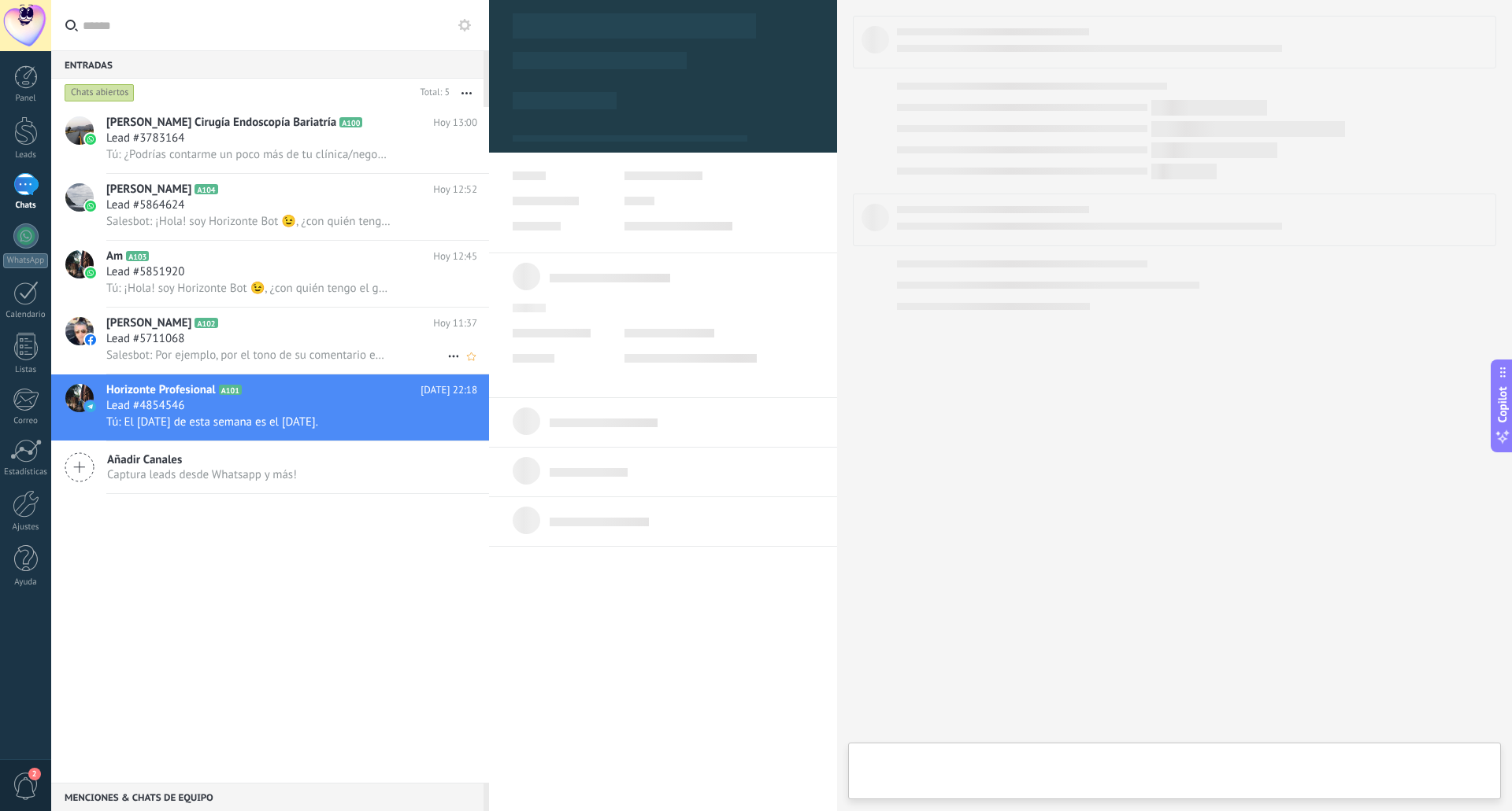
click at [261, 335] on div "Lead #5711068" at bounding box center [291, 339] width 371 height 16
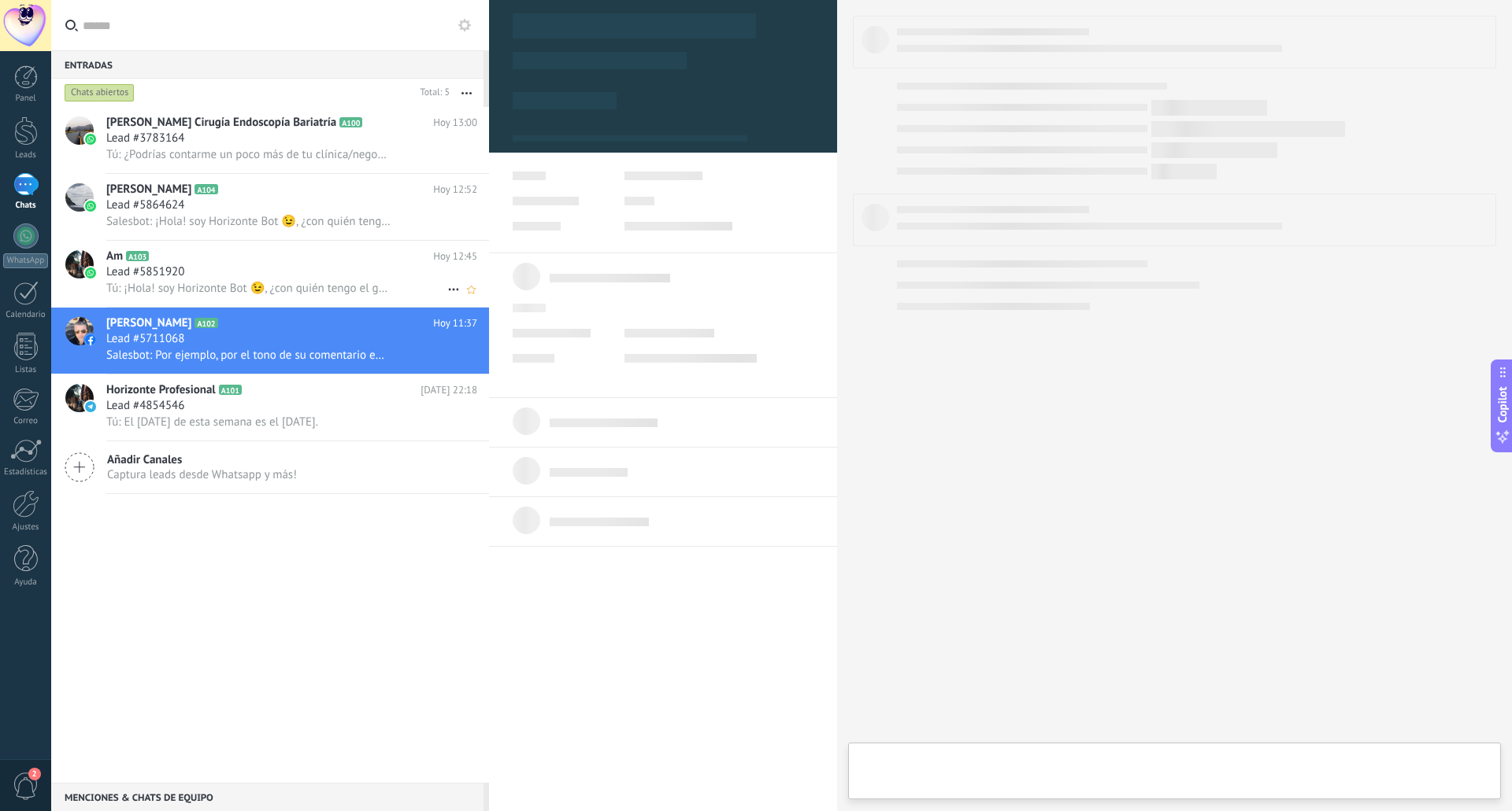
click at [261, 260] on h2 "Am A103" at bounding box center [270, 257] width 327 height 16
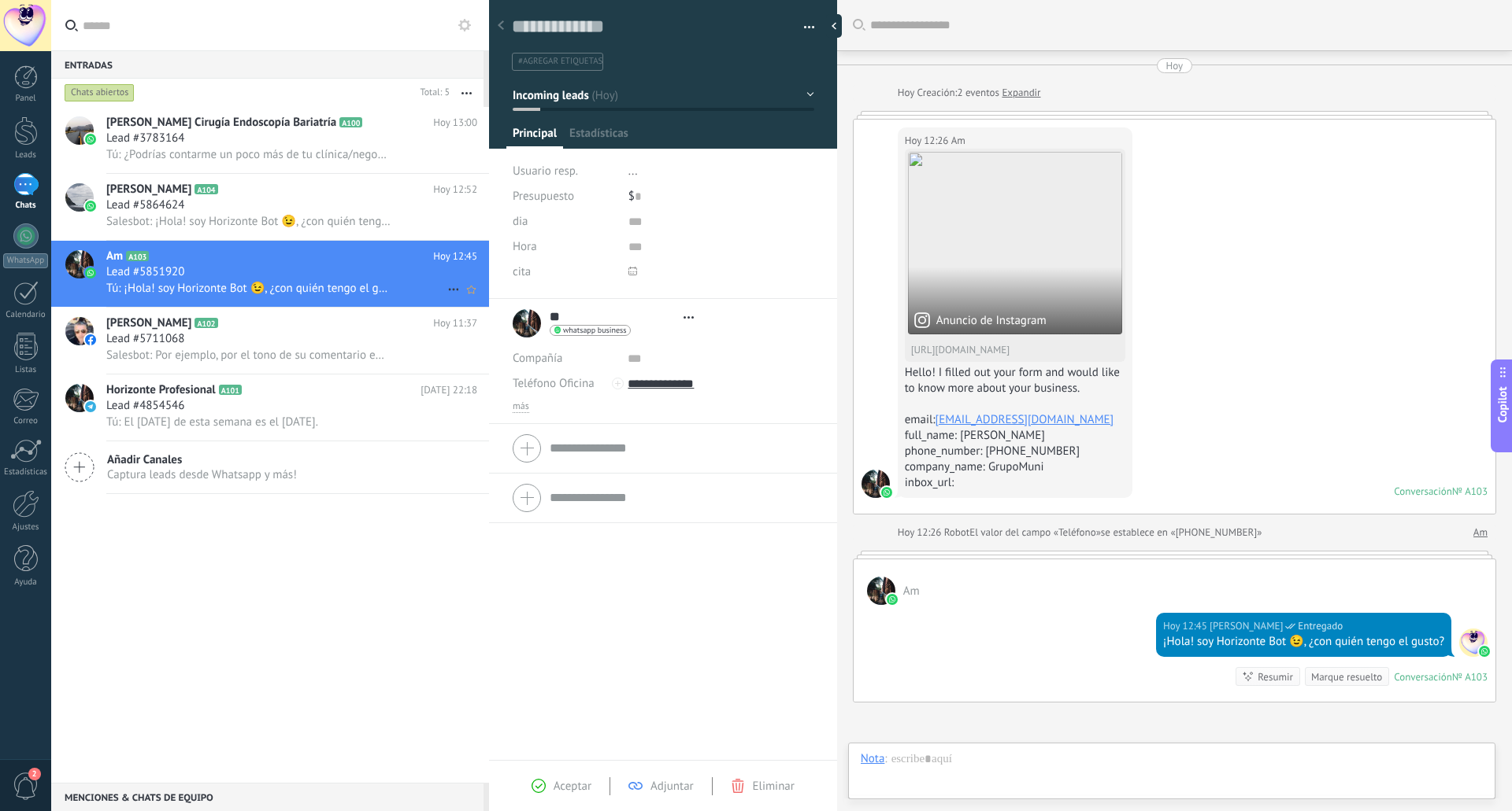
type textarea "**********"
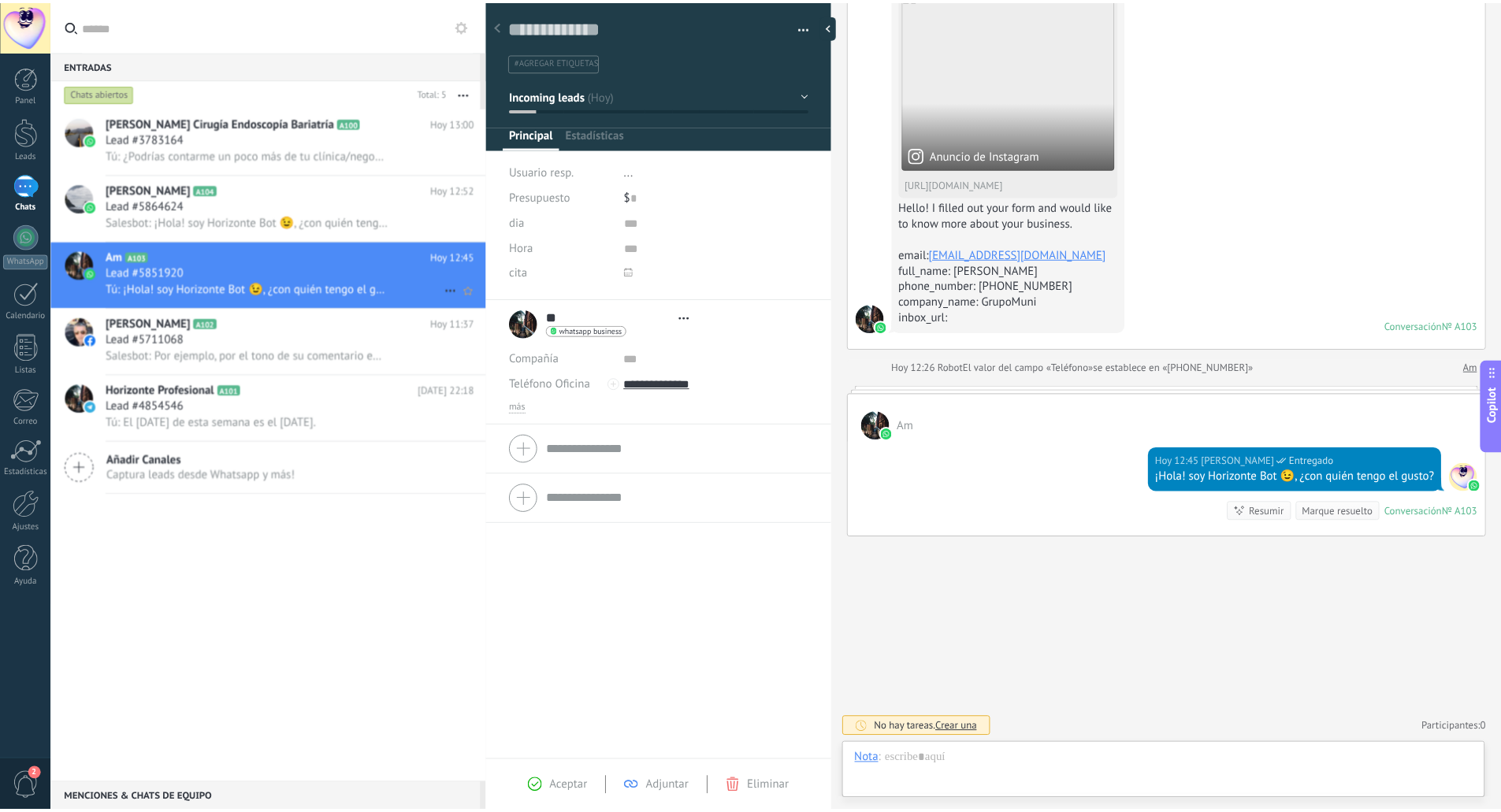
scroll to position [23, 0]
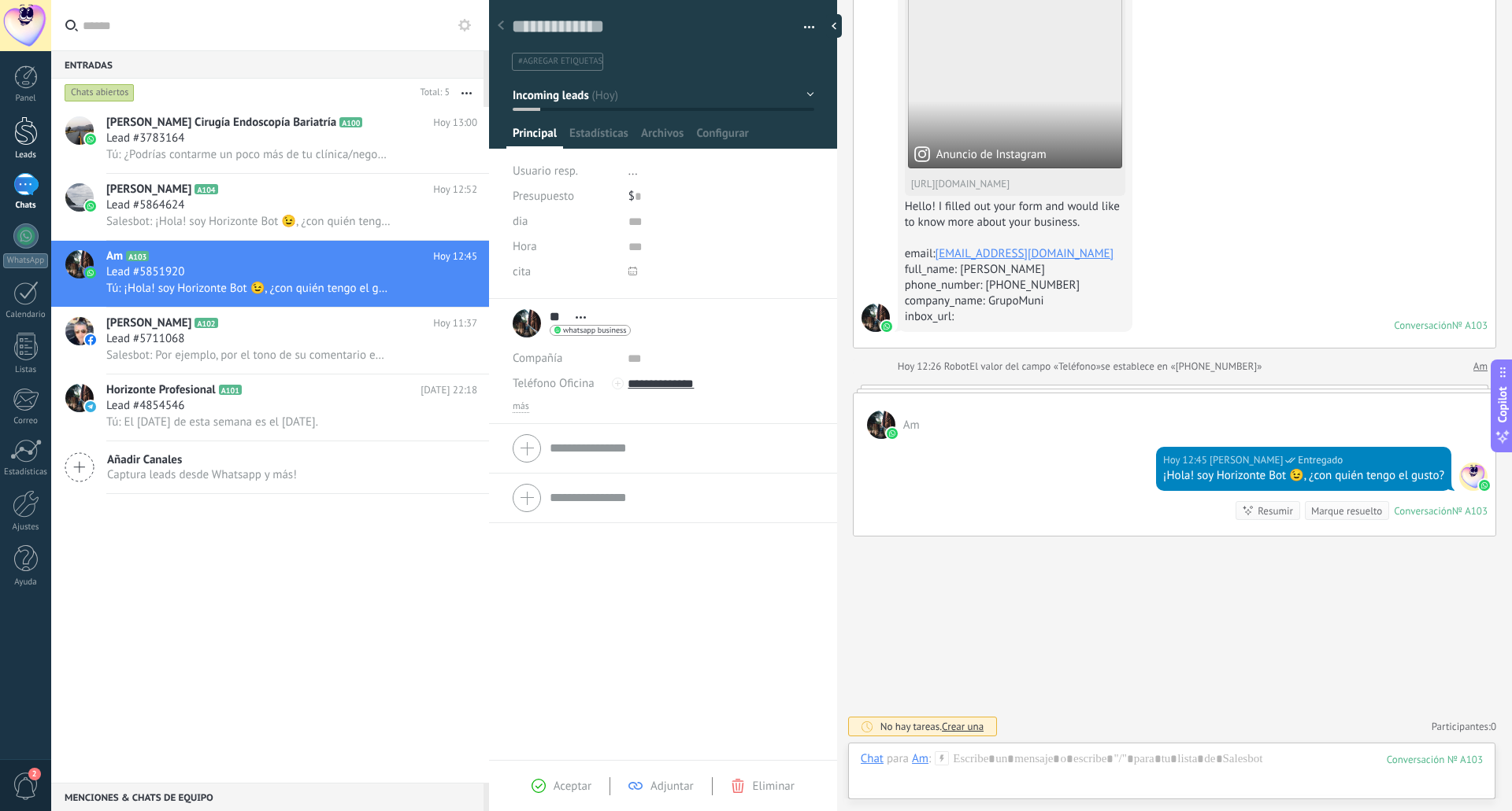
click at [22, 125] on div at bounding box center [26, 131] width 23 height 29
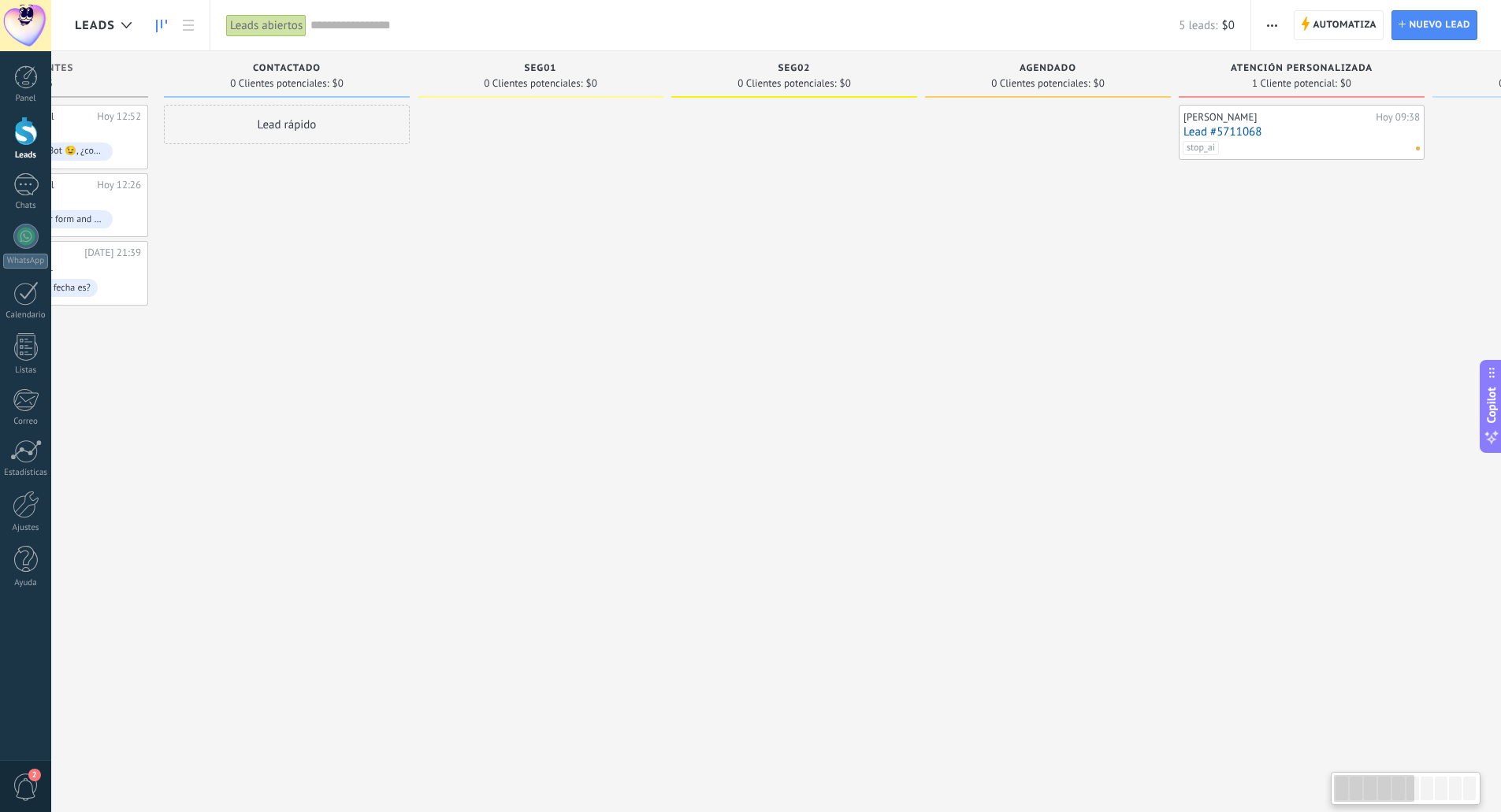
scroll to position [0, 1135]
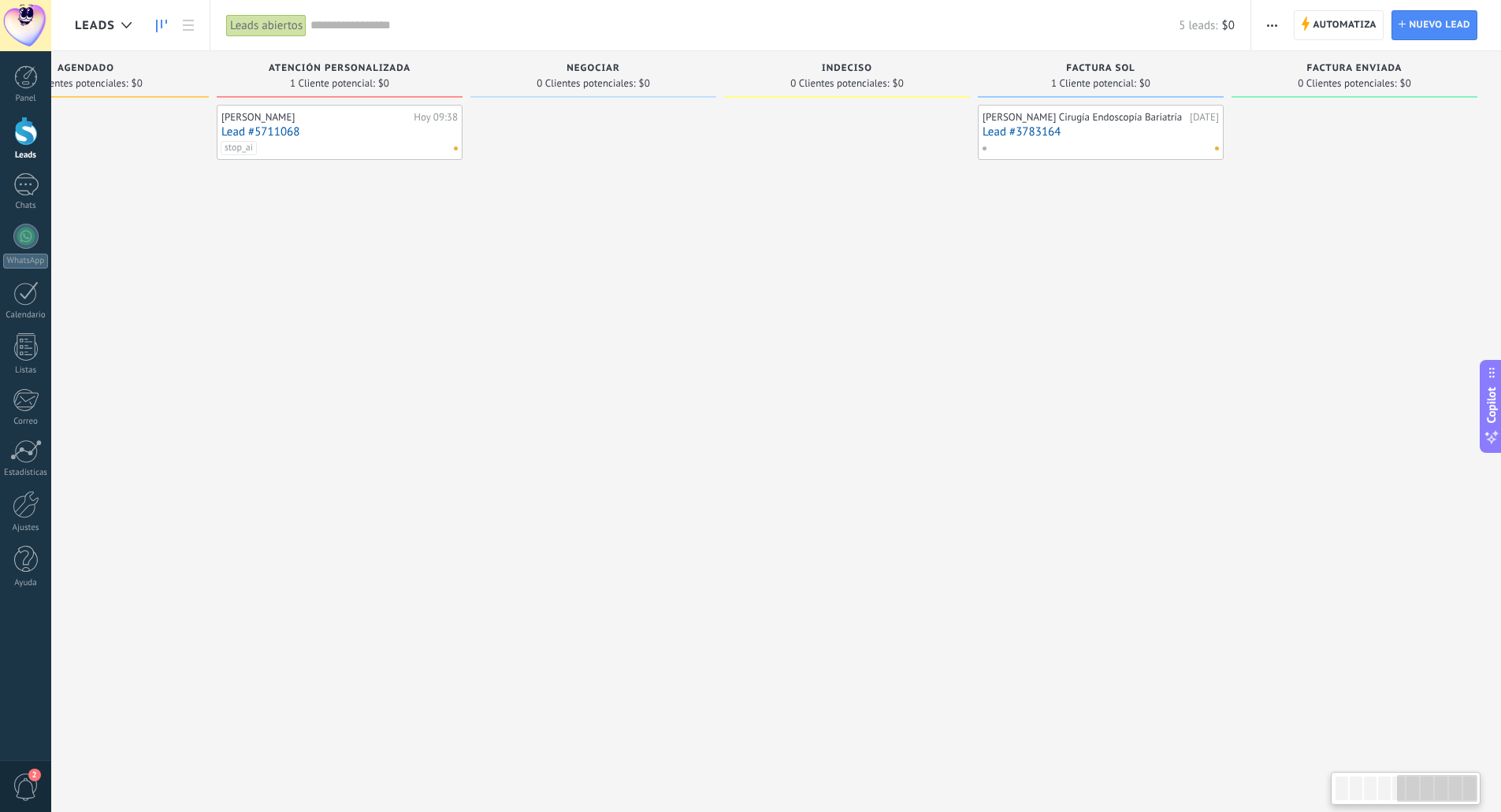
drag, startPoint x: 1203, startPoint y: 386, endPoint x: 1285, endPoint y: 354, distance: 88.0
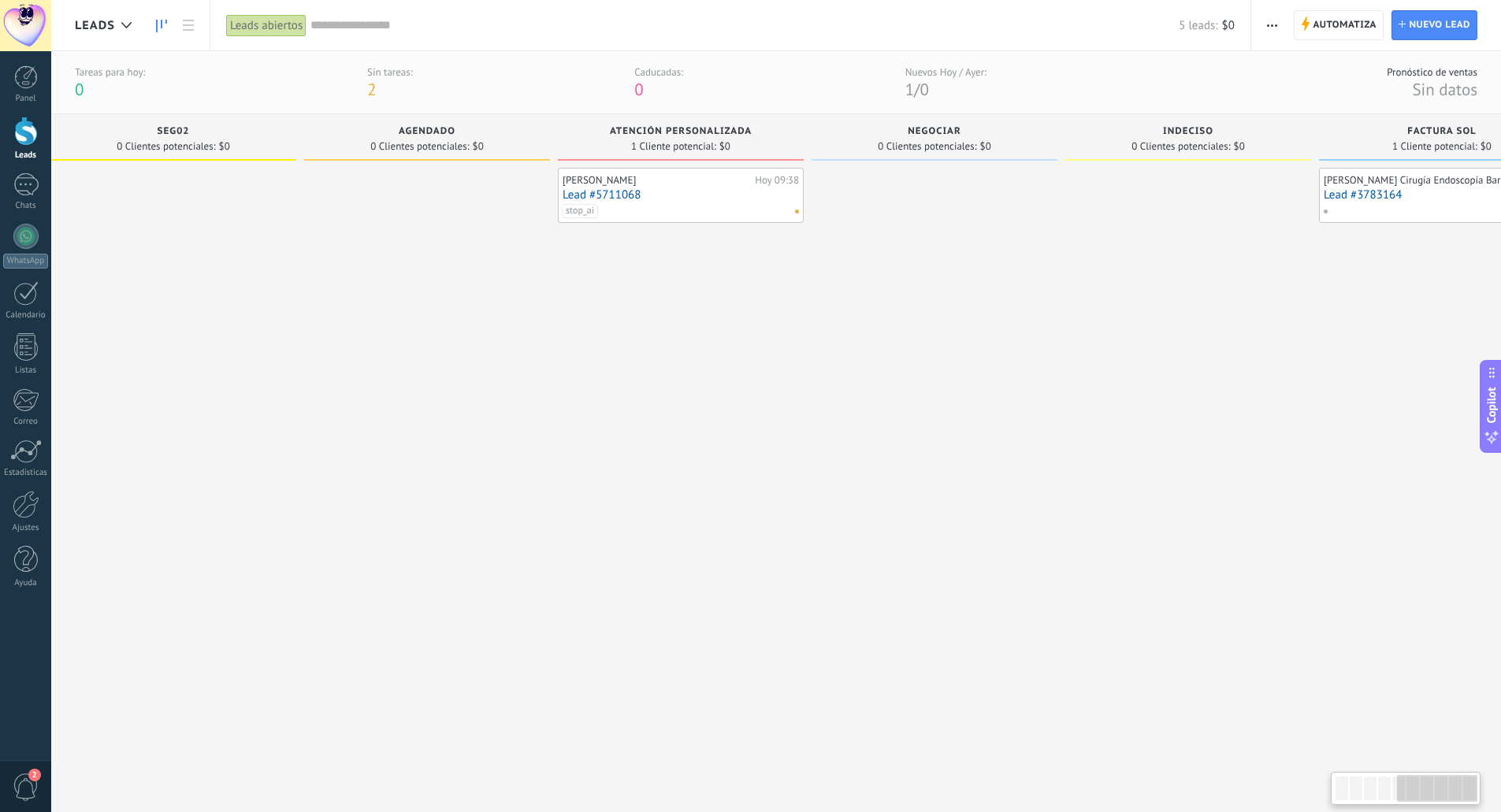
scroll to position [0, 0]
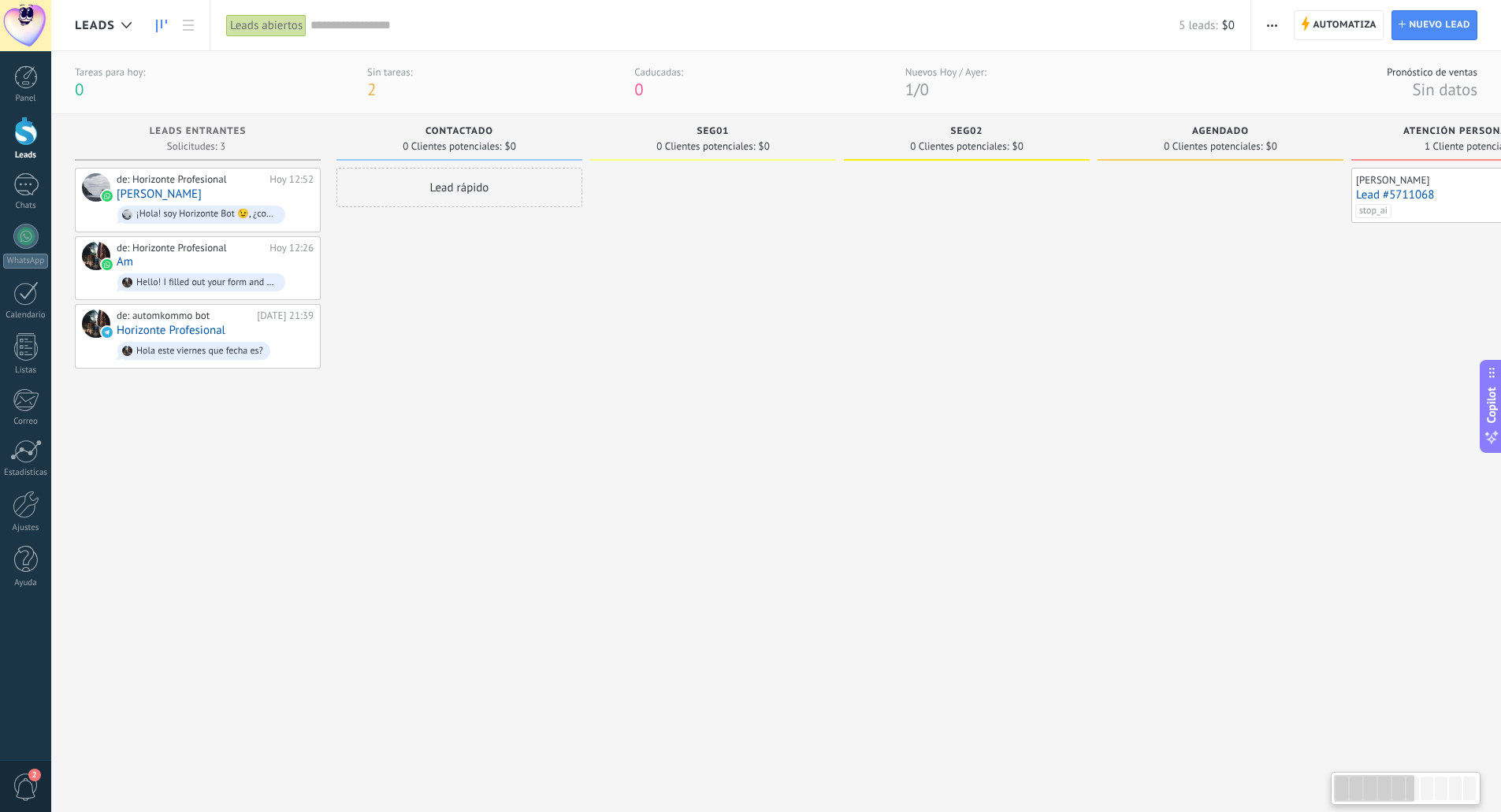
drag, startPoint x: 1018, startPoint y: 306, endPoint x: 58, endPoint y: 397, distance: 964.3
drag, startPoint x: 766, startPoint y: 407, endPoint x: 229, endPoint y: 384, distance: 537.5
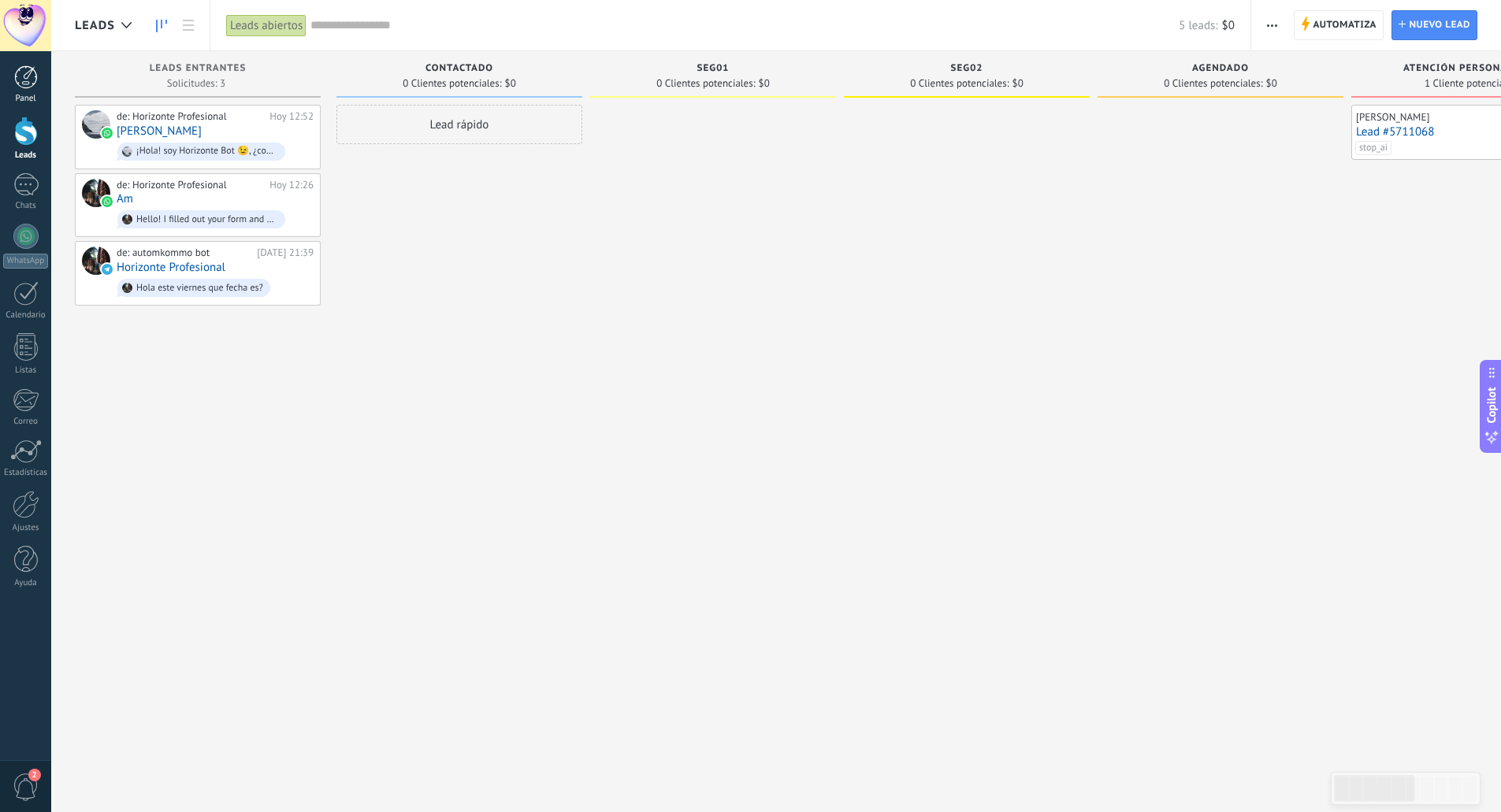
click at [23, 99] on div "Panel" at bounding box center [25, 98] width 46 height 11
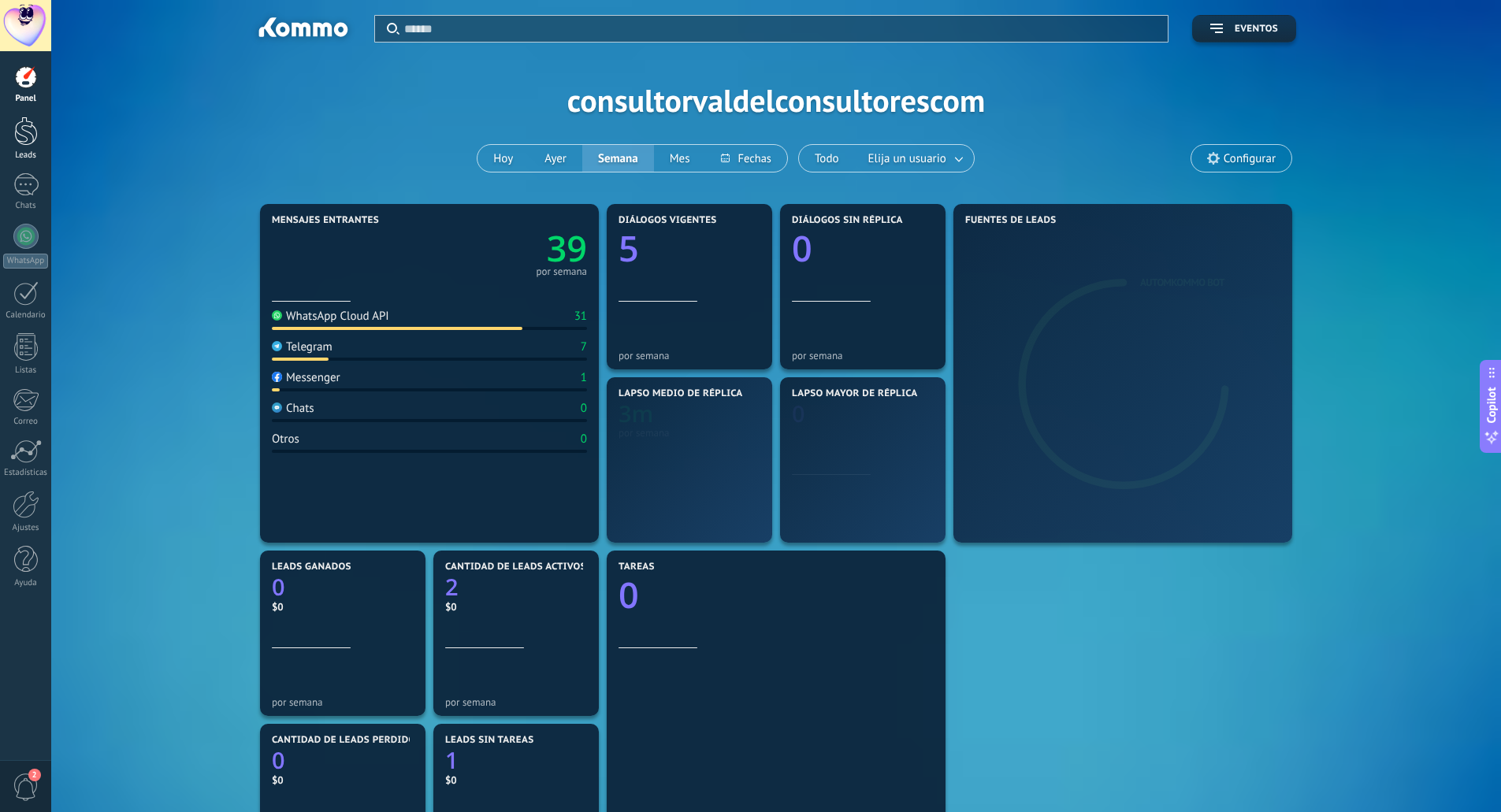
click at [23, 122] on div at bounding box center [26, 131] width 23 height 29
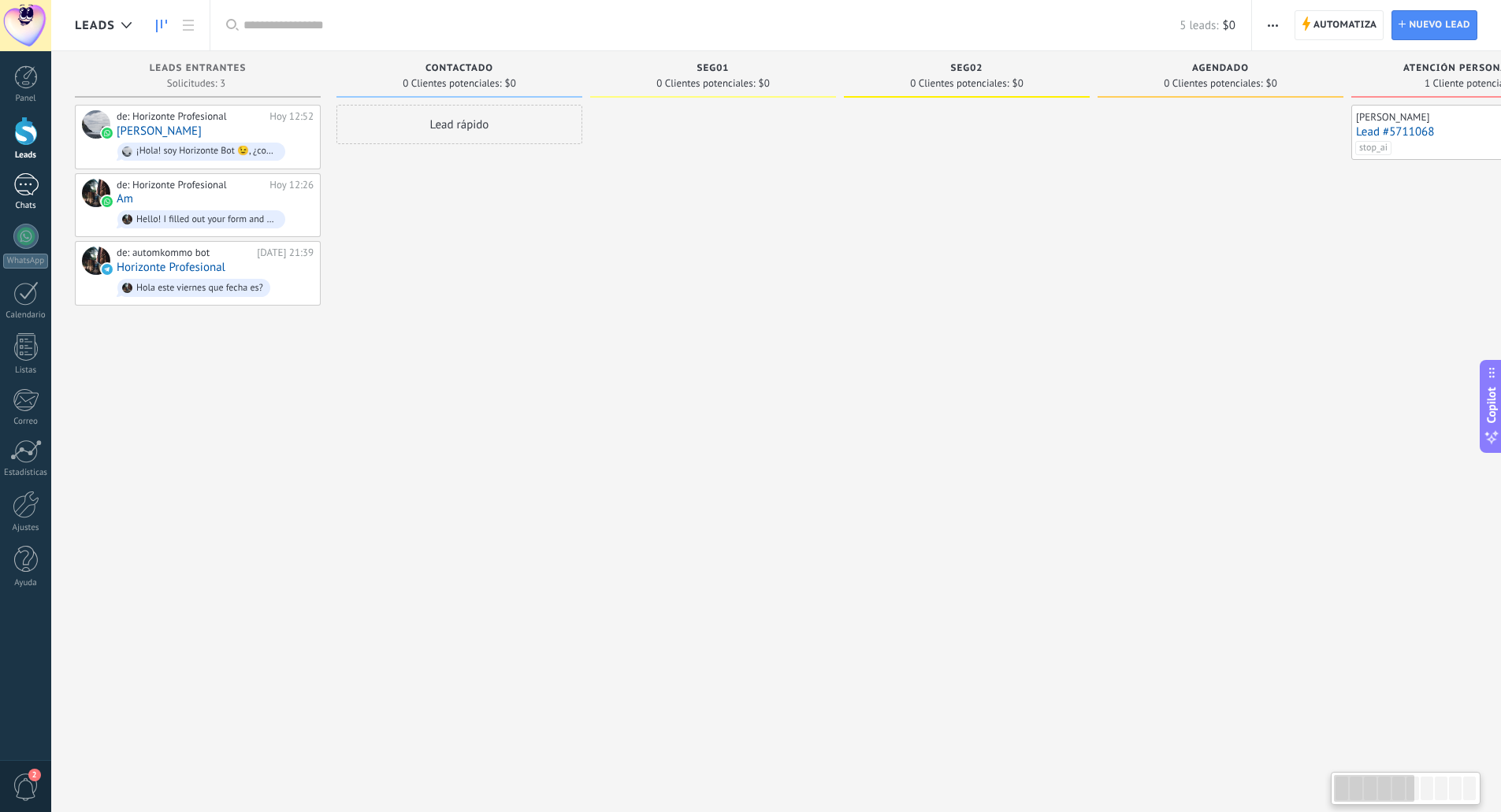
click at [27, 179] on div at bounding box center [26, 184] width 25 height 22
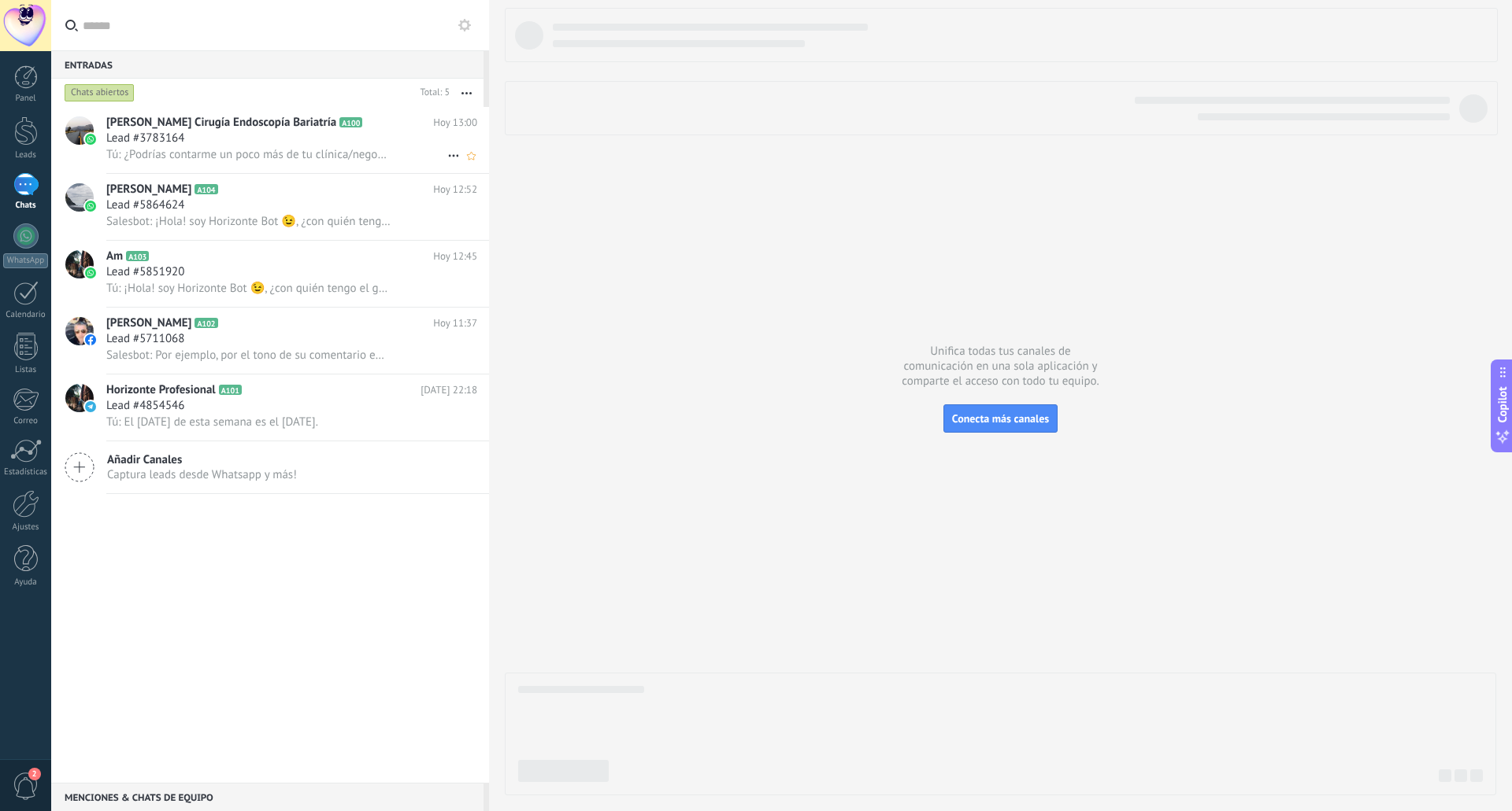
click at [234, 133] on div "Lead #3783164" at bounding box center [291, 138] width 371 height 16
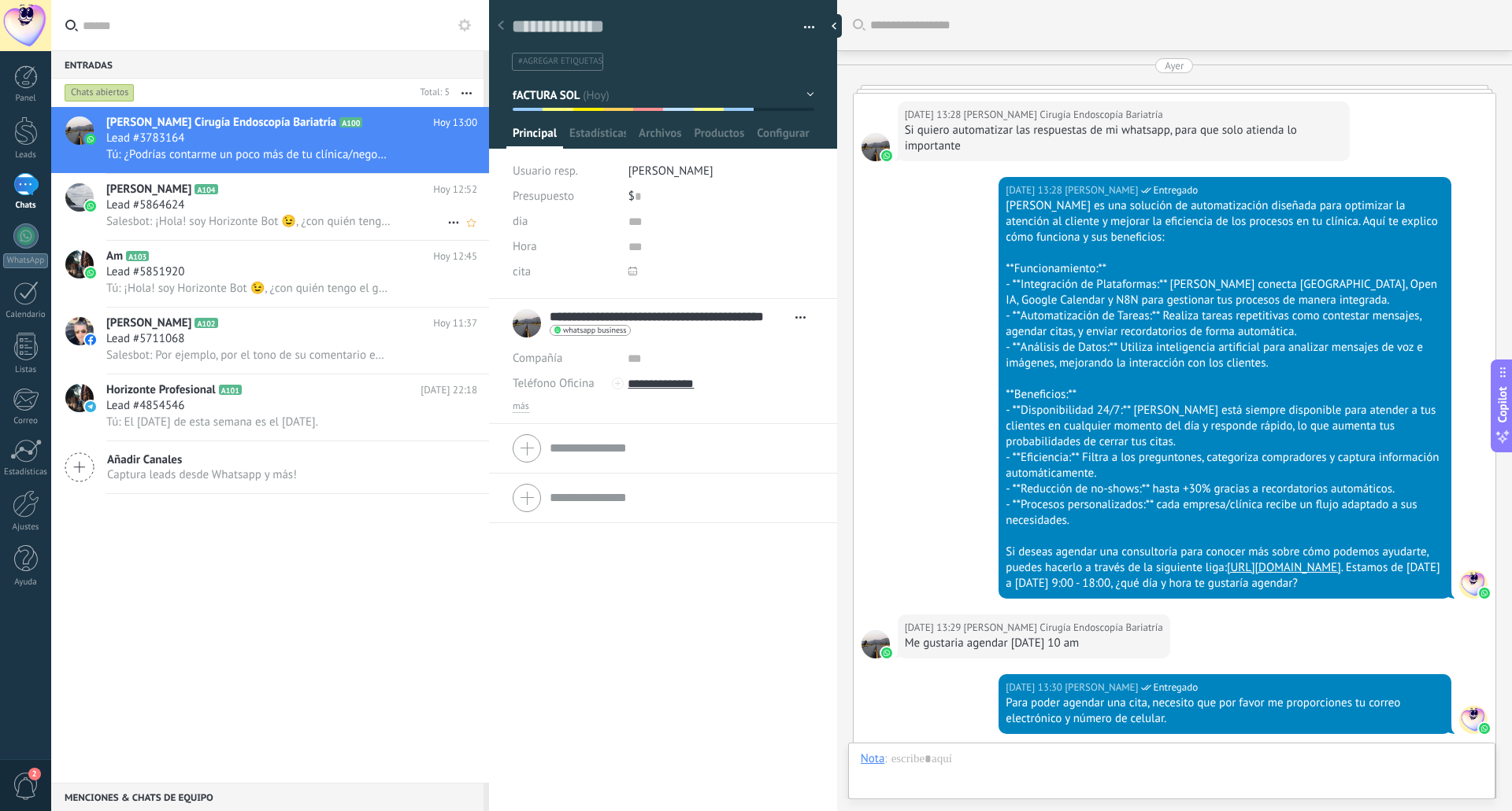
click at [222, 200] on div "Lead #5864624" at bounding box center [291, 205] width 371 height 16
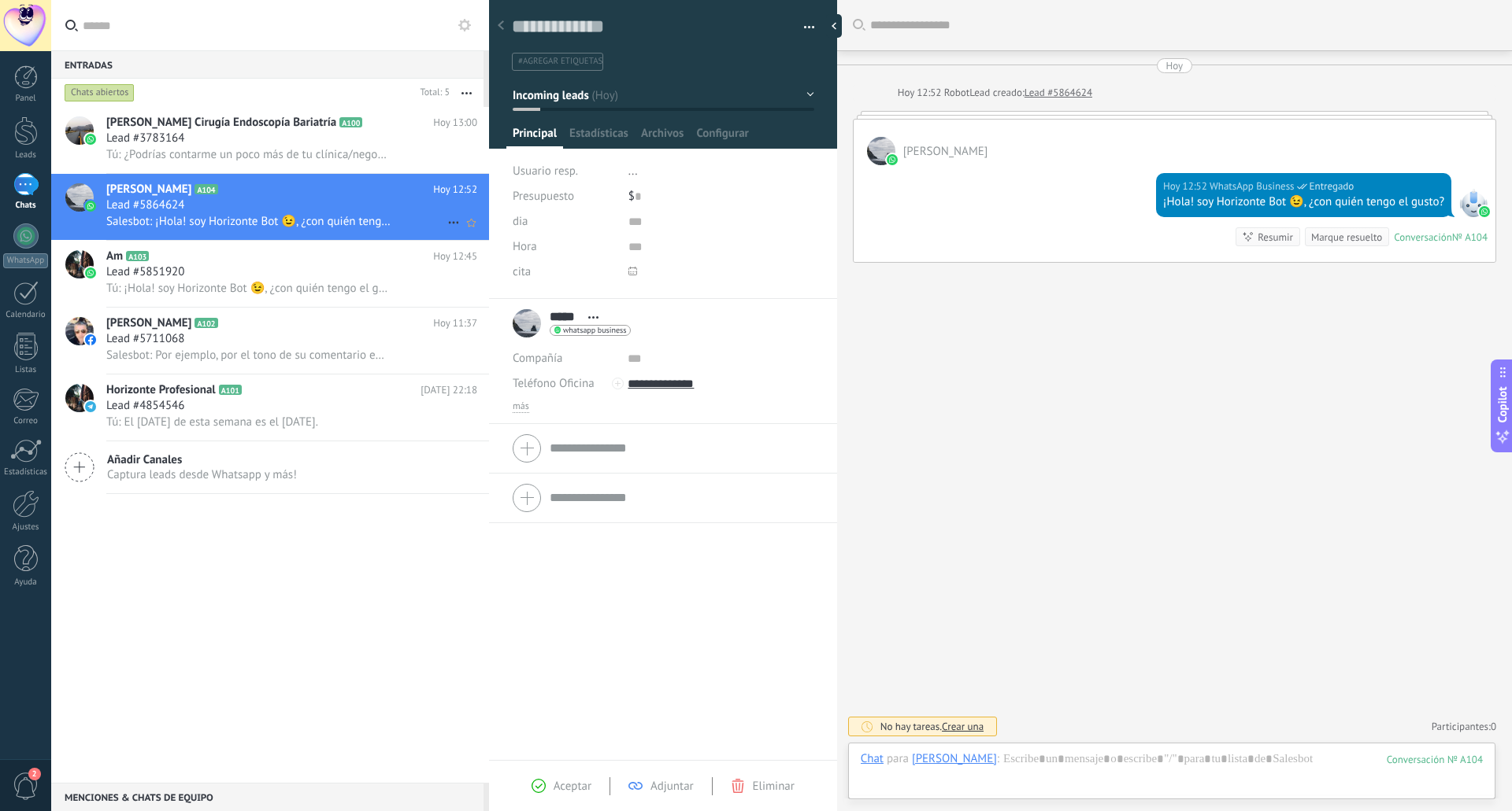
scroll to position [23, 0]
click at [198, 273] on div "Lead #5851920" at bounding box center [291, 272] width 371 height 16
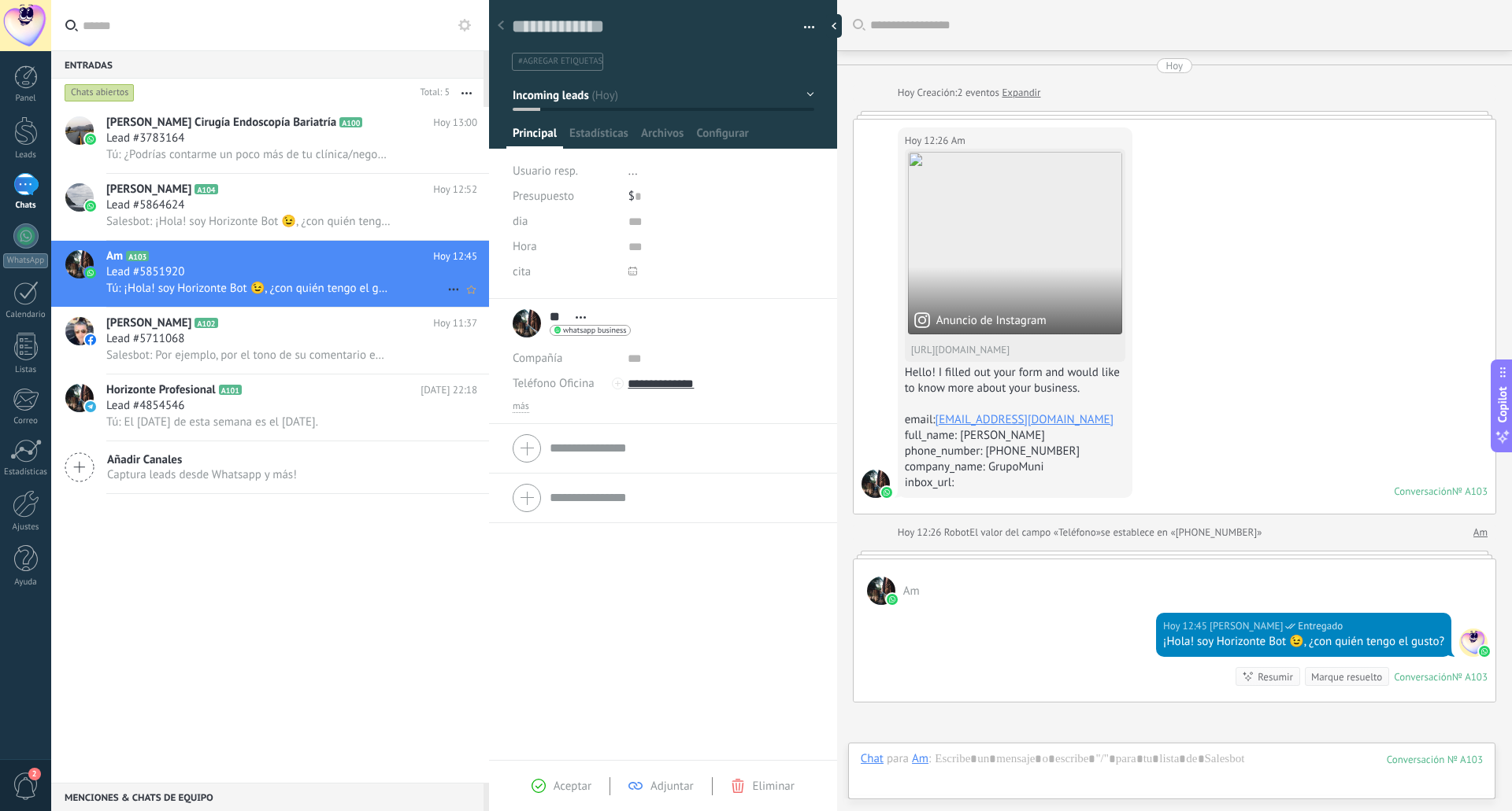
scroll to position [166, 0]
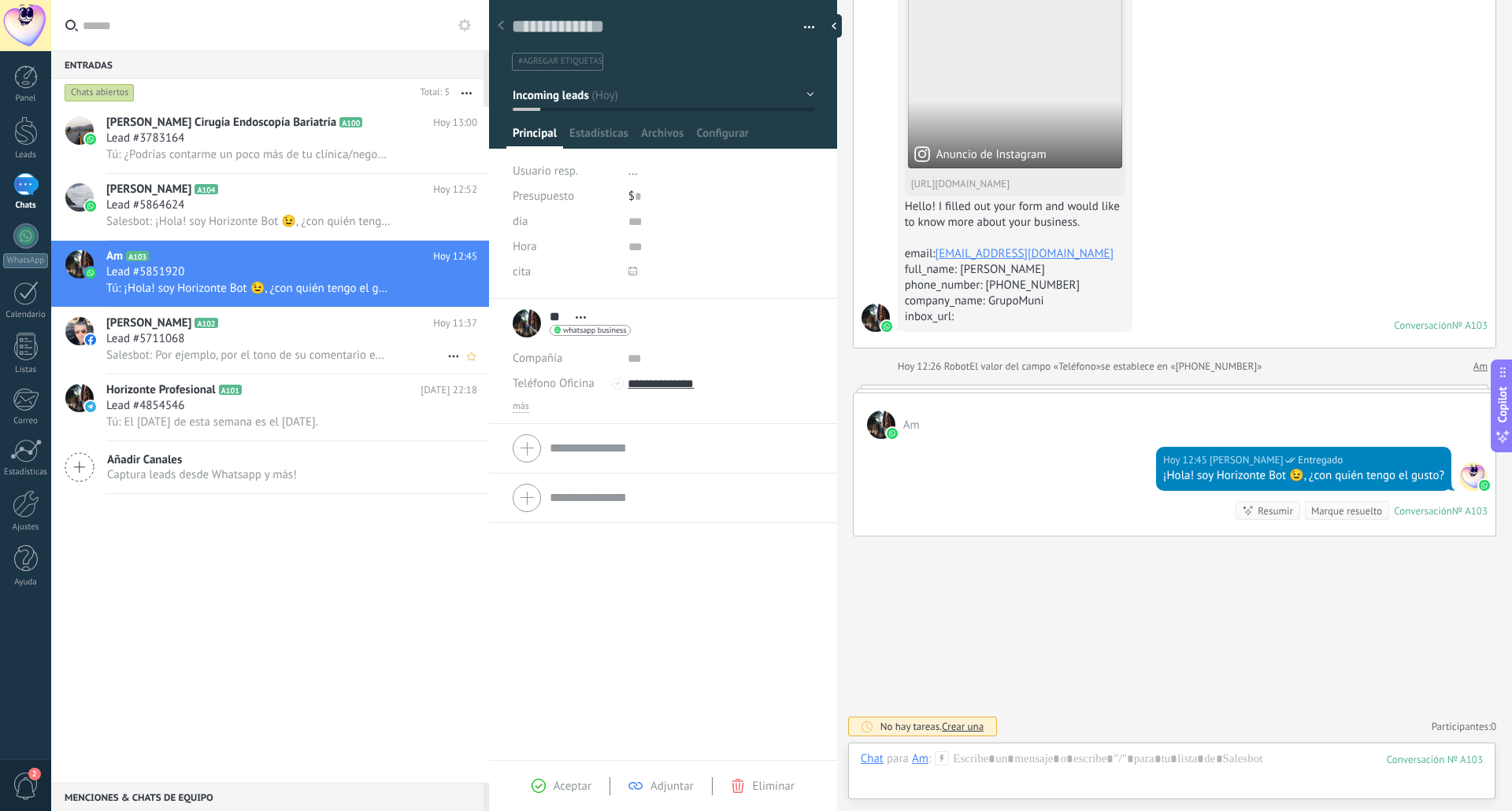
click at [194, 340] on div "Lead #5711068" at bounding box center [291, 339] width 371 height 16
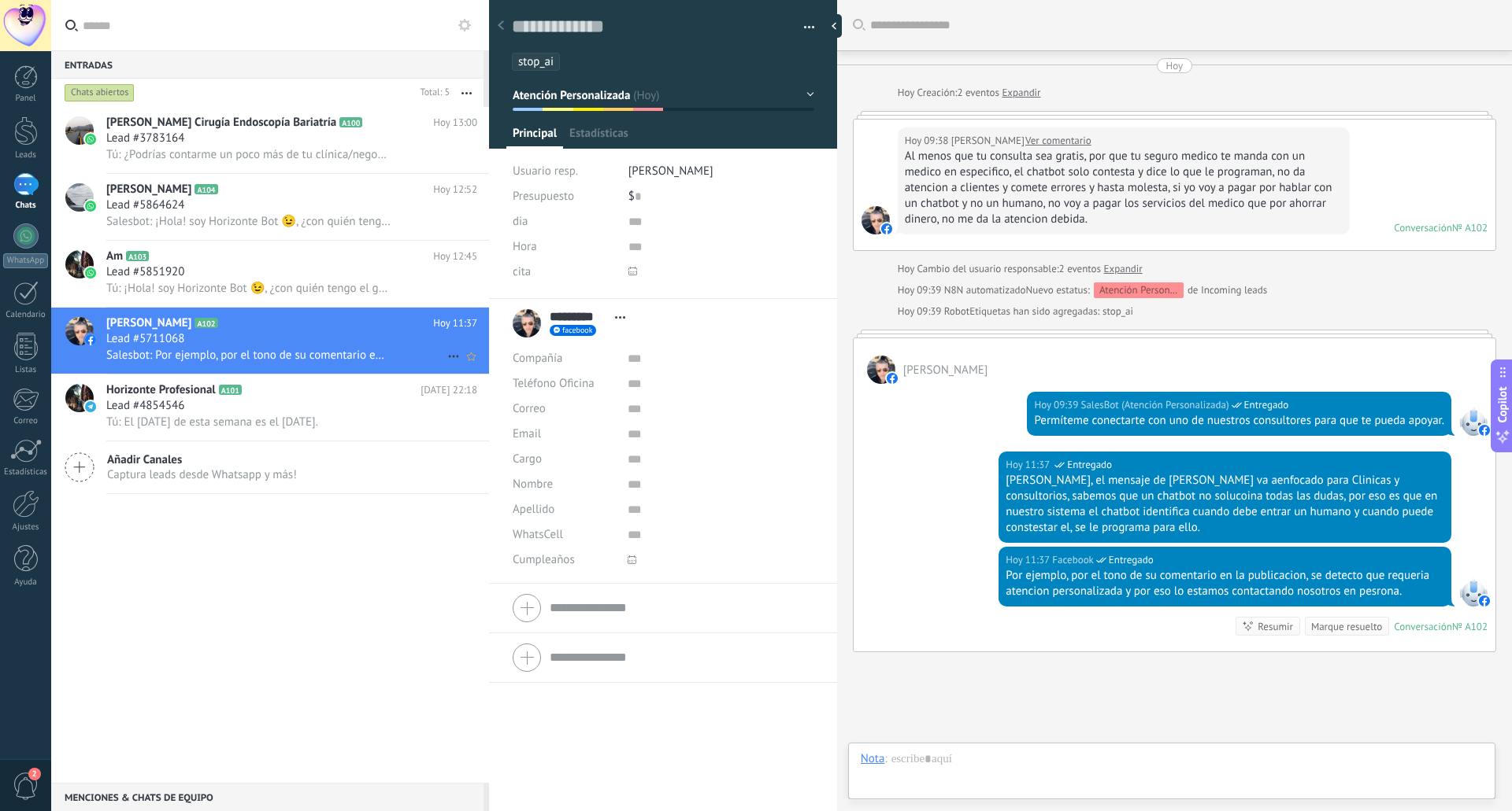
scroll to position [116, 0]
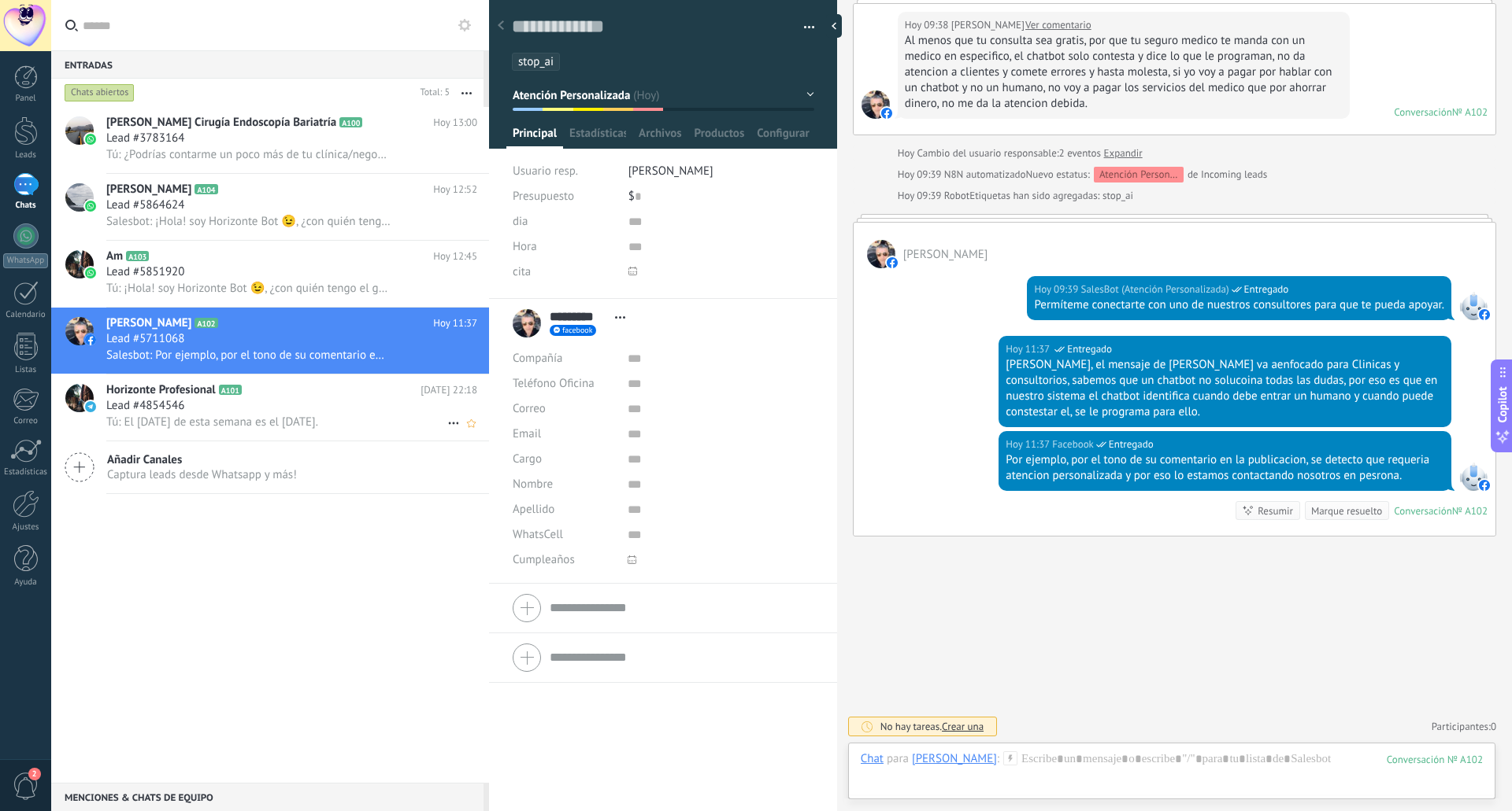
click at [202, 400] on div "Lead #4854546" at bounding box center [291, 406] width 371 height 16
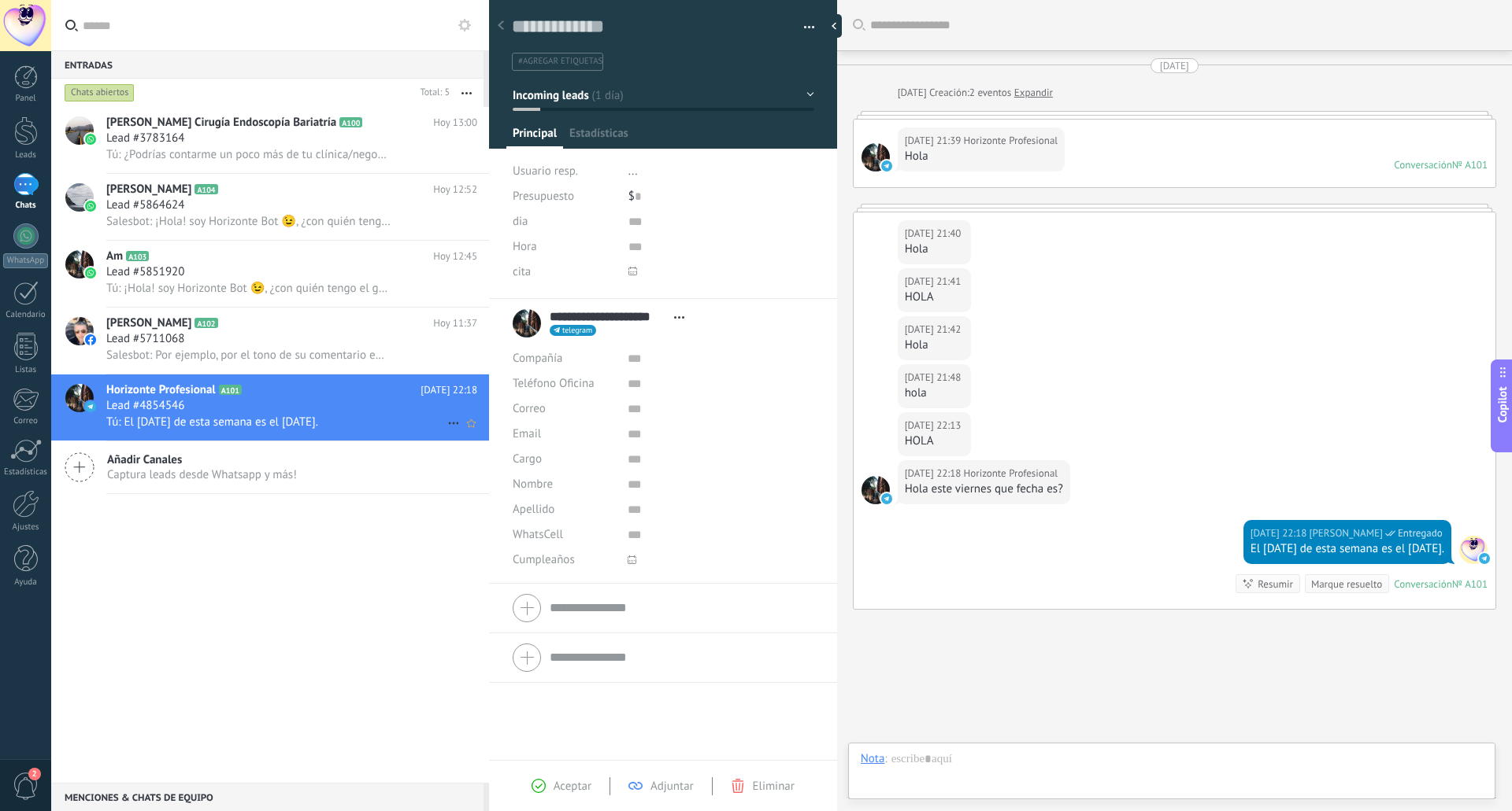
scroll to position [73, 0]
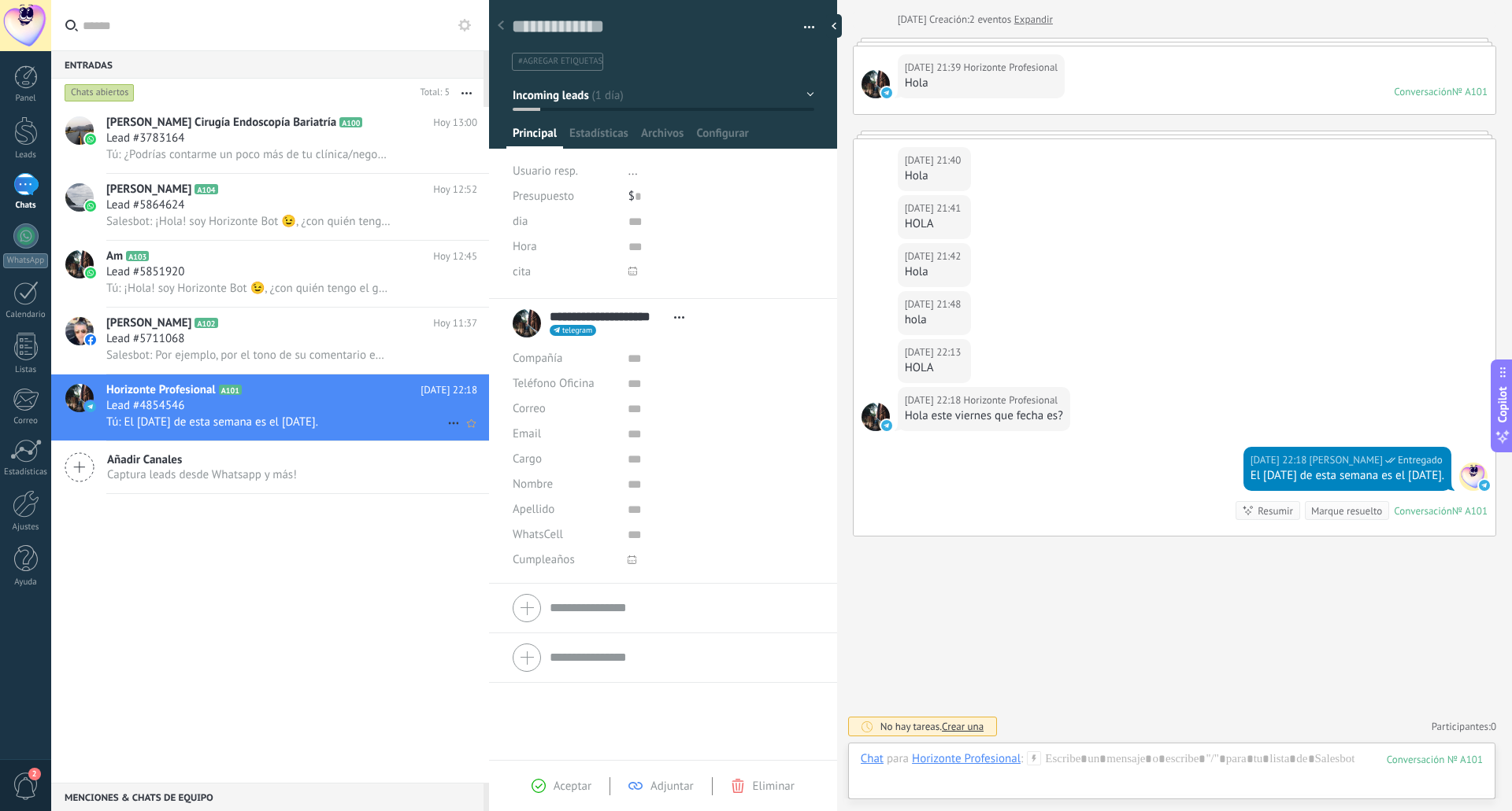
click at [197, 438] on div "Horizonte Profesional A101 [DATE] 22:18 Lead #4854546 Tú: El [DATE] de esta sem…" at bounding box center [297, 407] width 382 height 66
click at [81, 465] on icon at bounding box center [79, 467] width 30 height 30
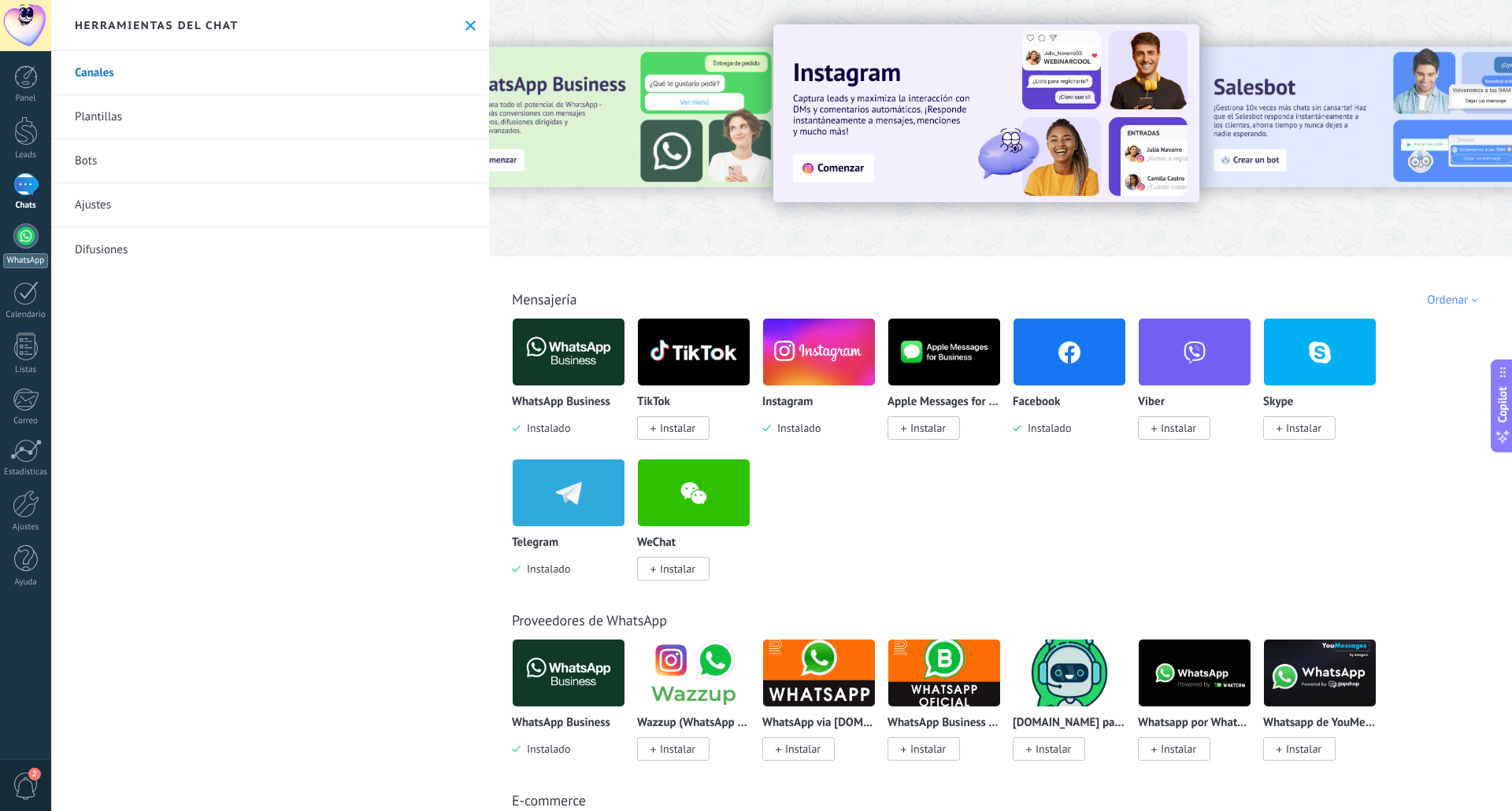
click at [15, 251] on link "WhatsApp" at bounding box center [25, 246] width 52 height 45
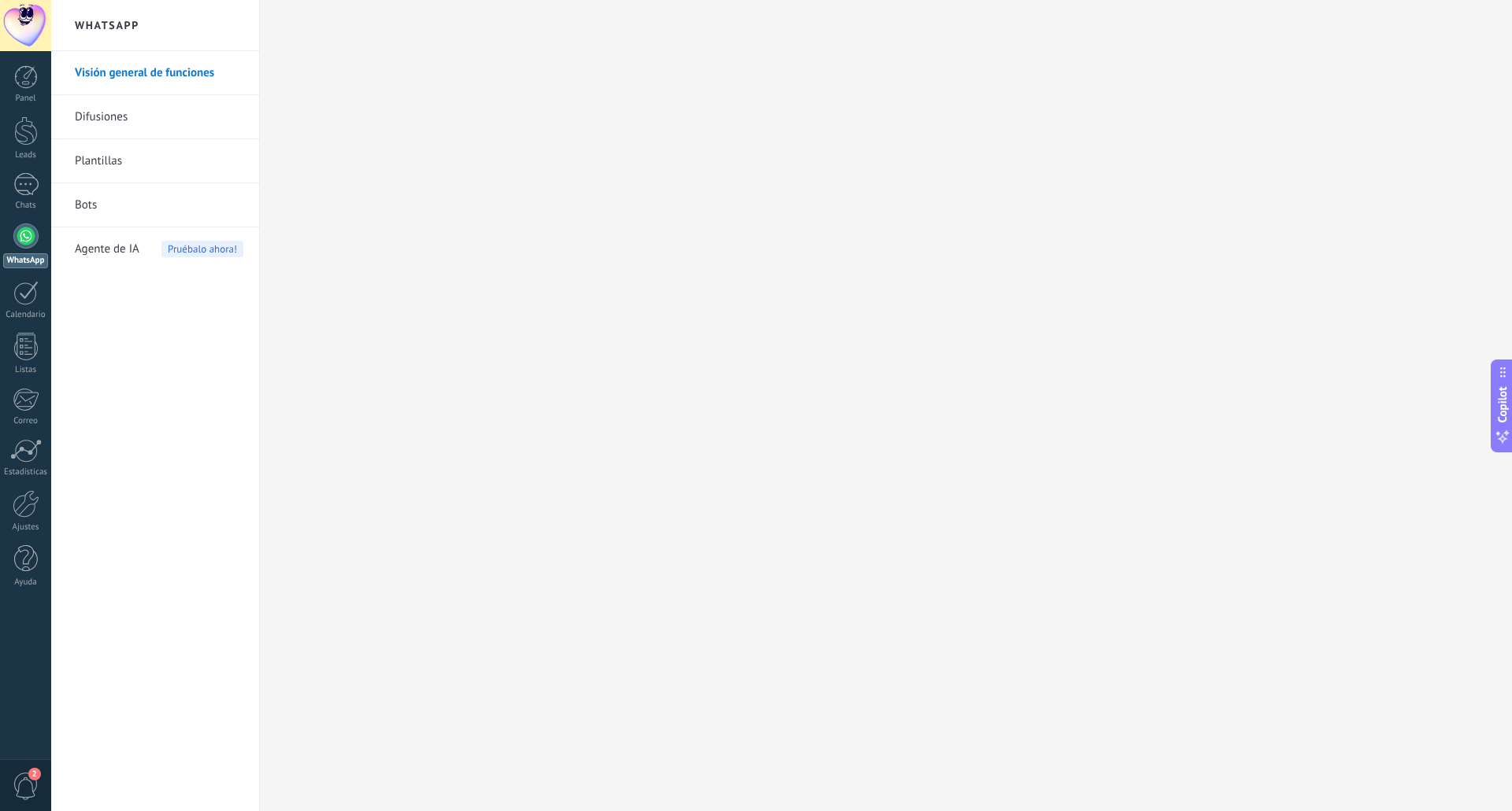
click at [115, 208] on link "Bots" at bounding box center [159, 205] width 168 height 44
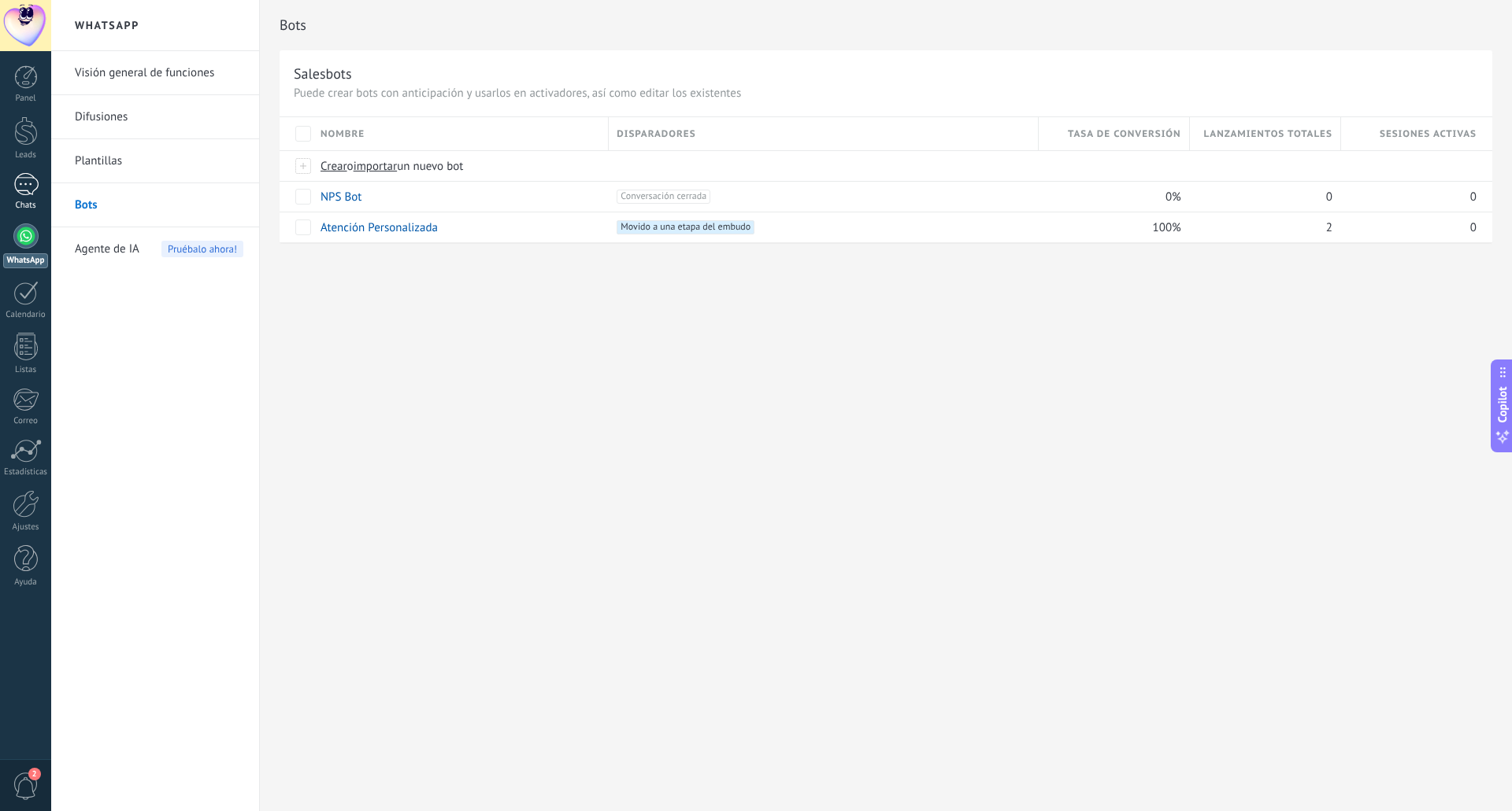
click at [17, 185] on div at bounding box center [26, 184] width 25 height 22
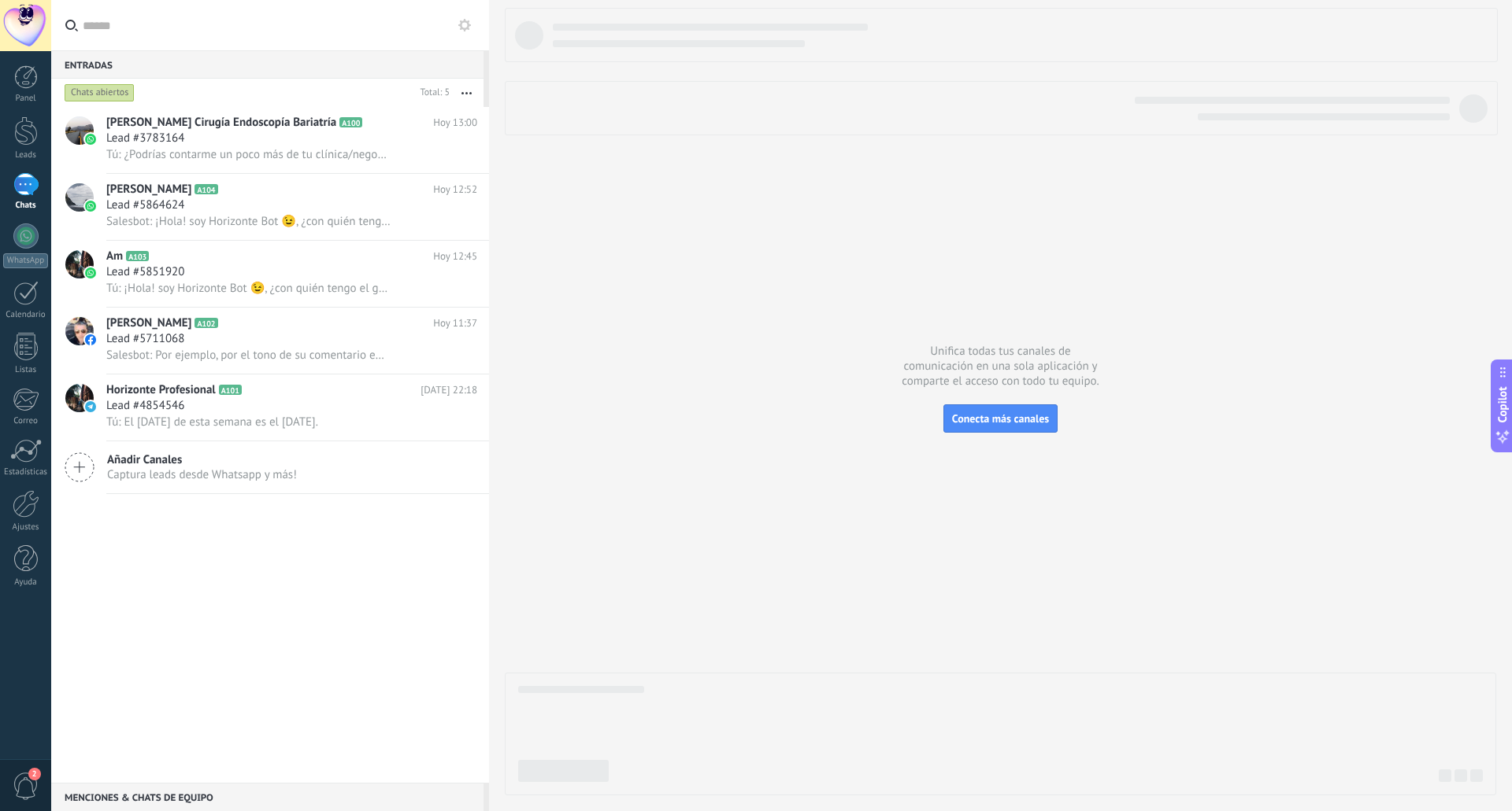
click at [17, 185] on div at bounding box center [26, 184] width 25 height 22
click at [18, 92] on link "Panel" at bounding box center [25, 85] width 52 height 39
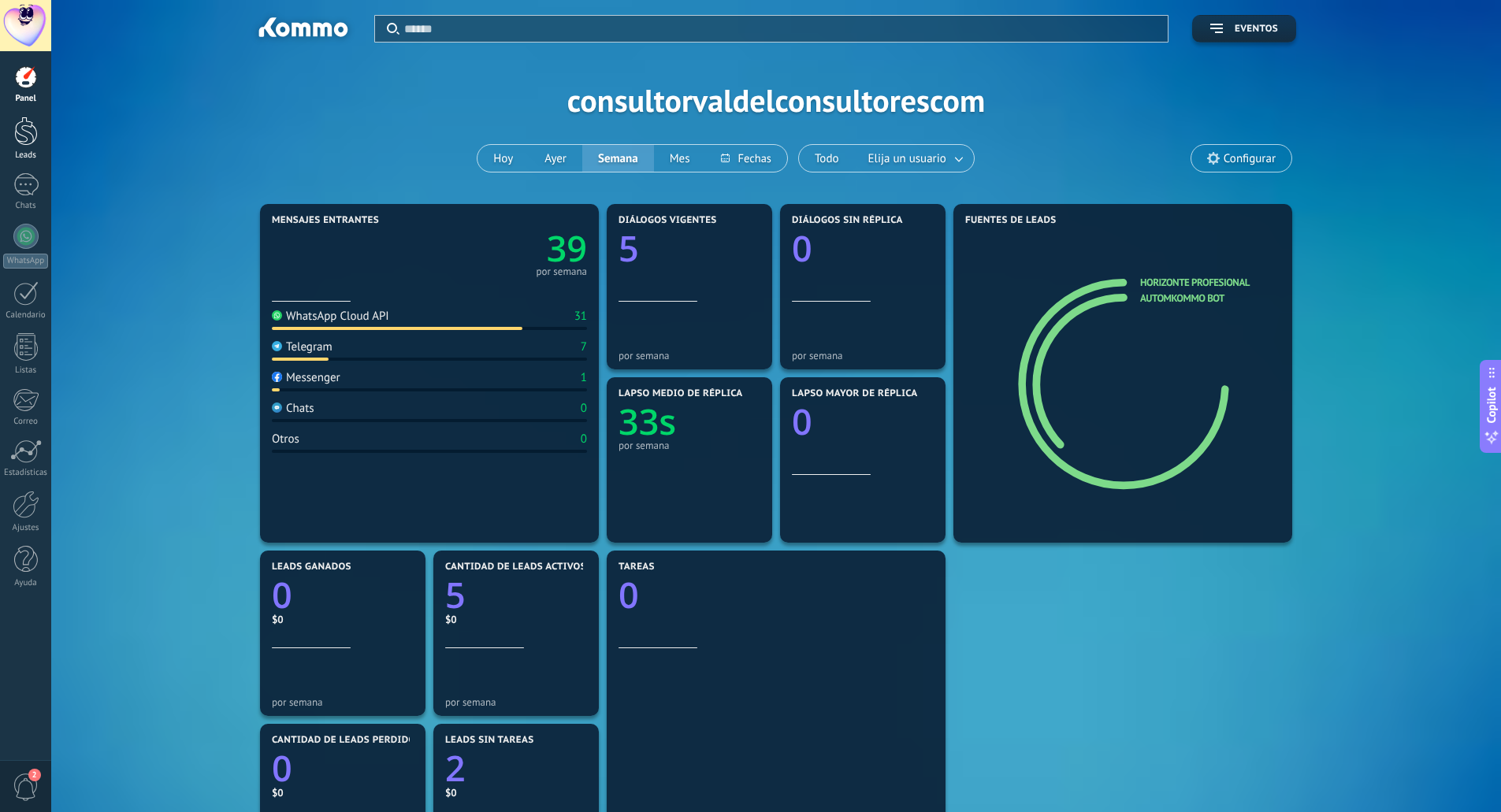
click at [27, 144] on div at bounding box center [26, 131] width 23 height 29
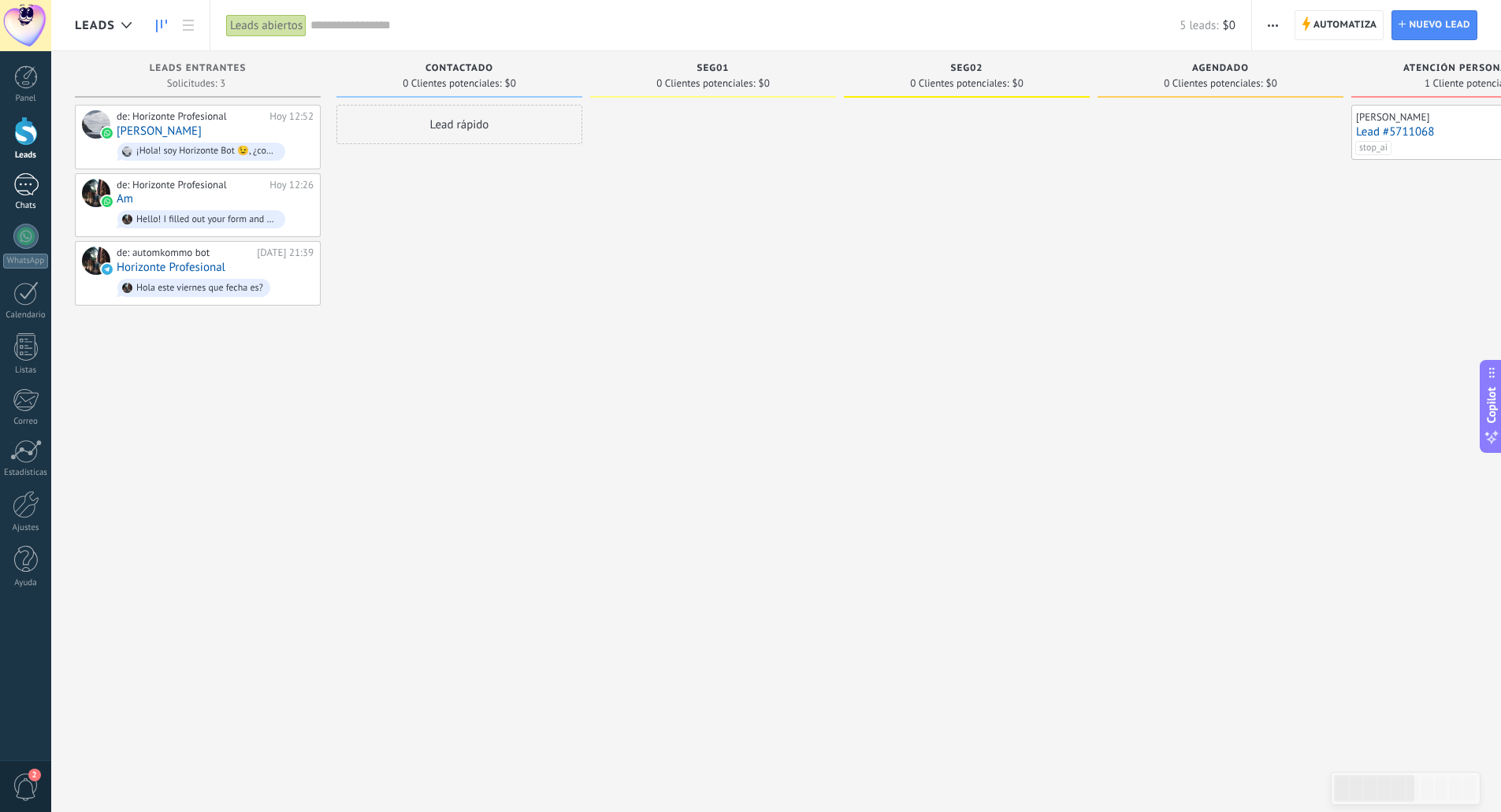
click at [27, 186] on div at bounding box center [26, 184] width 25 height 22
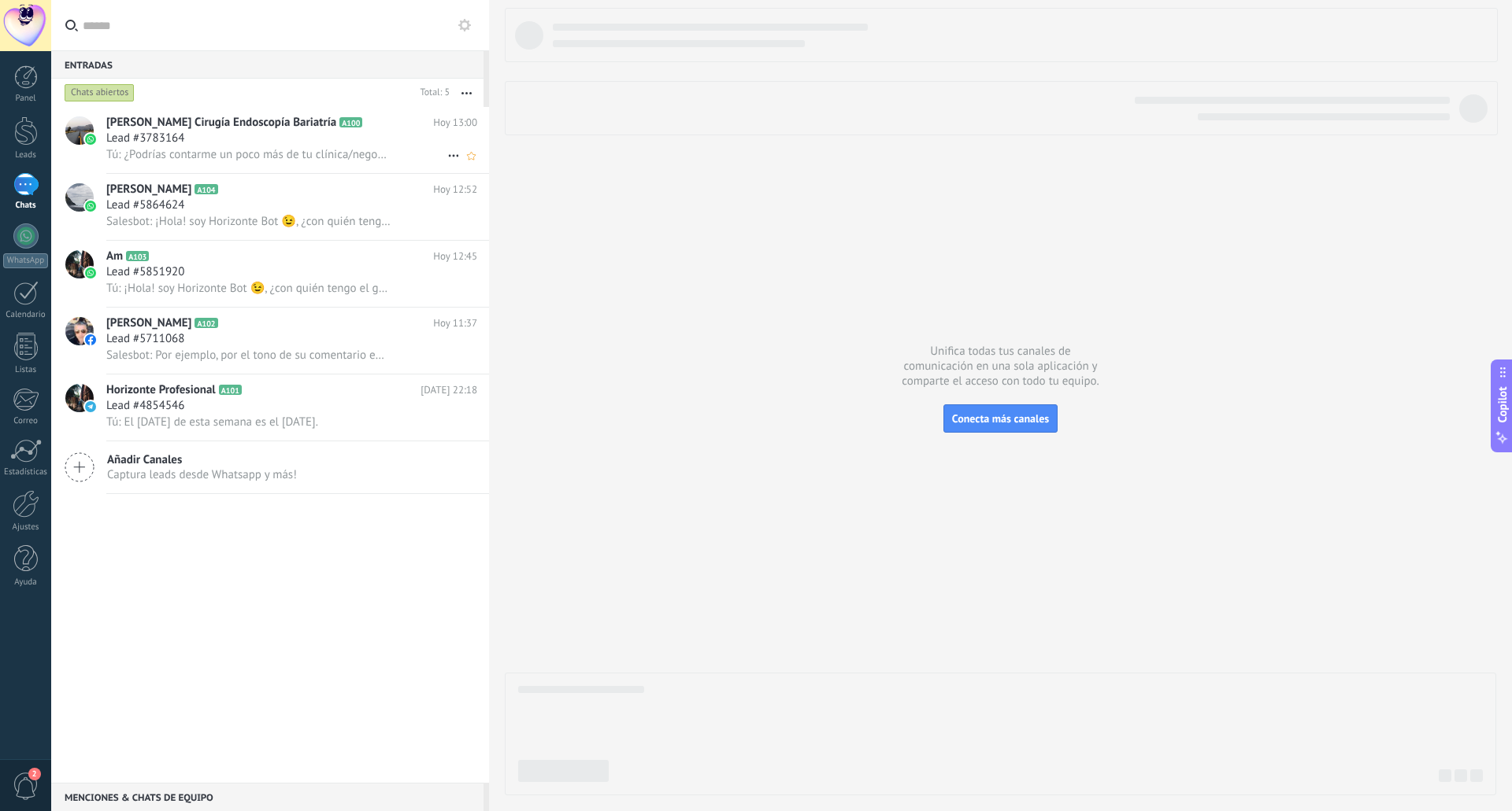
click at [305, 139] on div "Lead #3783164" at bounding box center [291, 138] width 371 height 16
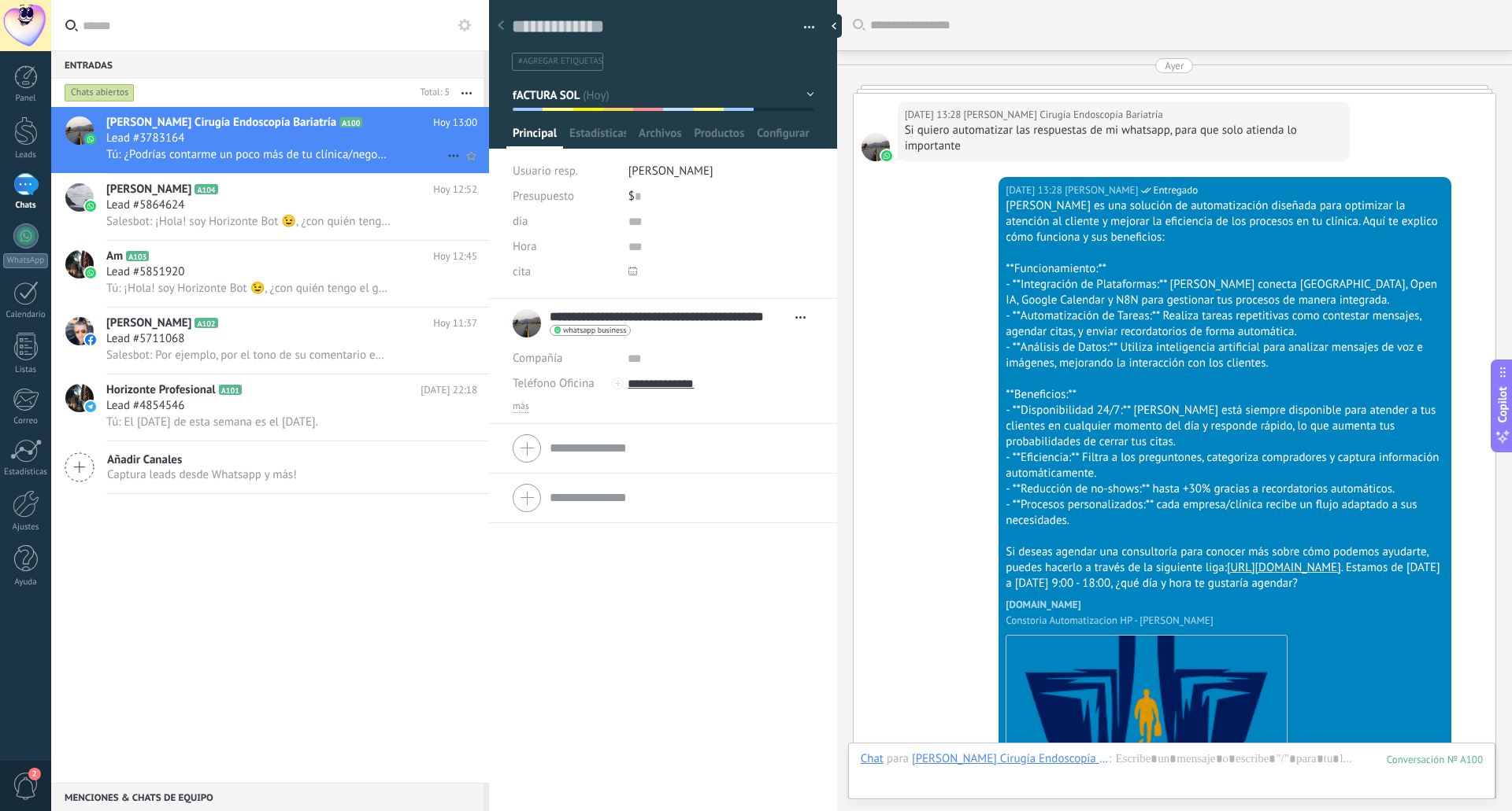
scroll to position [4846, 0]
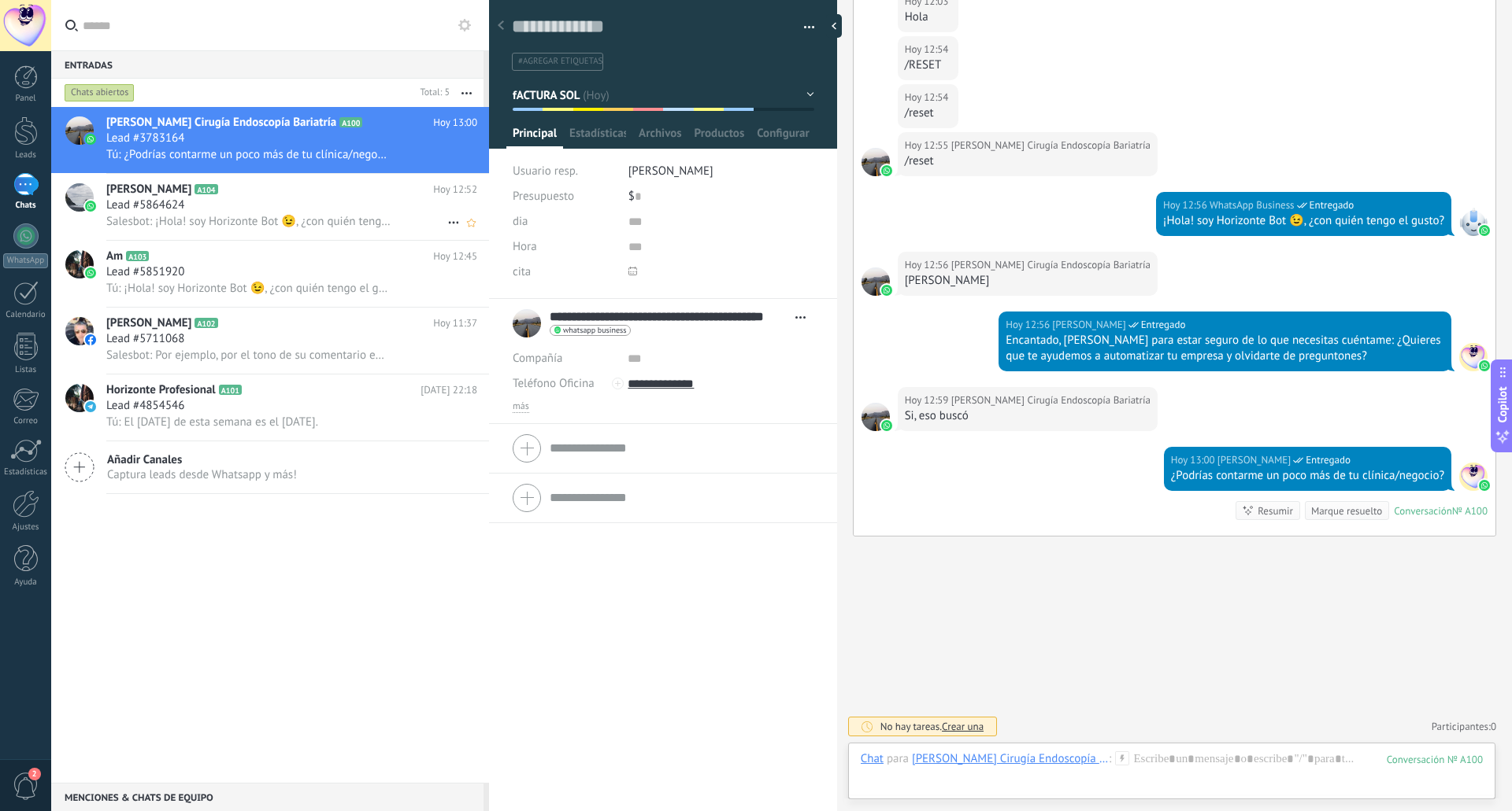
click at [268, 186] on h2 "[PERSON_NAME] A104" at bounding box center [270, 190] width 327 height 16
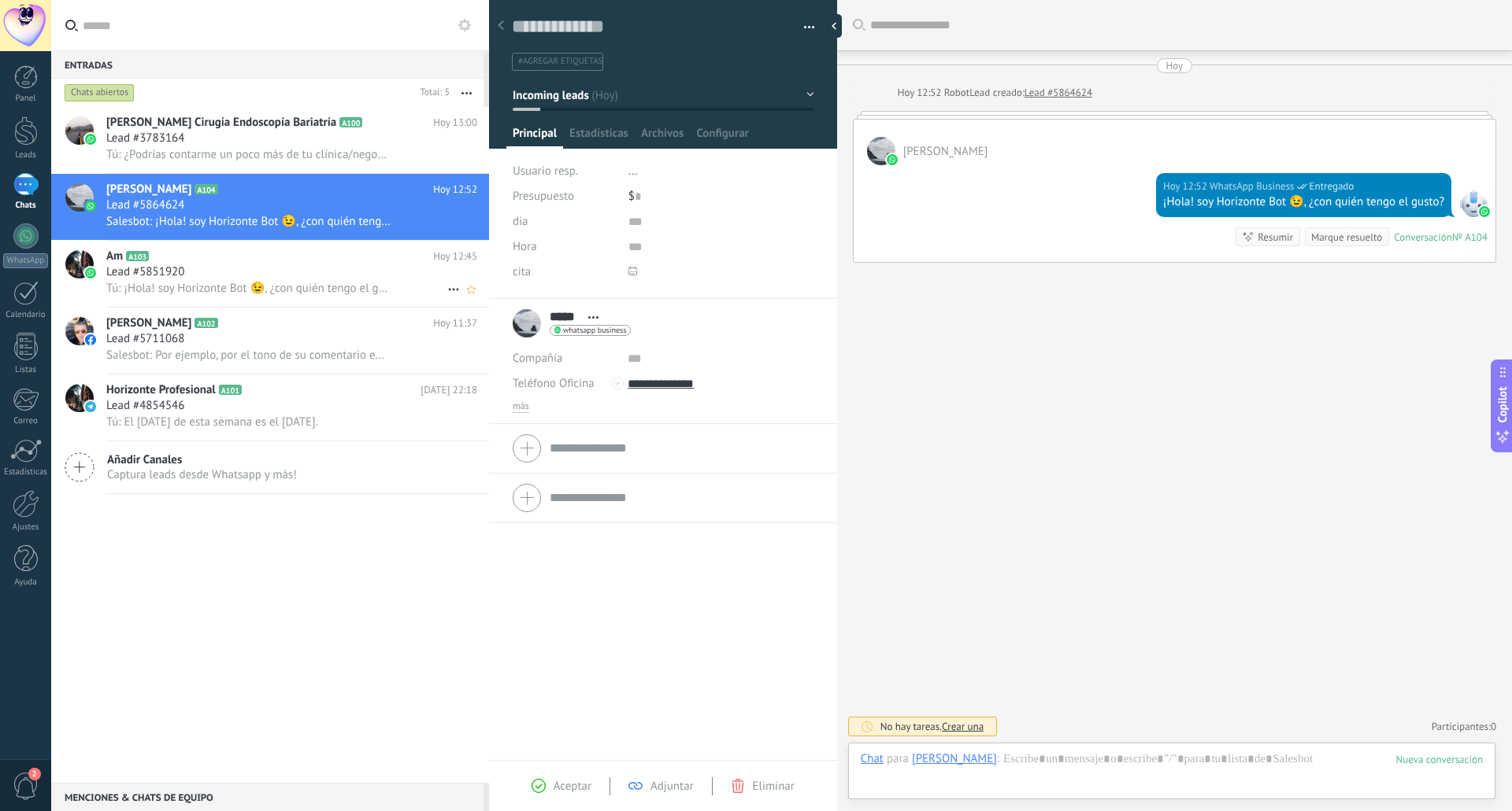
scroll to position [23, 0]
click at [262, 267] on div "Lead #5851920" at bounding box center [291, 272] width 371 height 16
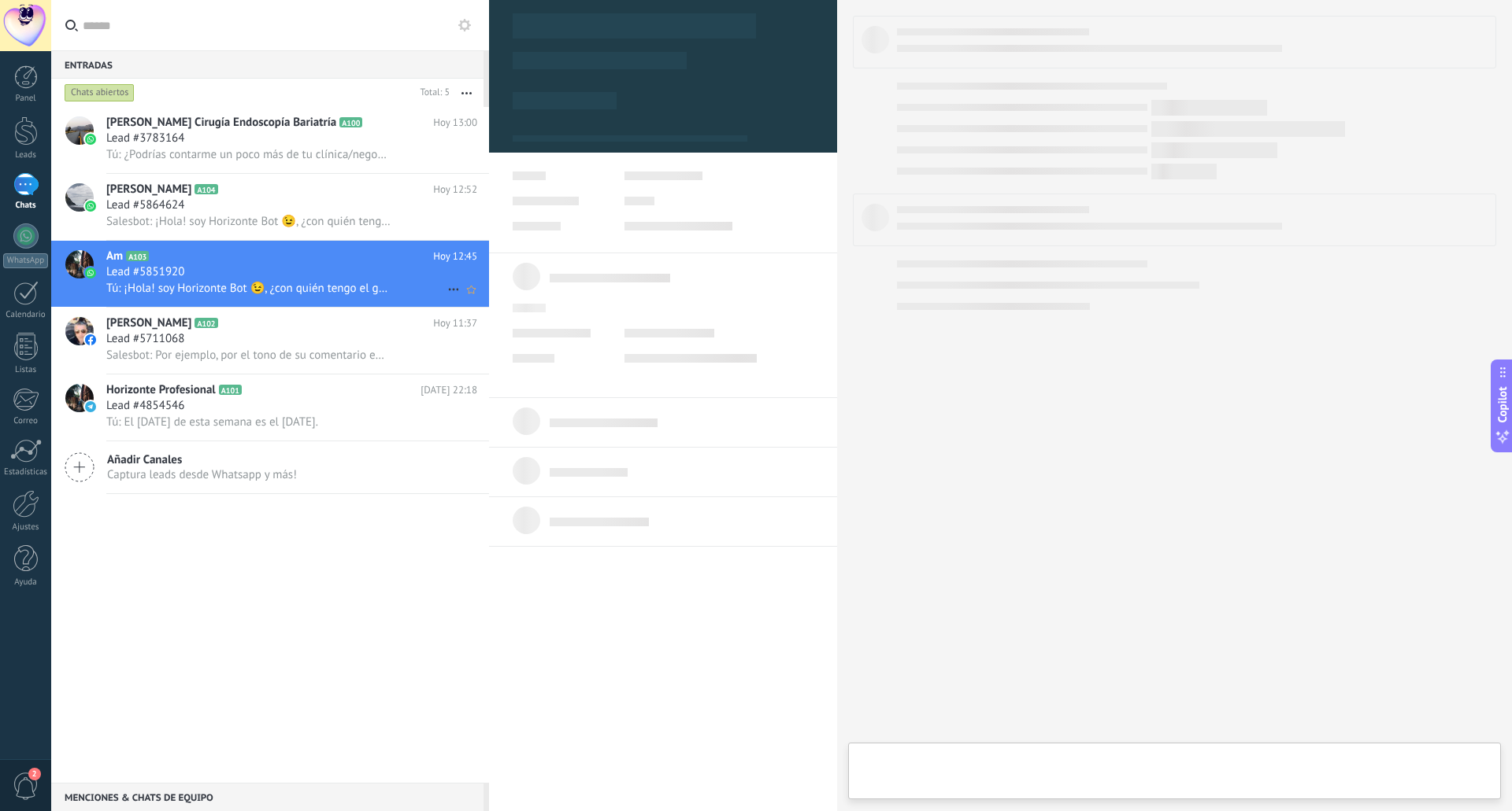
type textarea "**********"
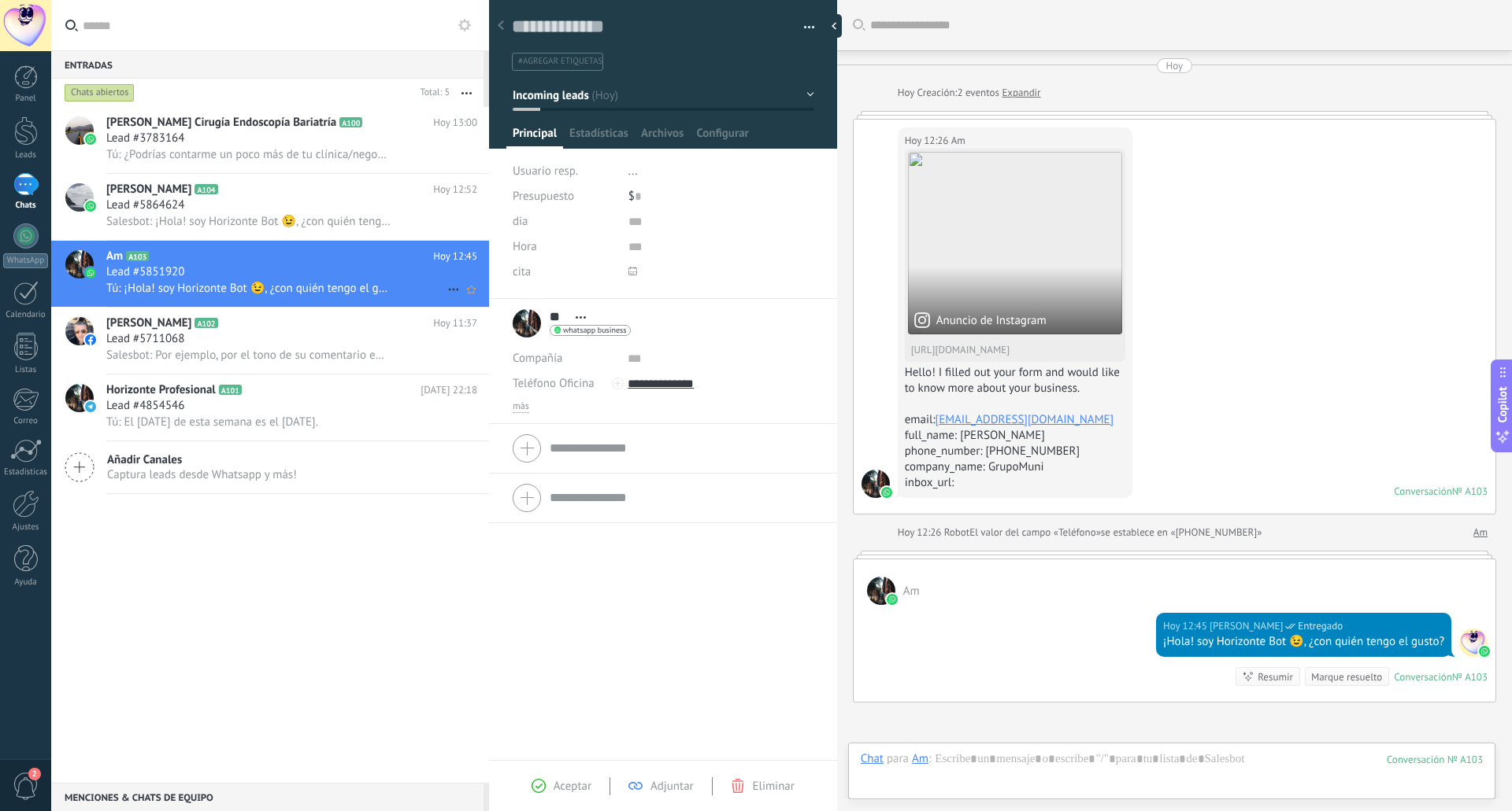
scroll to position [166, 0]
